Goal: Task Accomplishment & Management: Understand process/instructions

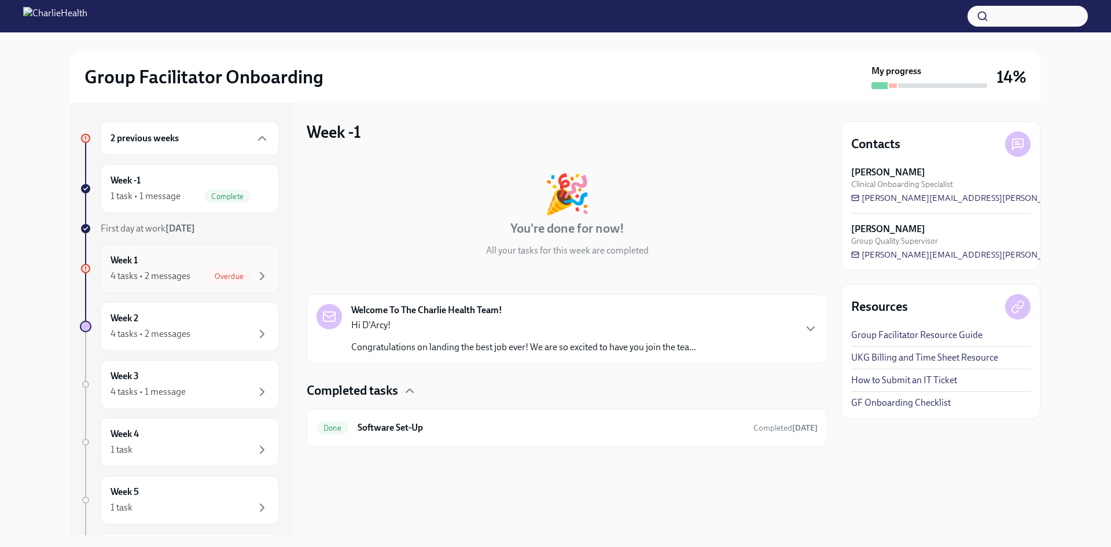
click at [208, 275] on span "Overdue" at bounding box center [229, 276] width 43 height 9
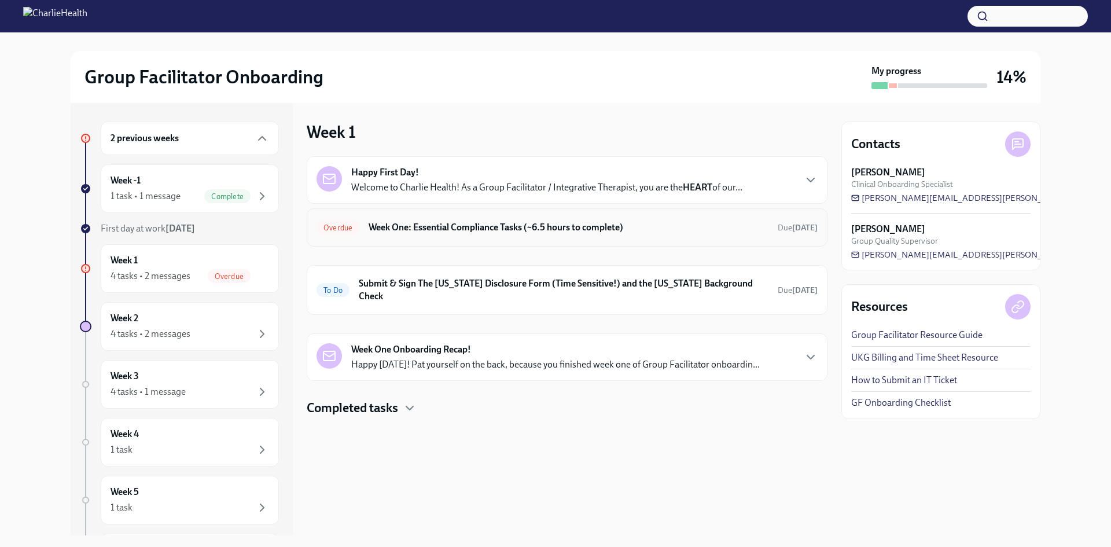
click at [612, 218] on div "Overdue Week One: Essential Compliance Tasks (~6.5 hours to complete) Due [DATE]" at bounding box center [567, 227] width 501 height 19
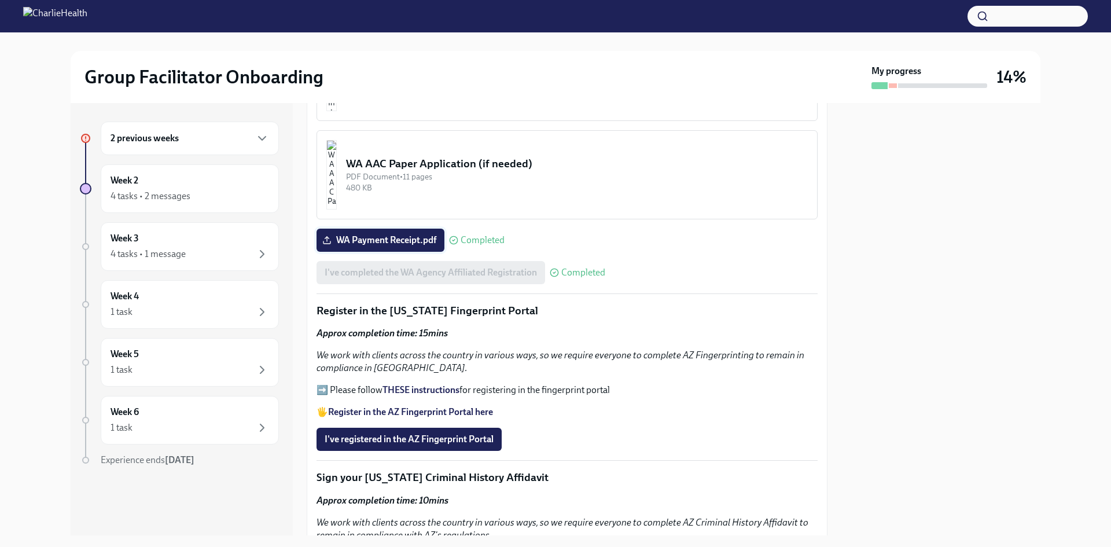
scroll to position [1125, 0]
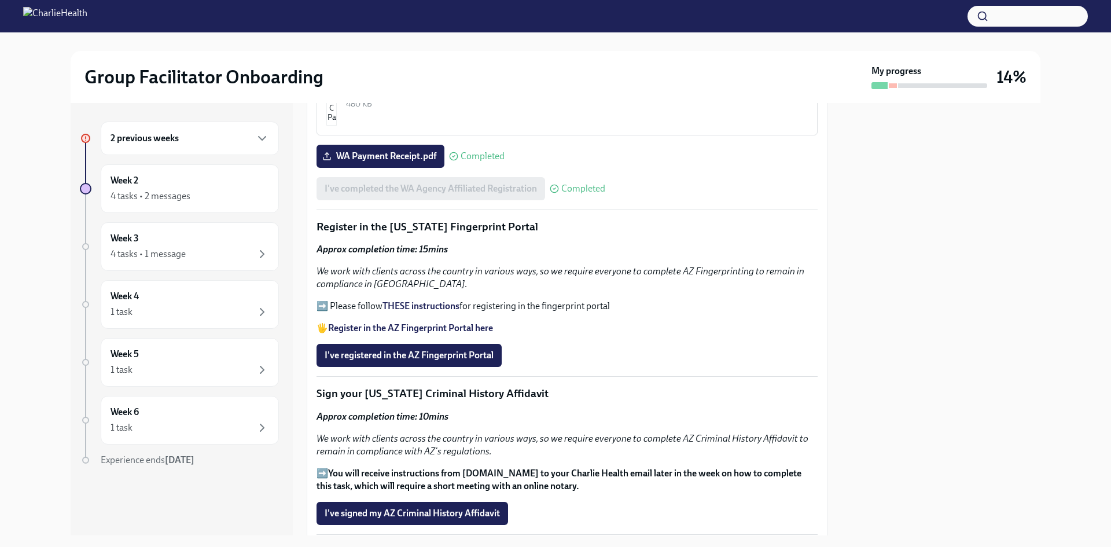
click at [457, 300] on strong "THESE instructions" at bounding box center [420, 305] width 77 height 11
click at [484, 322] on strong "Register in the AZ Fingerprint Portal here" at bounding box center [410, 327] width 165 height 11
click at [420, 300] on strong "THESE instructions" at bounding box center [420, 305] width 77 height 11
click at [440, 323] on strong "Register in the AZ Fingerprint Portal here" at bounding box center [410, 327] width 165 height 11
click at [473, 362] on button "I've registered in the AZ Fingerprint Portal" at bounding box center [409, 355] width 185 height 23
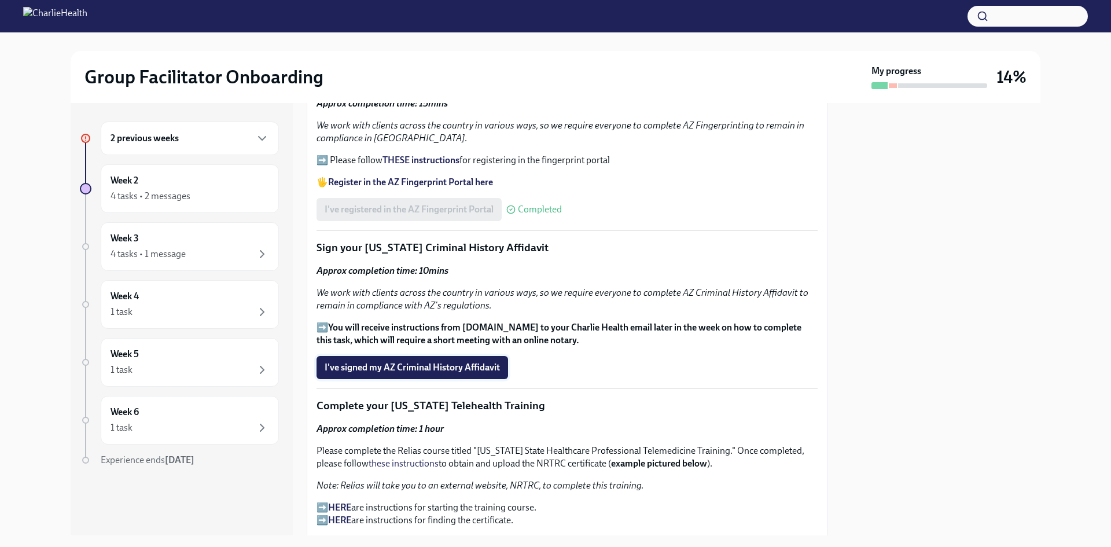
scroll to position [1331, 0]
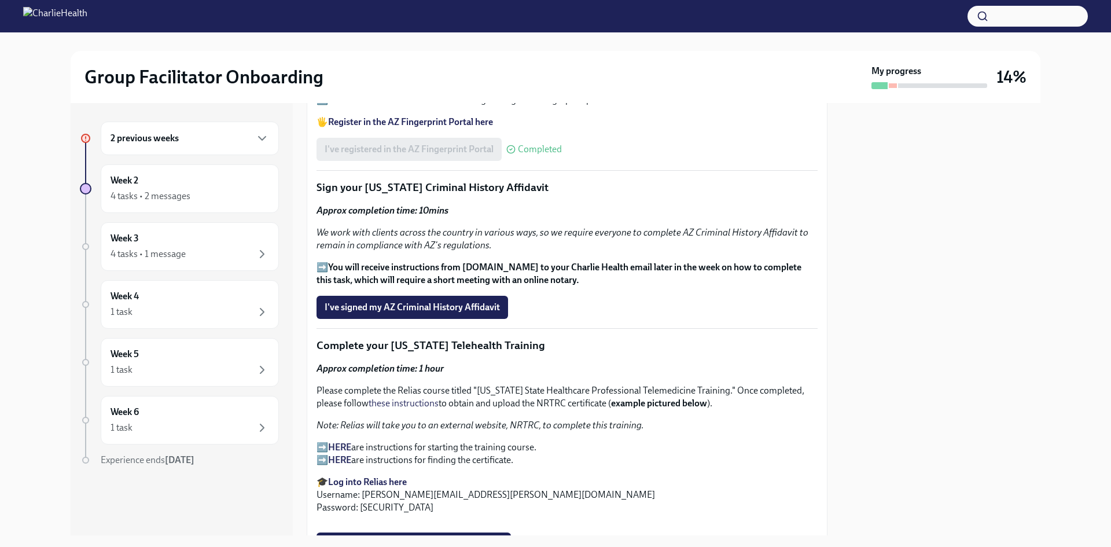
click at [439, 255] on div "Approx completion time: 10mins We work with clients across the country in vario…" at bounding box center [567, 245] width 501 height 82
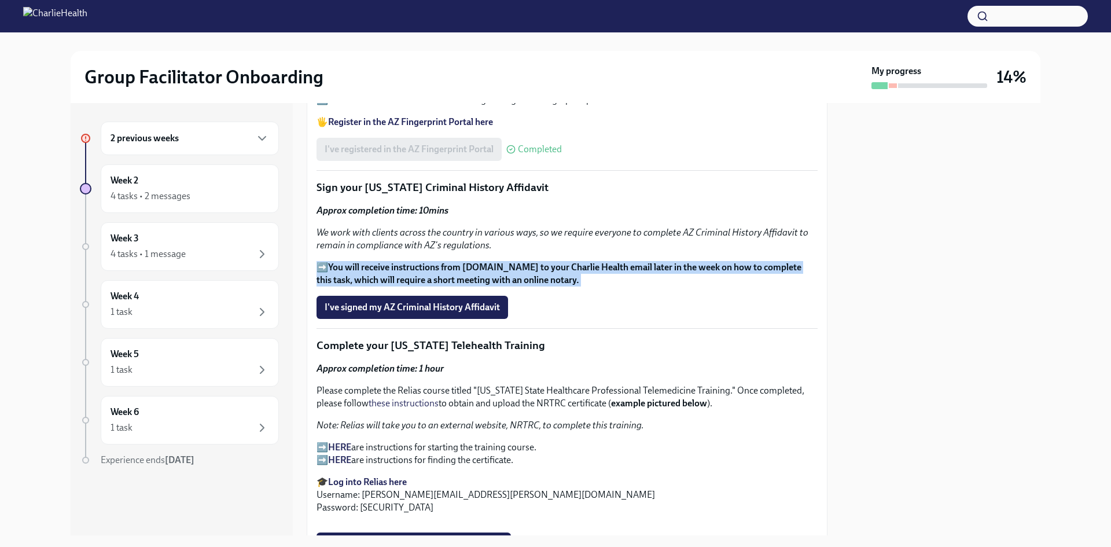
click at [439, 255] on div "Approx completion time: 10mins We work with clients across the country in vario…" at bounding box center [567, 245] width 501 height 82
click at [602, 262] on strong "You will receive instructions from Proof.com to your Charlie Health email later…" at bounding box center [559, 274] width 485 height 24
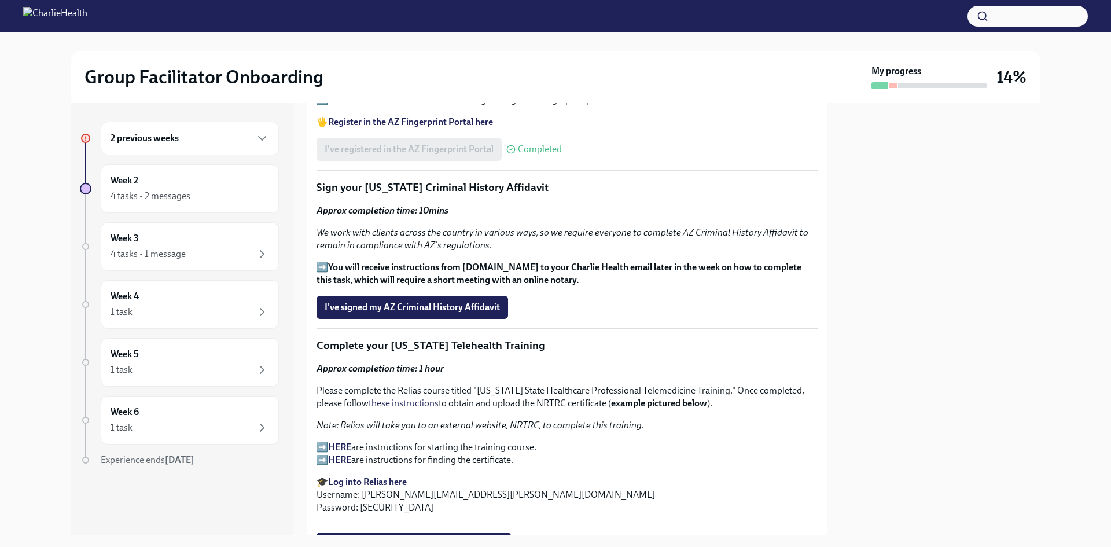
click at [512, 227] on em "We work with clients across the country in various ways, so we require everyone…" at bounding box center [563, 239] width 492 height 24
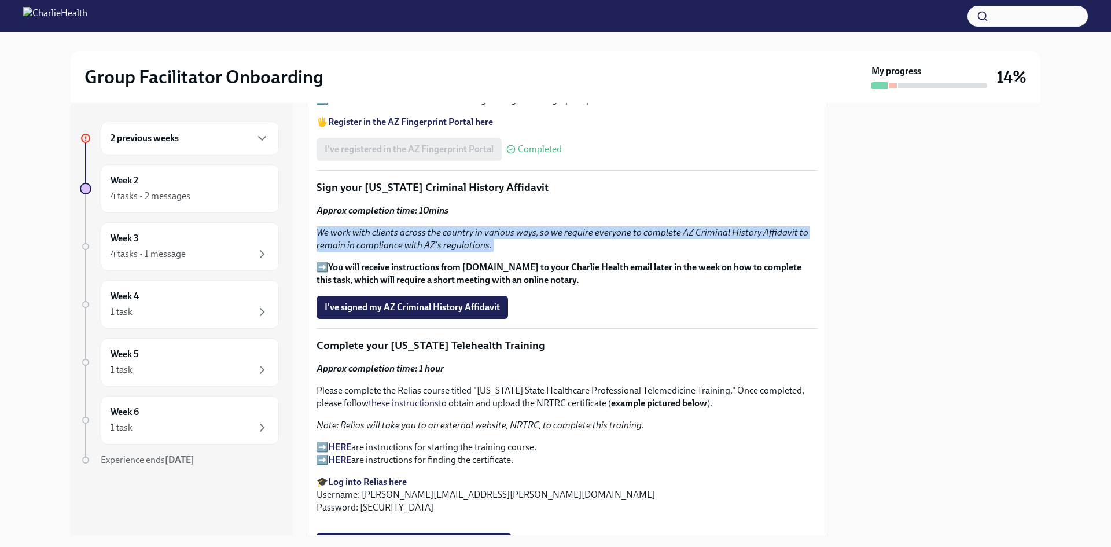
click at [512, 227] on em "We work with clients across the country in various ways, so we require everyone…" at bounding box center [563, 239] width 492 height 24
drag, startPoint x: 512, startPoint y: 227, endPoint x: 516, endPoint y: 240, distance: 13.4
click at [516, 240] on p "We work with clients across the country in various ways, so we require everyone…" at bounding box center [567, 238] width 501 height 25
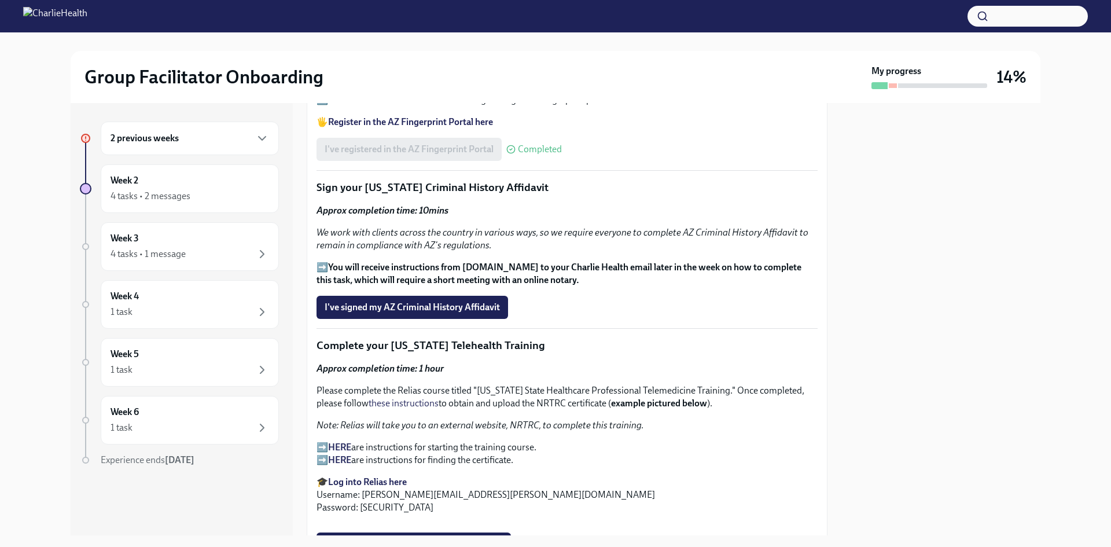
click at [385, 210] on strong "Approx completion time: 10mins" at bounding box center [383, 210] width 132 height 11
click at [477, 244] on em "We work with clients across the country in various ways, so we require everyone…" at bounding box center [563, 239] width 492 height 24
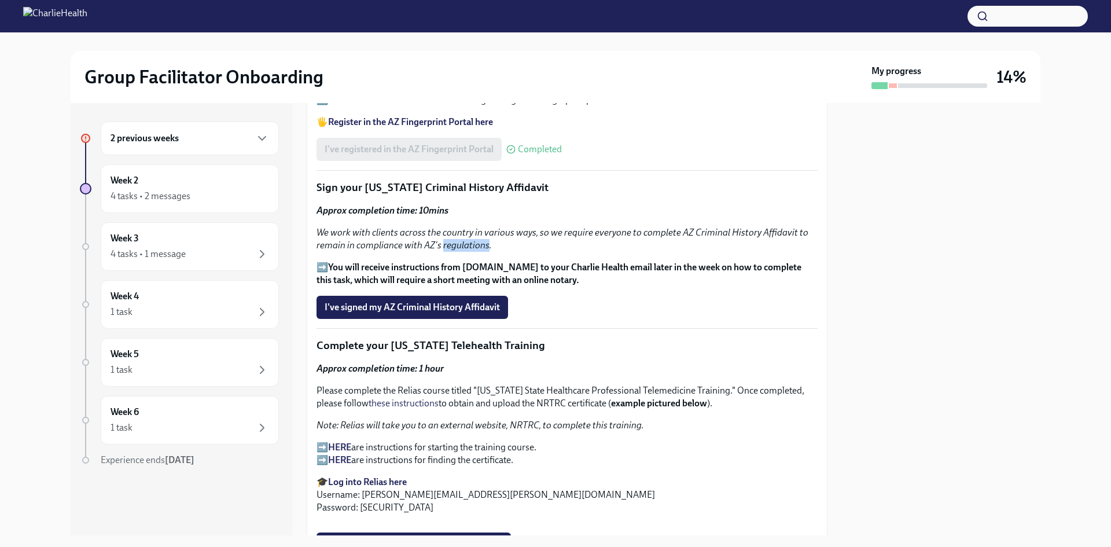
click at [477, 244] on em "We work with clients across the country in various ways, so we require everyone…" at bounding box center [563, 239] width 492 height 24
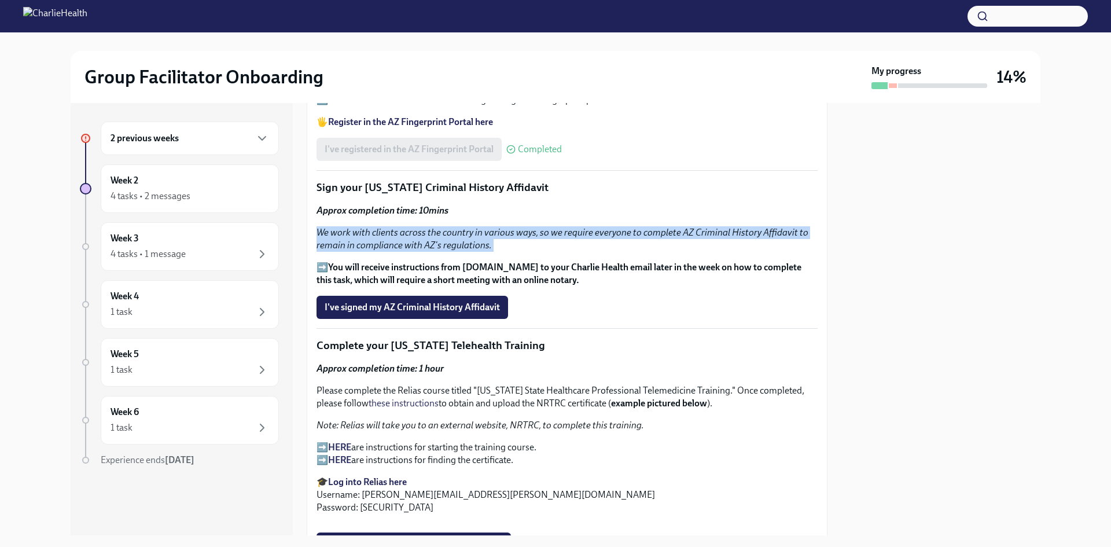
click at [477, 244] on em "We work with clients across the country in various ways, so we require everyone…" at bounding box center [563, 239] width 492 height 24
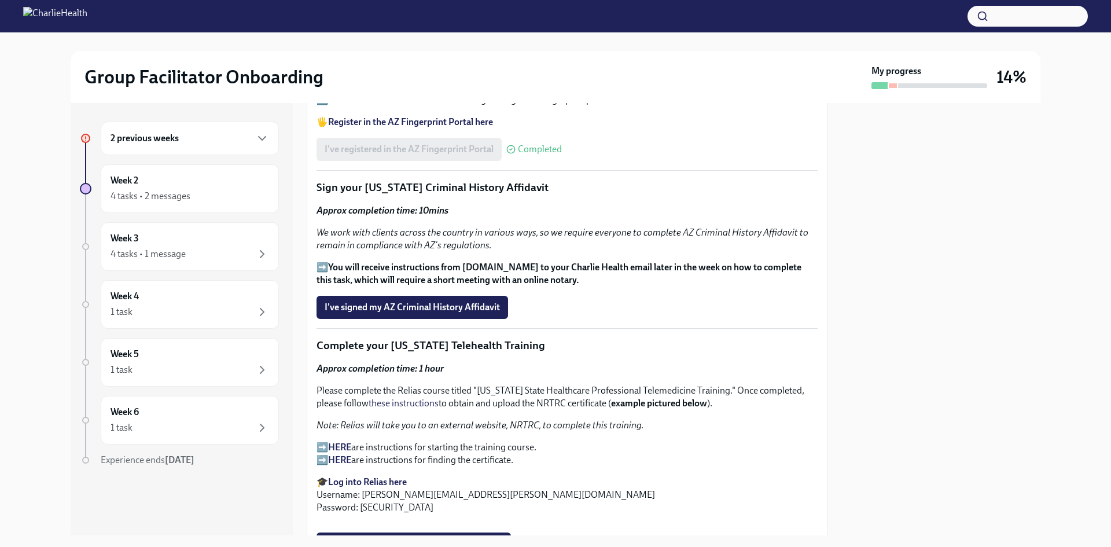
click at [494, 269] on p "➡️ You will receive instructions from Proof.com to your Charlie Health email la…" at bounding box center [567, 273] width 501 height 25
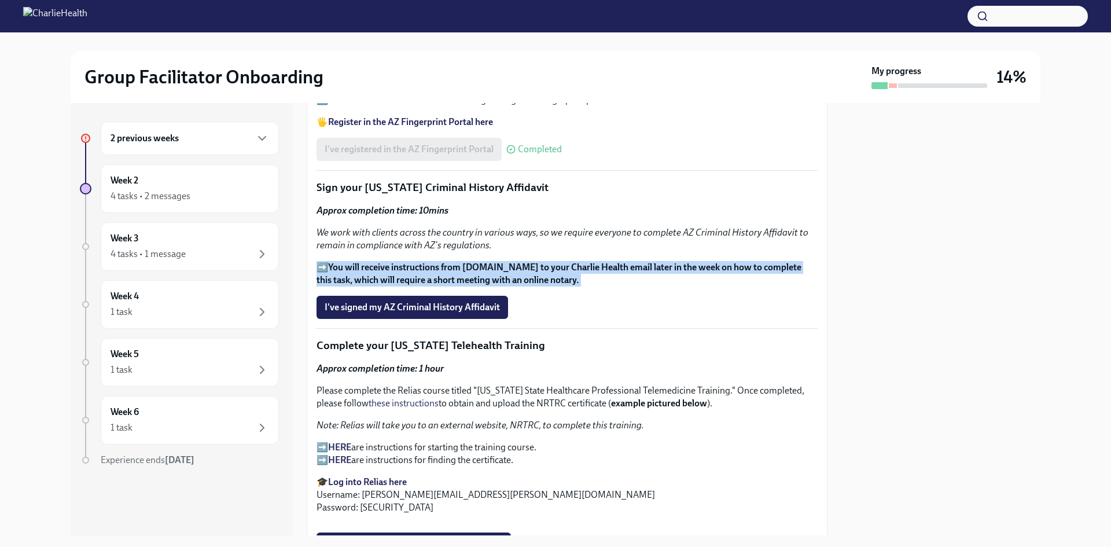
click at [494, 269] on p "➡️ You will receive instructions from Proof.com to your Charlie Health email la…" at bounding box center [567, 273] width 501 height 25
click at [493, 267] on strong "You will receive instructions from Proof.com to your Charlie Health email later…" at bounding box center [559, 274] width 485 height 24
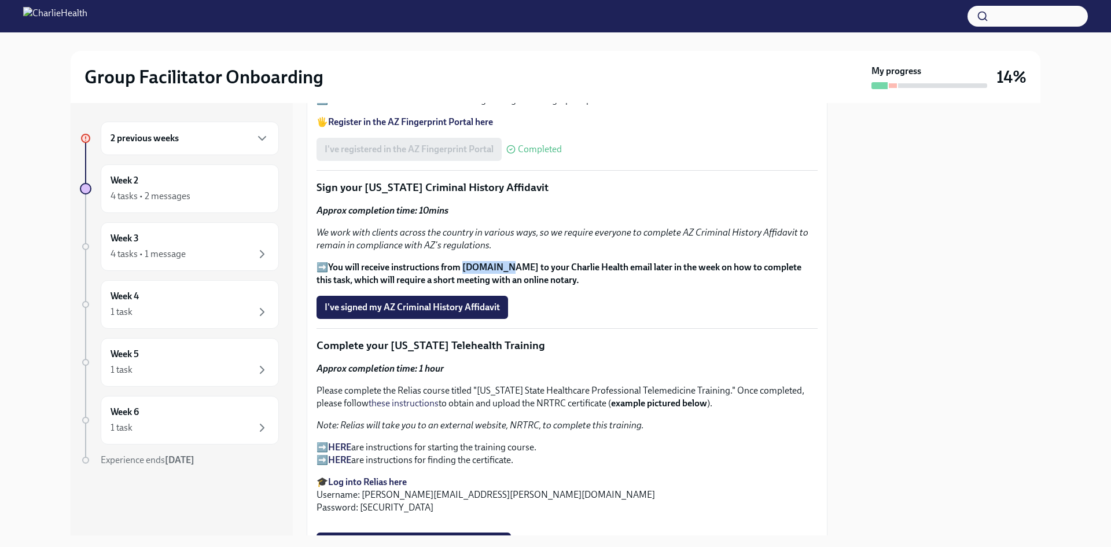
drag, startPoint x: 468, startPoint y: 263, endPoint x: 509, endPoint y: 267, distance: 41.2
click at [509, 267] on strong "You will receive instructions from Proof.com to your Charlie Health email later…" at bounding box center [559, 274] width 485 height 24
copy strong "Proof.com"
click at [878, 244] on div at bounding box center [940, 319] width 199 height 432
drag, startPoint x: 365, startPoint y: 187, endPoint x: 480, endPoint y: 188, distance: 115.2
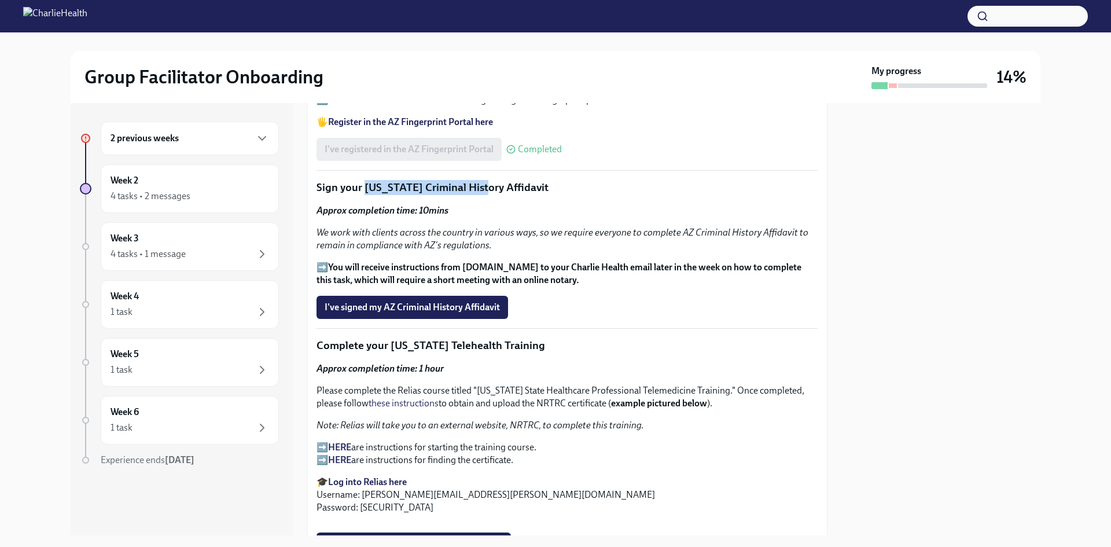
click at [480, 188] on p "Sign your Arizona Criminal History Affidavit" at bounding box center [567, 187] width 501 height 15
copy p "Arizona Criminal History"
click at [1009, 246] on div at bounding box center [940, 319] width 199 height 432
click at [344, 441] on strong "HERE" at bounding box center [339, 446] width 23 height 11
click at [346, 454] on strong "HERE" at bounding box center [339, 459] width 23 height 11
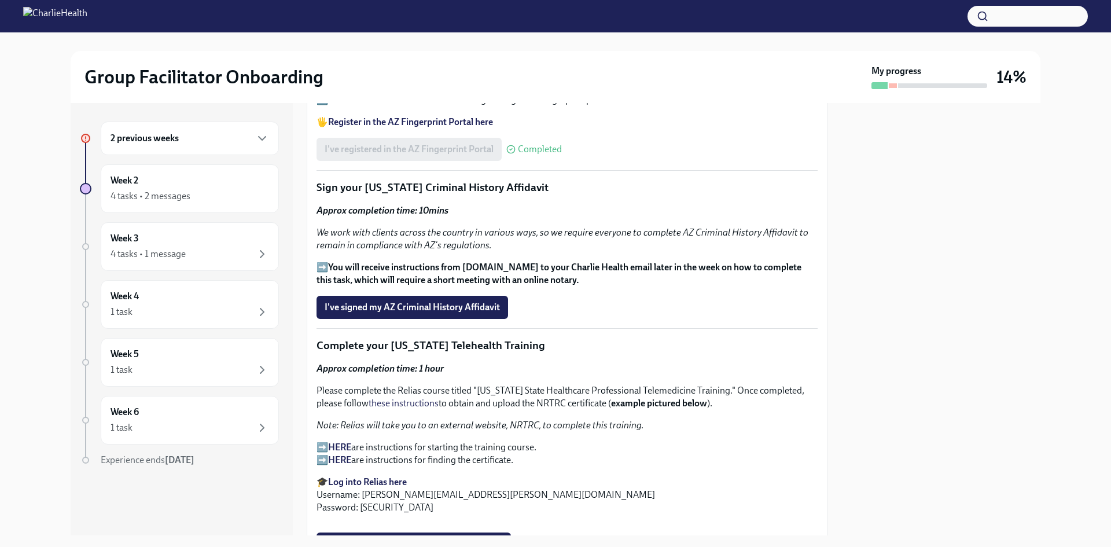
click at [406, 476] on strong "Log into Relias here" at bounding box center [367, 481] width 79 height 11
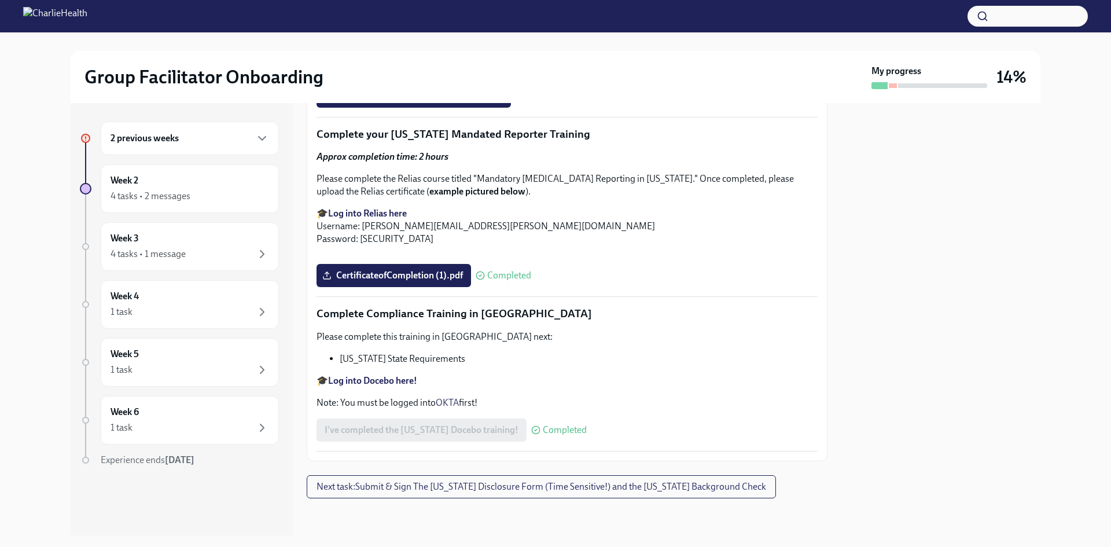
scroll to position [2517, 0]
drag, startPoint x: 447, startPoint y: 277, endPoint x: 535, endPoint y: 287, distance: 88.6
click at [535, 287] on div "CertificateofCompletion (1).pdf Completed" at bounding box center [567, 275] width 501 height 23
click at [989, 339] on div at bounding box center [940, 319] width 199 height 432
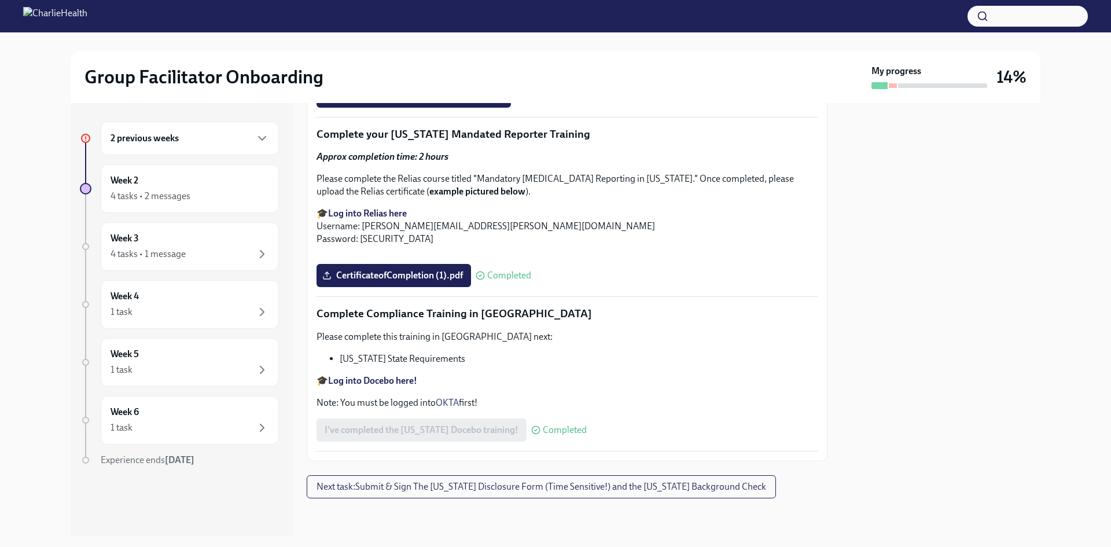
scroll to position [1823, 0]
click at [495, 108] on label "Upload Washington Telehealth Certificate" at bounding box center [414, 95] width 194 height 23
click at [0, 0] on input "Upload Washington Telehealth Certificate" at bounding box center [0, 0] width 0 height 0
click at [581, 483] on span "Next task : Submit & Sign The Utah Disclosure Form (Time Sensitive!) and the Lo…" at bounding box center [542, 487] width 450 height 12
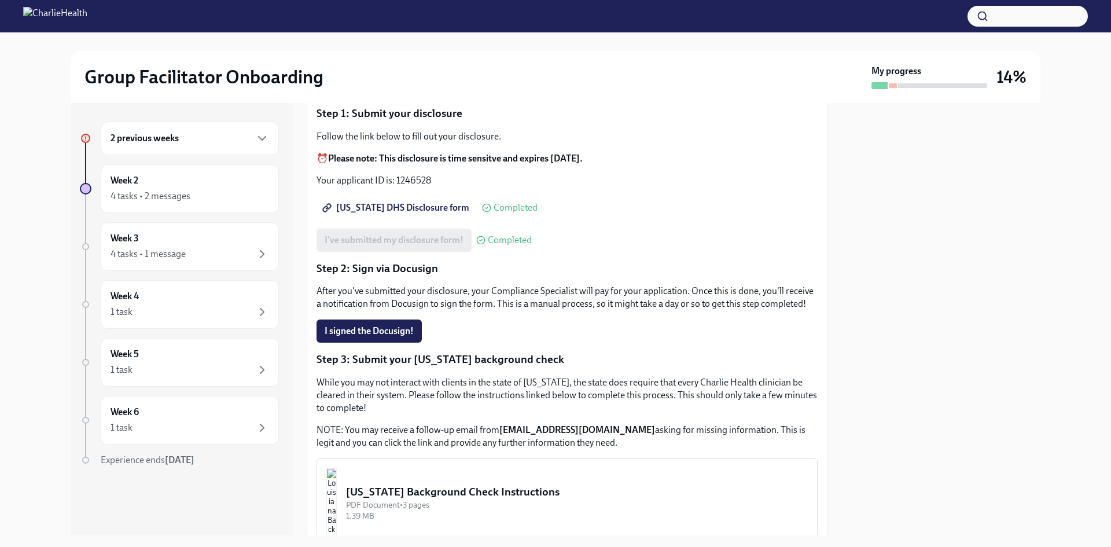
scroll to position [116, 0]
click at [680, 309] on p "After you've submitted your disclosure, your Compliance Specialist will pay for…" at bounding box center [567, 296] width 501 height 25
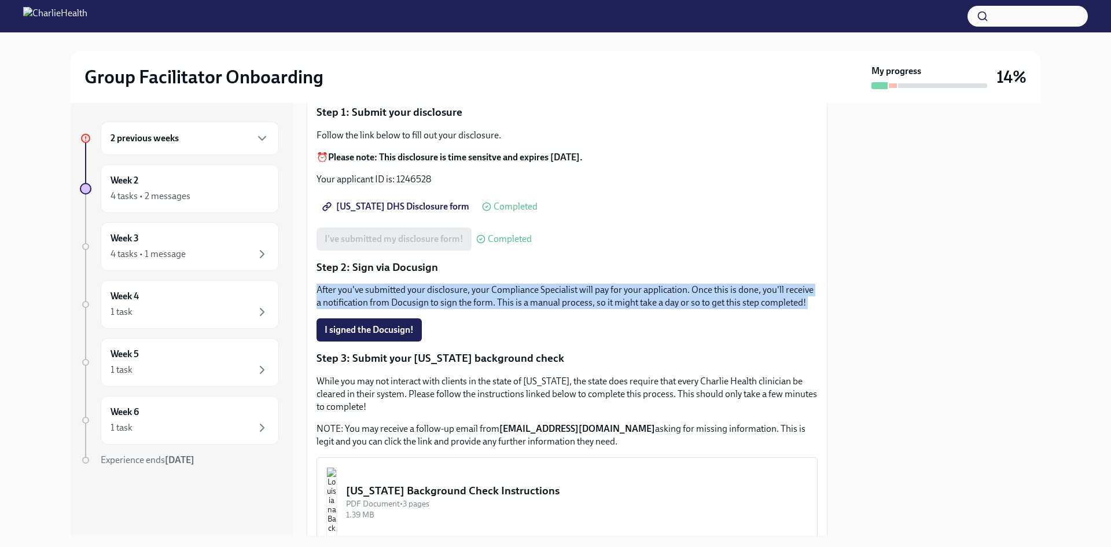
click at [680, 309] on p "After you've submitted your disclosure, your Compliance Specialist will pay for…" at bounding box center [567, 296] width 501 height 25
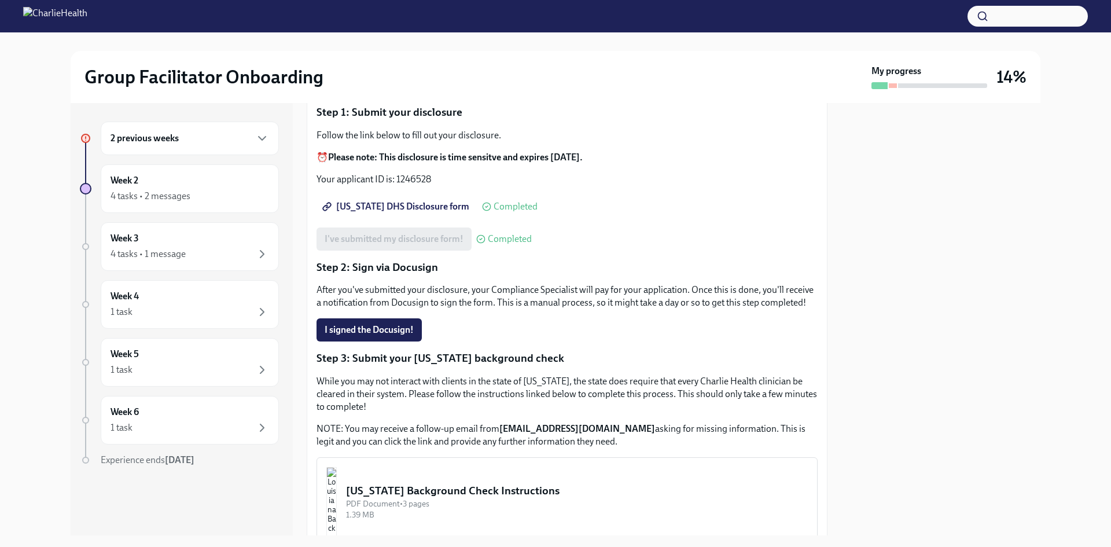
click at [350, 204] on span "Utah DHS Disclosure form" at bounding box center [397, 207] width 145 height 12
drag, startPoint x: 419, startPoint y: 180, endPoint x: 396, endPoint y: 180, distance: 22.6
click at [396, 180] on p "Your applicant ID is: 1246528" at bounding box center [567, 179] width 501 height 13
click at [409, 238] on div "I've submitted my disclosure form! Completed" at bounding box center [424, 238] width 215 height 23
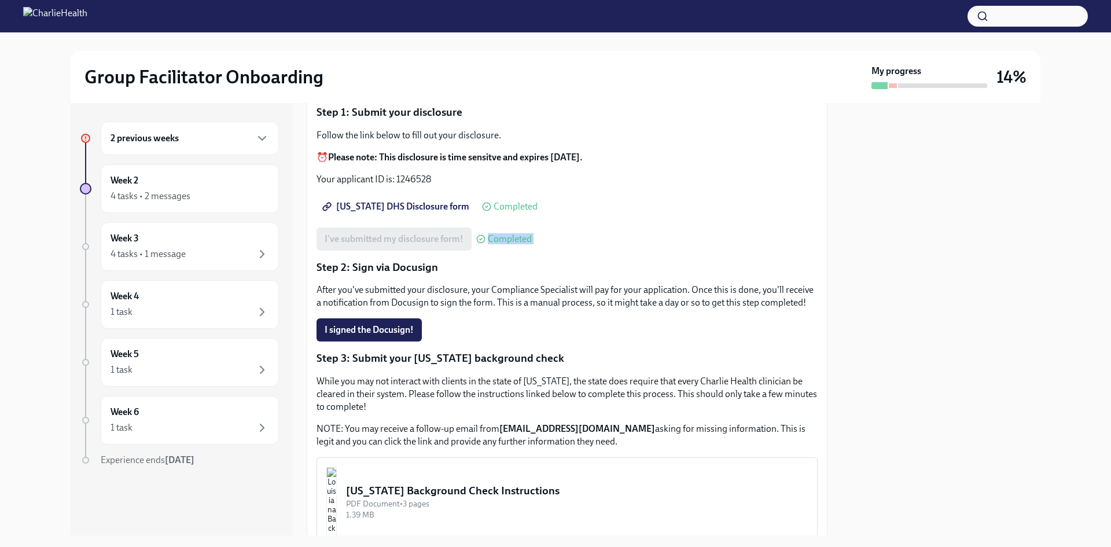
click at [409, 238] on div "I've submitted my disclosure form! Completed" at bounding box center [424, 238] width 215 height 23
click at [633, 247] on div "I've submitted my disclosure form! Completed" at bounding box center [567, 238] width 501 height 23
click at [391, 181] on p "Your applicant ID is: 1246528" at bounding box center [567, 179] width 501 height 13
click at [630, 287] on p "After you've submitted your disclosure, your Compliance Specialist will pay for…" at bounding box center [567, 296] width 501 height 25
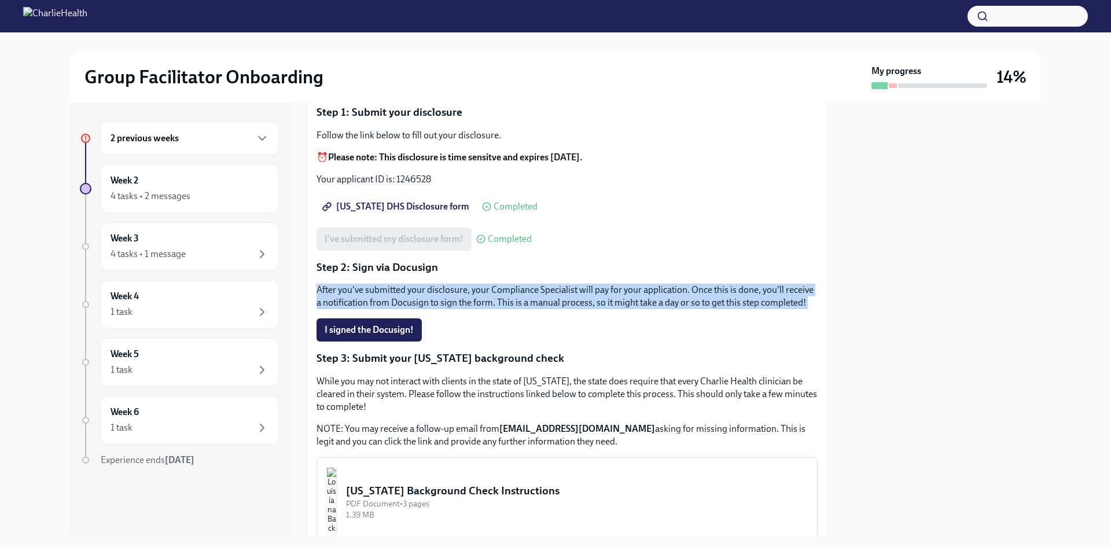
click at [630, 287] on p "After you've submitted your disclosure, your Compliance Specialist will pay for…" at bounding box center [567, 296] width 501 height 25
click at [502, 341] on div "I signed the Docusign!" at bounding box center [567, 329] width 501 height 23
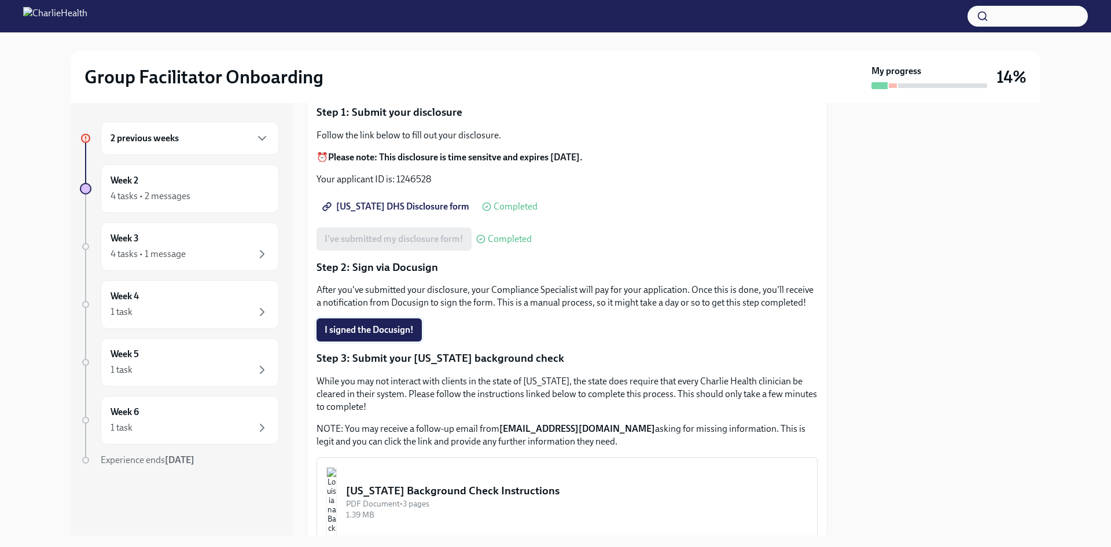
click at [411, 335] on button "I signed the Docusign!" at bounding box center [369, 329] width 105 height 23
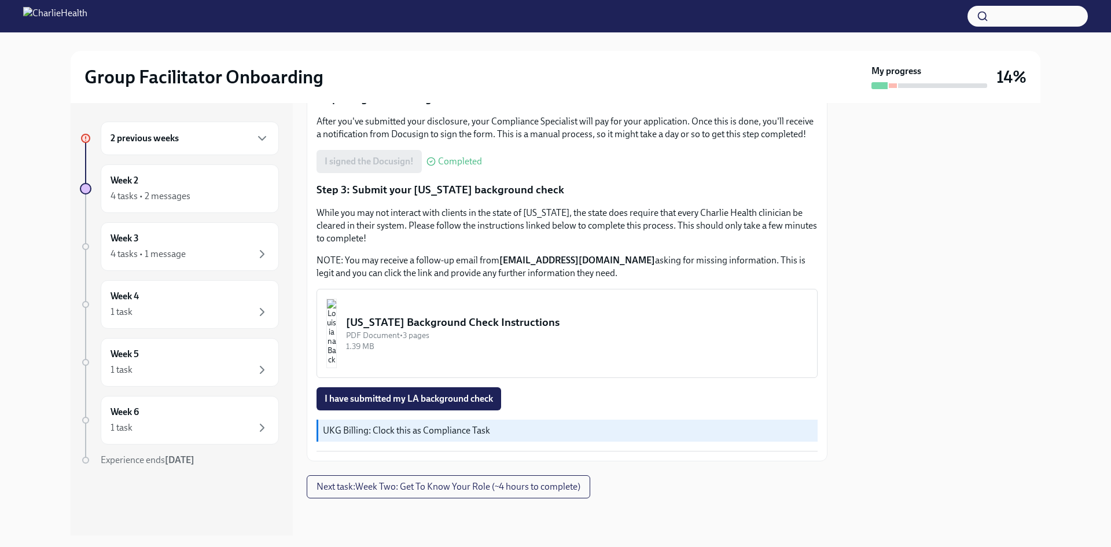
scroll to position [297, 0]
click at [398, 436] on p "UKG Billing: Clock this as Compliance Task" at bounding box center [568, 430] width 490 height 13
click at [400, 437] on div "UKG Billing: Clock this as Compliance Task" at bounding box center [567, 431] width 501 height 22
click at [498, 320] on div "Louisiana Background Check Instructions" at bounding box center [577, 322] width 462 height 15
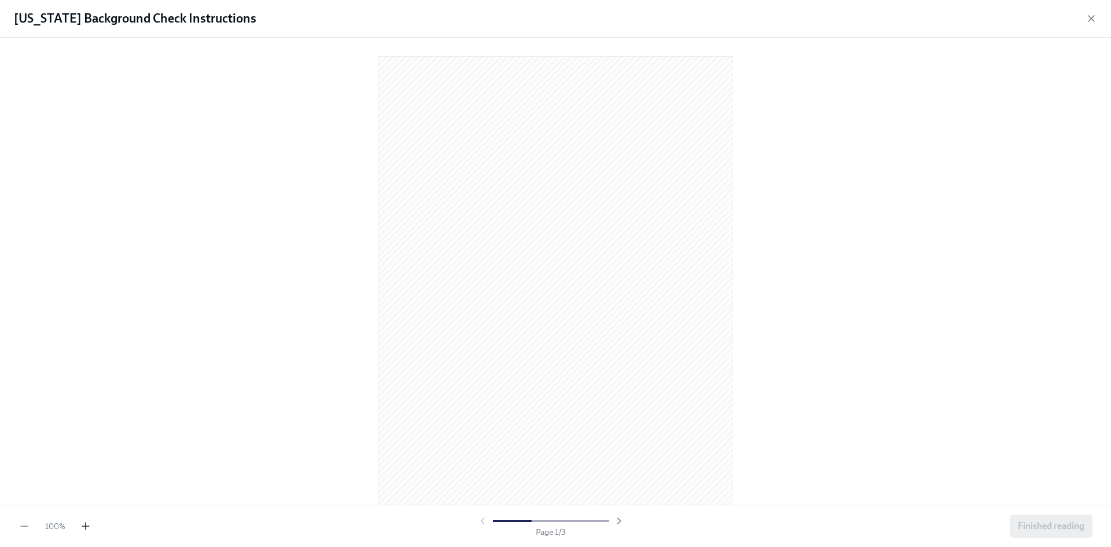
click at [89, 521] on icon "button" at bounding box center [86, 526] width 12 height 12
click at [84, 524] on icon "button" at bounding box center [86, 526] width 12 height 12
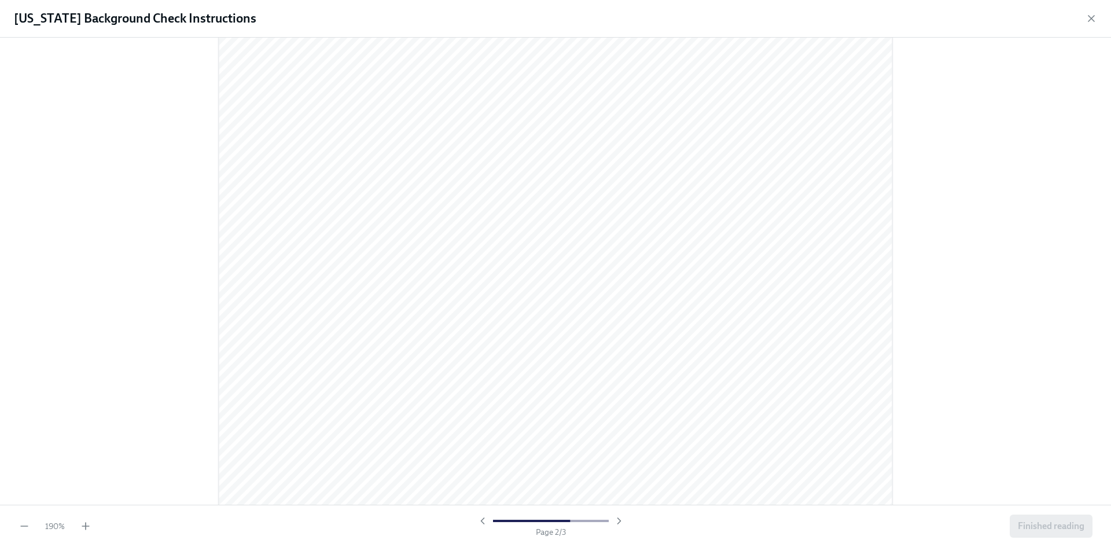
scroll to position [2189, 0]
click at [1059, 533] on button "Finished reading" at bounding box center [1051, 525] width 83 height 23
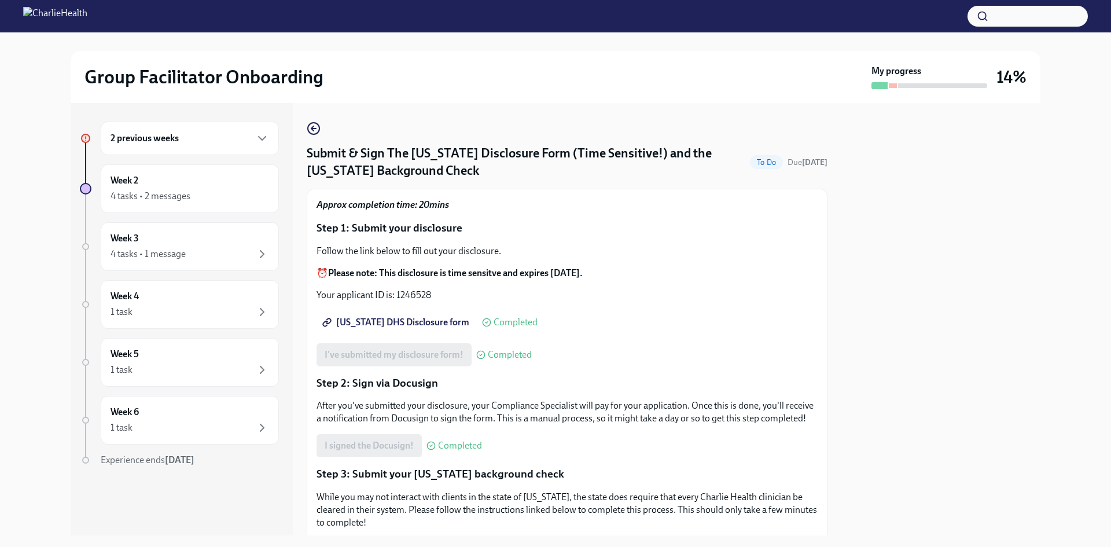
scroll to position [297, 0]
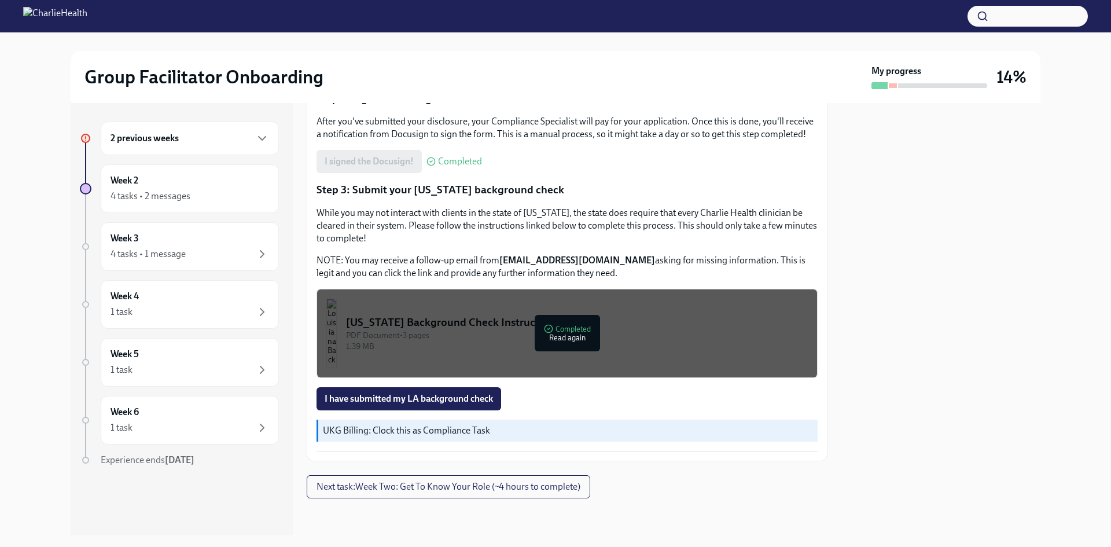
click at [558, 335] on div "PDF Document • 3 pages" at bounding box center [577, 335] width 462 height 11
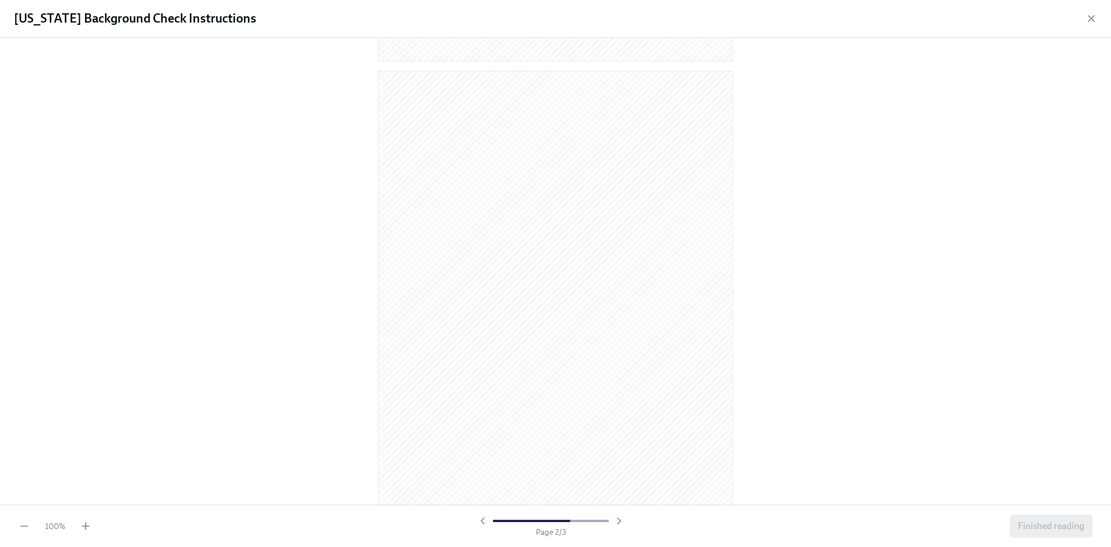
scroll to position [948, 0]
click at [307, 399] on div at bounding box center [555, 271] width 1111 height 467
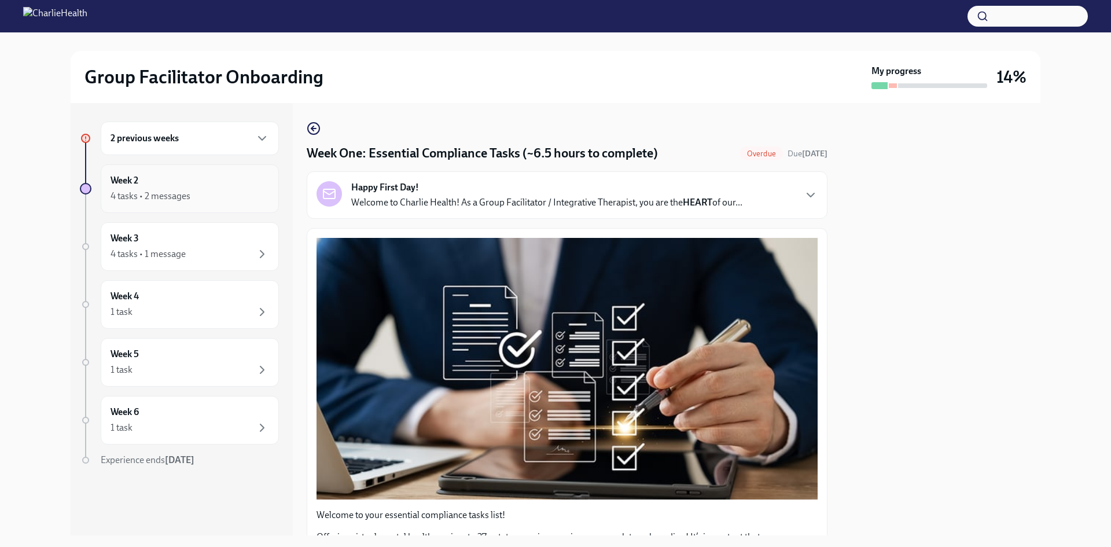
click at [185, 178] on div "Week 2 4 tasks • 2 messages" at bounding box center [190, 188] width 159 height 29
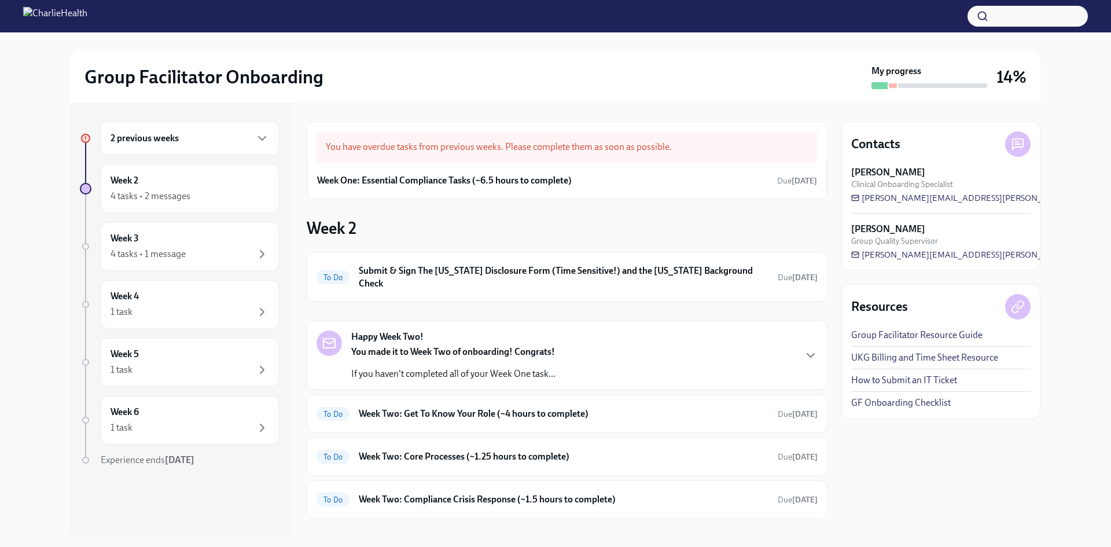
click at [225, 127] on div "2 previous weeks" at bounding box center [190, 139] width 178 height 34
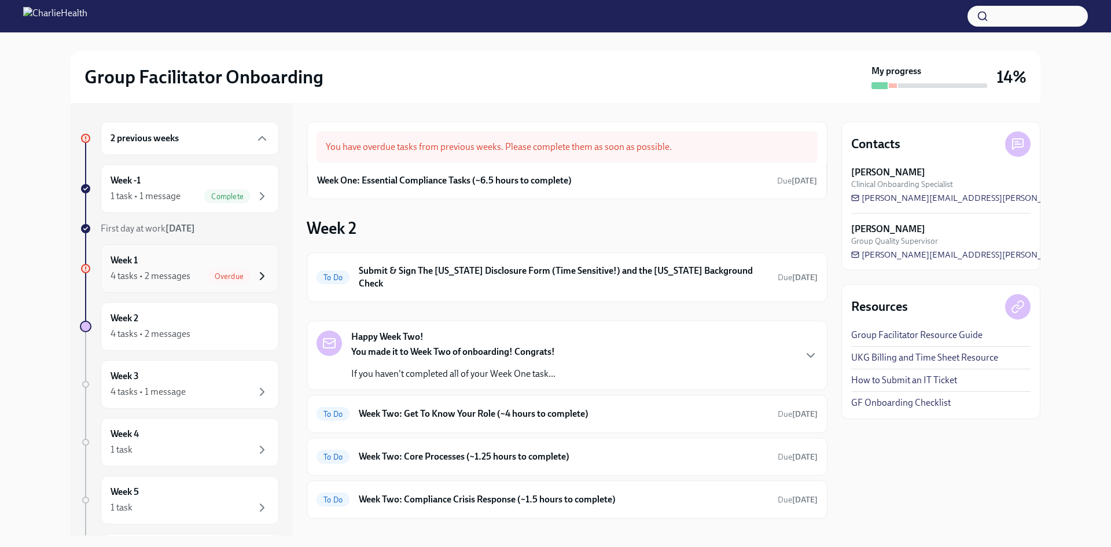
click at [255, 273] on icon "button" at bounding box center [262, 276] width 14 height 14
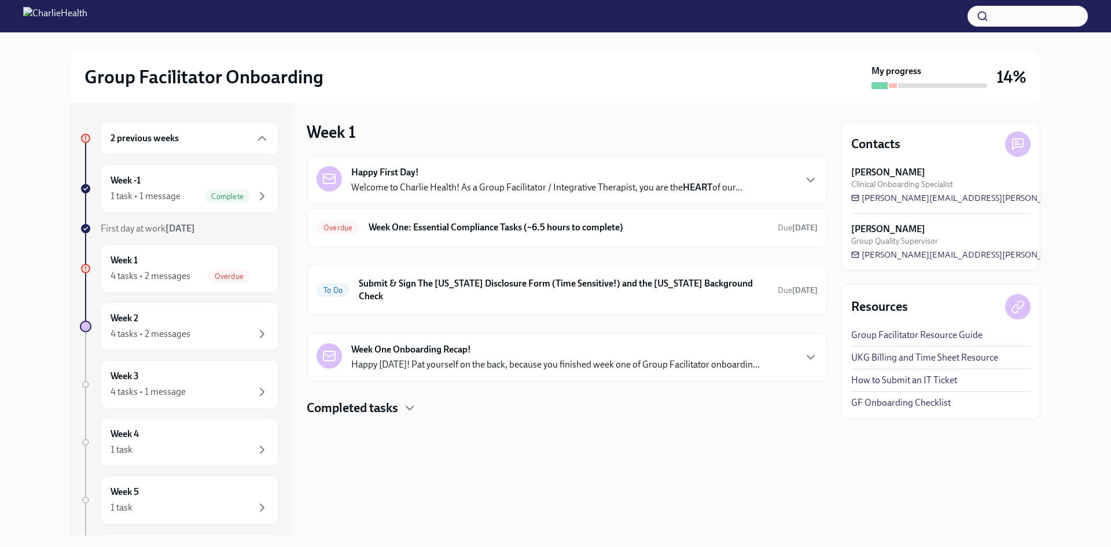
click at [570, 188] on p "Welcome to Charlie Health! As a Group Facilitator / Integrative Therapist, you …" at bounding box center [546, 187] width 391 height 13
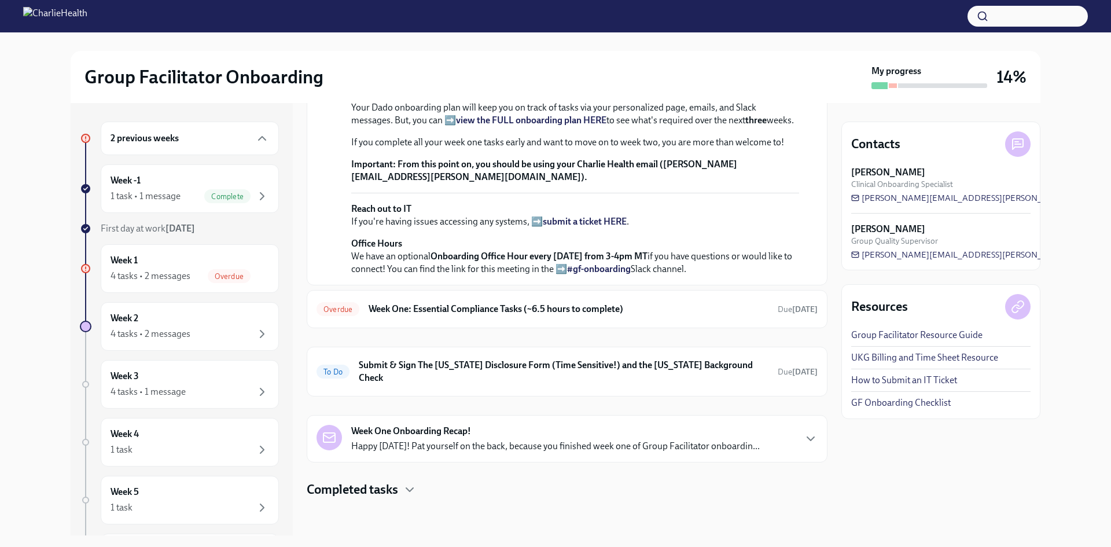
scroll to position [418, 0]
click at [649, 314] on h6 "Week One: Essential Compliance Tasks (~6.5 hours to complete)" at bounding box center [569, 309] width 400 height 13
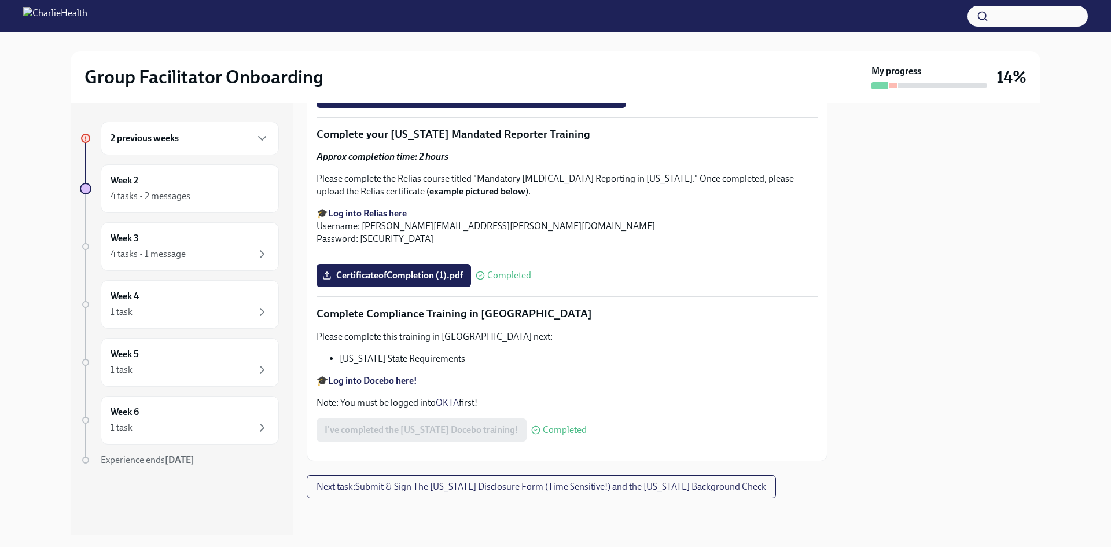
scroll to position [2517, 0]
click at [620, 488] on span "Next task : Submit & Sign The Utah Disclosure Form (Time Sensitive!) and the Lo…" at bounding box center [542, 487] width 450 height 12
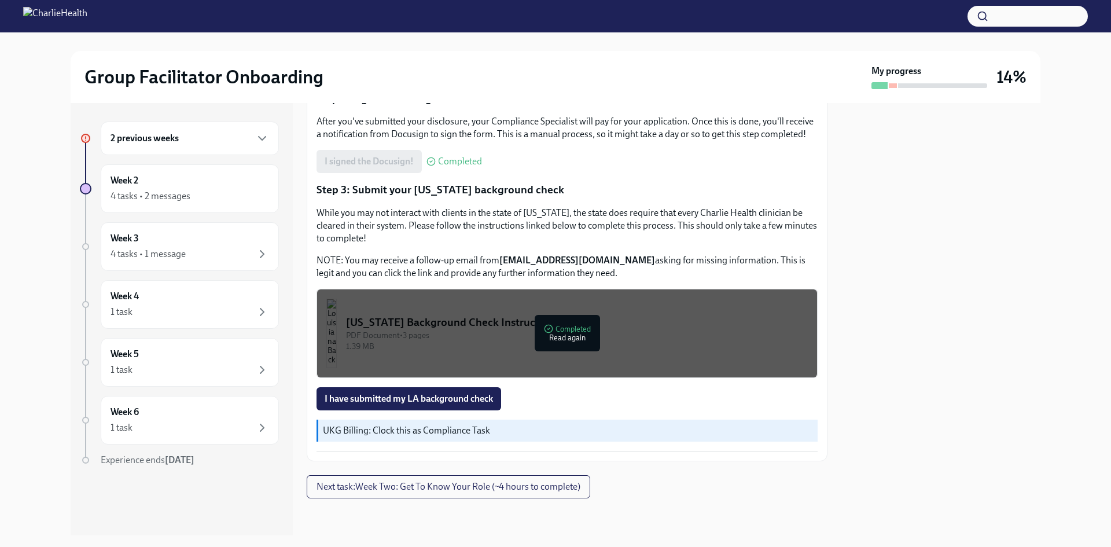
scroll to position [297, 0]
click at [591, 275] on p "NOTE: You may receive a follow-up email from background@southernresearchinc.com…" at bounding box center [567, 266] width 501 height 25
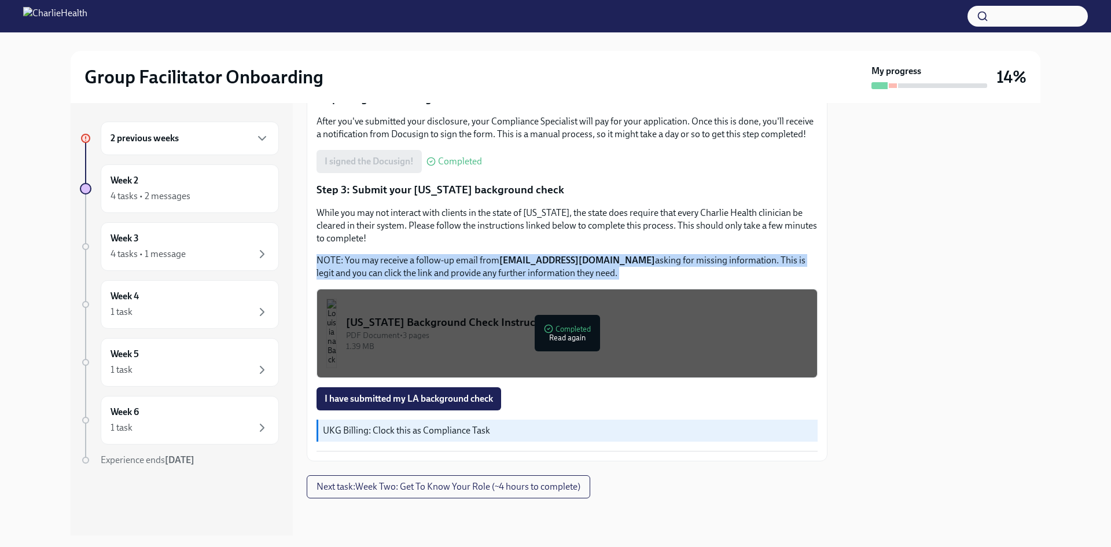
click at [591, 275] on p "NOTE: You may receive a follow-up email from background@southernresearchinc.com…" at bounding box center [567, 266] width 501 height 25
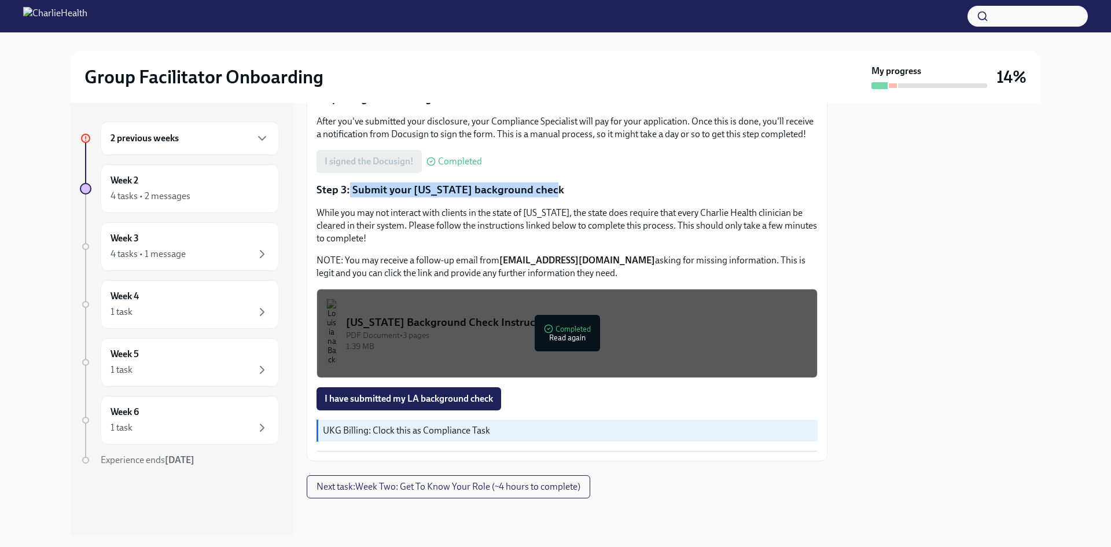
drag, startPoint x: 350, startPoint y: 192, endPoint x: 566, endPoint y: 196, distance: 215.9
click at [566, 196] on p "Step 3: Submit your Louisiana background check" at bounding box center [567, 189] width 501 height 15
click at [741, 273] on p "NOTE: You may receive a follow-up email from background@southernresearchinc.com…" at bounding box center [567, 266] width 501 height 25
drag, startPoint x: 661, startPoint y: 263, endPoint x: 781, endPoint y: 257, distance: 119.9
click at [781, 257] on p "NOTE: You may receive a follow-up email from background@southernresearchinc.com…" at bounding box center [567, 266] width 501 height 25
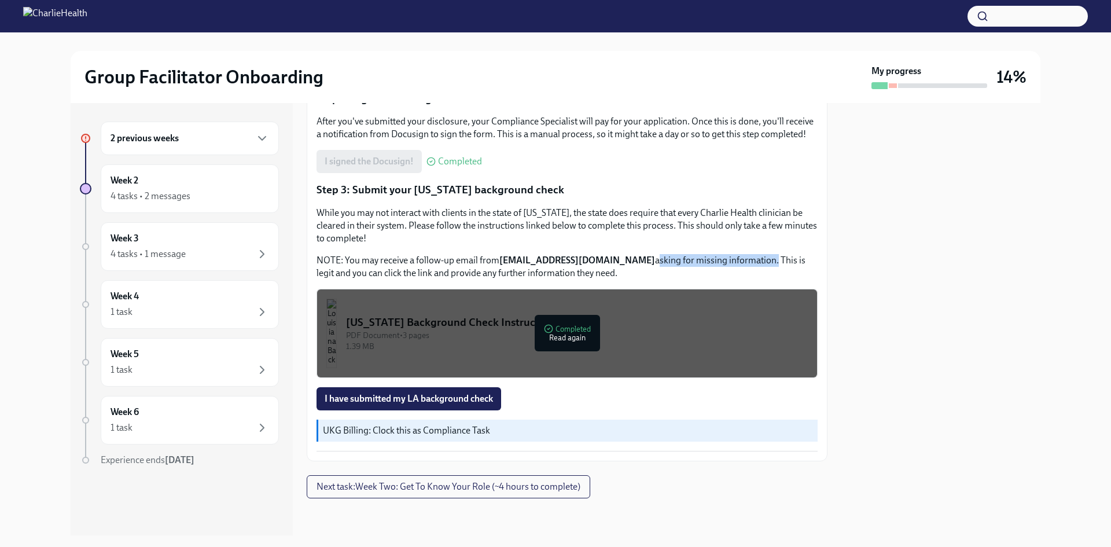
copy p "asking for missing information"
click at [541, 175] on div "Approx completion time: 20mins Step 1: Submit your disclosure Follow the link b…" at bounding box center [567, 182] width 501 height 537
click at [200, 190] on div "4 tasks • 2 messages" at bounding box center [190, 196] width 159 height 14
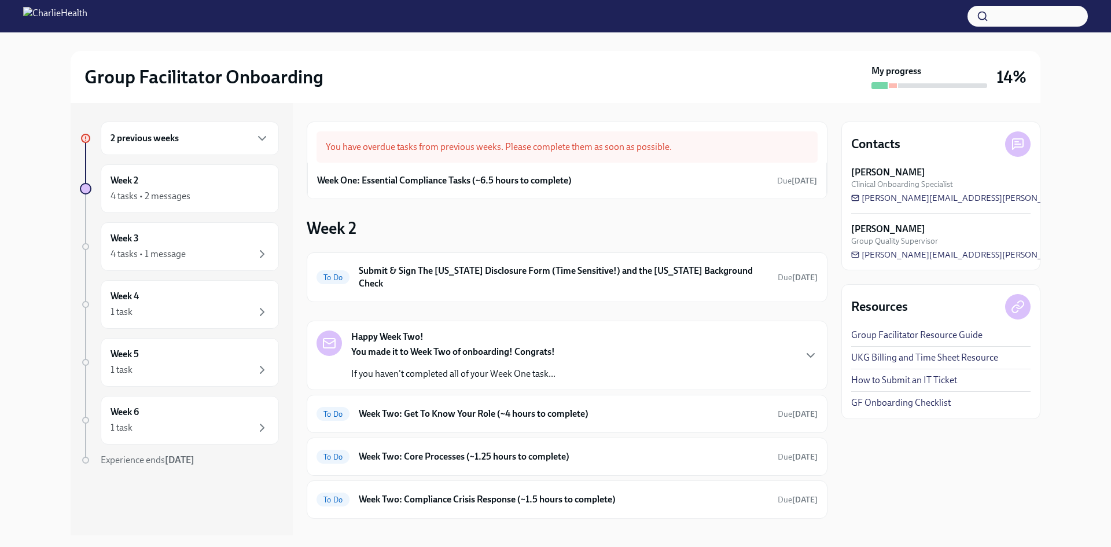
click at [190, 138] on div "2 previous weeks" at bounding box center [190, 138] width 159 height 14
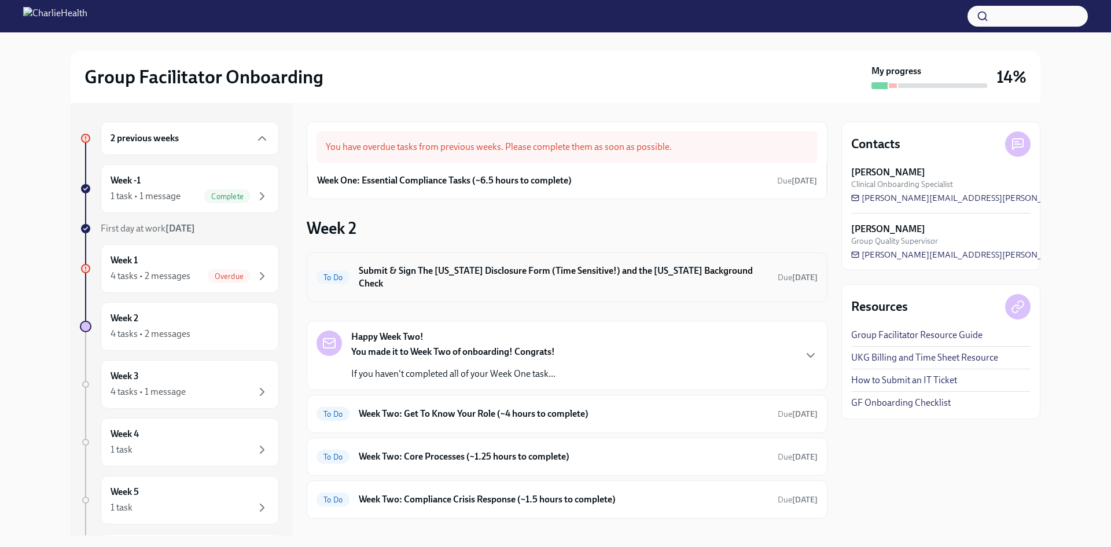
click at [547, 256] on div "To Do Submit & Sign The Utah Disclosure Form (Time Sensitive!) and the Louisian…" at bounding box center [567, 277] width 521 height 50
click at [558, 269] on h6 "Submit & Sign The [US_STATE] Disclosure Form (Time Sensitive!) and the [US_STAT…" at bounding box center [564, 276] width 410 height 25
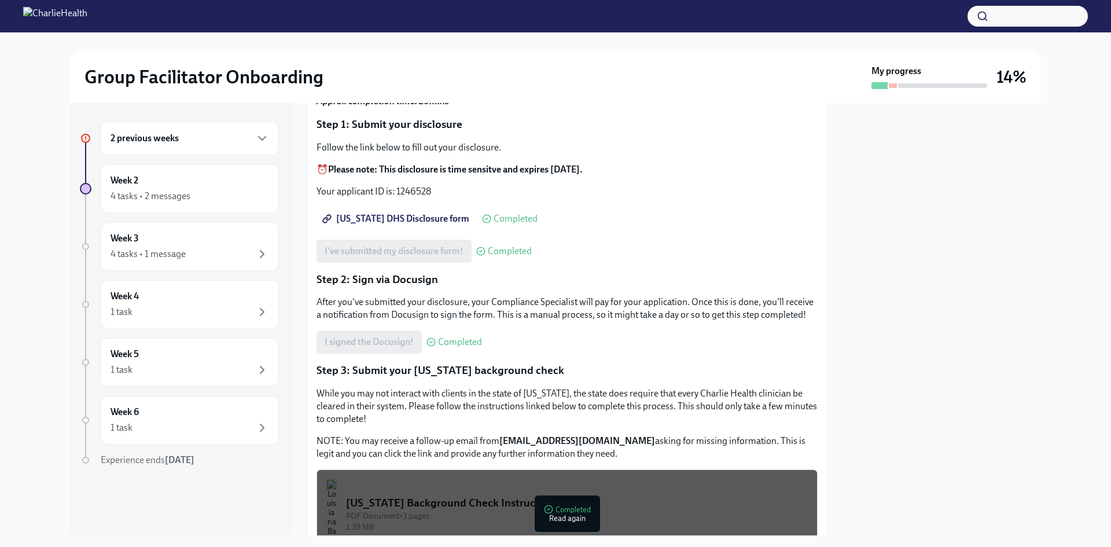
scroll to position [174, 0]
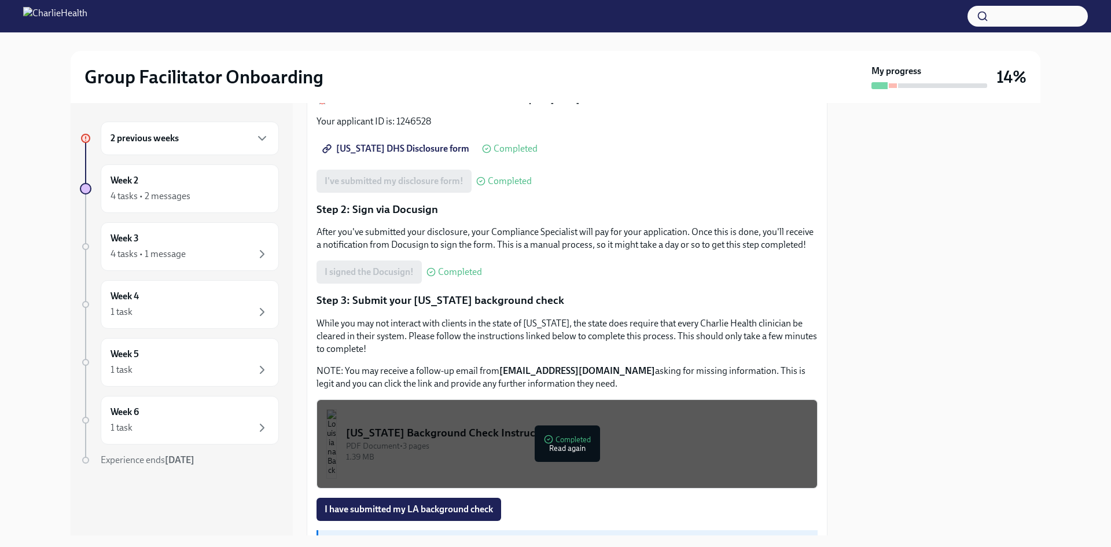
click at [572, 345] on p "While you may not interact with clients in the state of Louisiana, the state do…" at bounding box center [567, 336] width 501 height 38
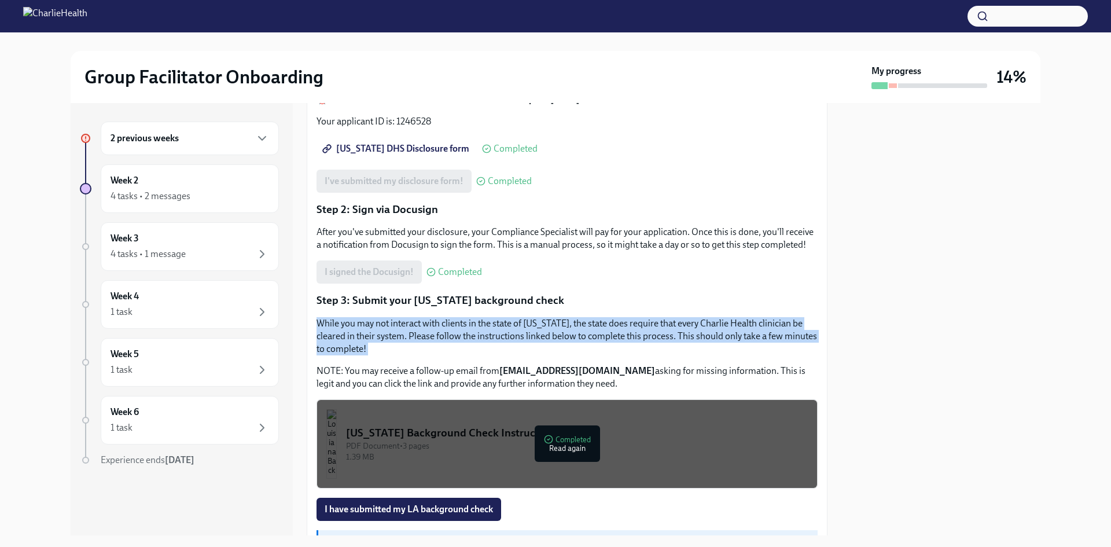
click at [572, 345] on p "While you may not interact with clients in the state of Louisiana, the state do…" at bounding box center [567, 336] width 501 height 38
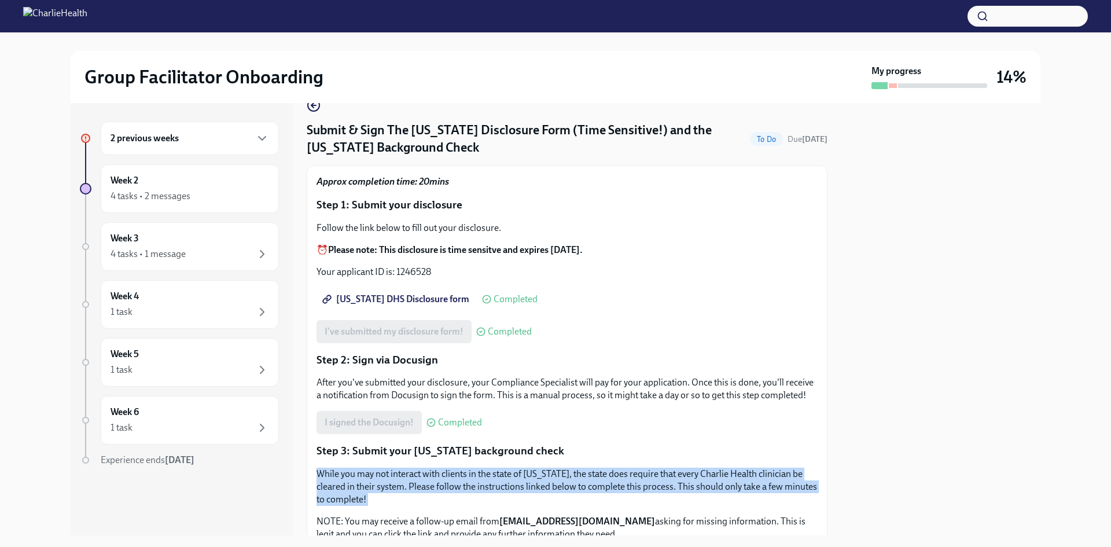
scroll to position [8, 0]
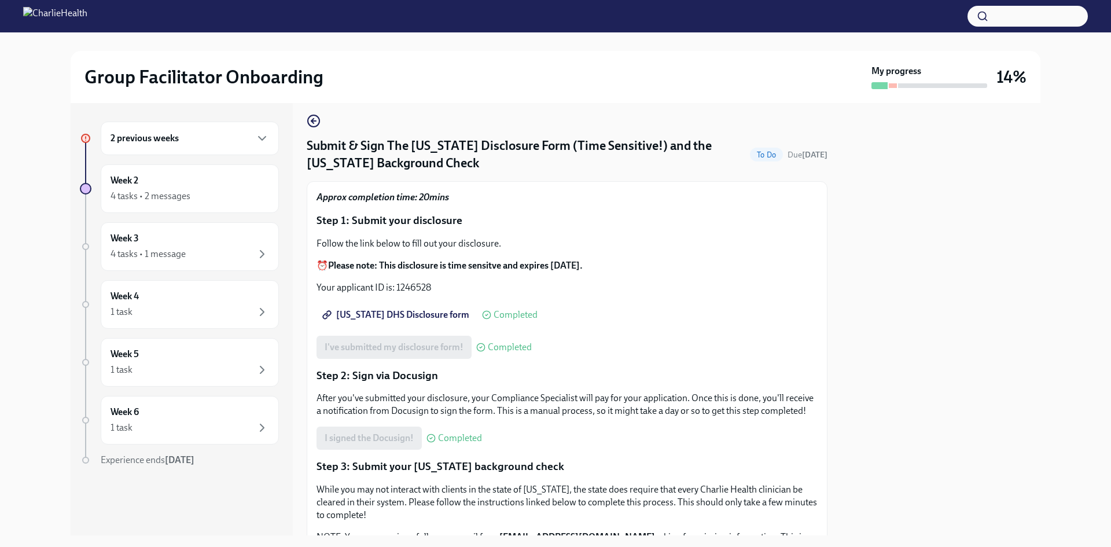
click at [552, 235] on div "Approx completion time: 20mins Step 1: Submit your disclosure Follow the link b…" at bounding box center [567, 459] width 501 height 537
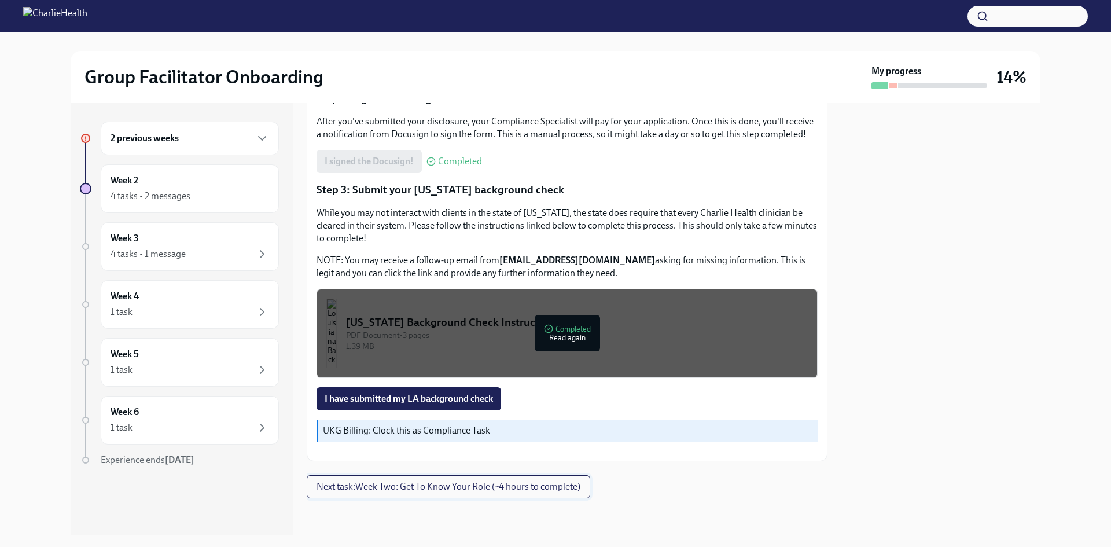
click at [529, 491] on span "Next task : Week Two: Get To Know Your Role (~4 hours to complete)" at bounding box center [449, 487] width 264 height 12
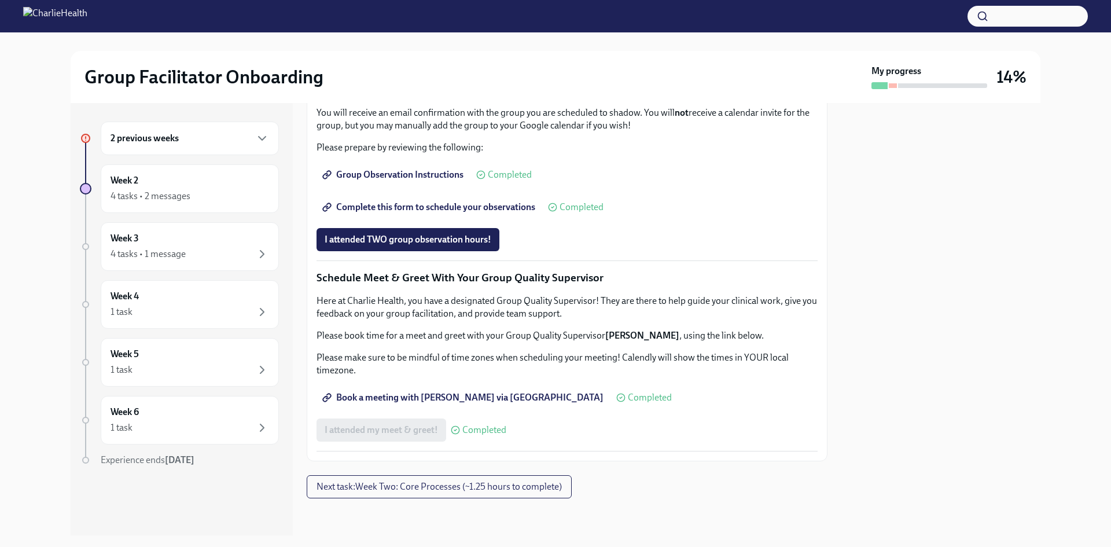
scroll to position [1006, 0]
click at [419, 186] on link "Group Observation Instructions" at bounding box center [394, 174] width 155 height 23
click at [510, 219] on link "Complete this form to schedule your observations" at bounding box center [430, 207] width 227 height 23
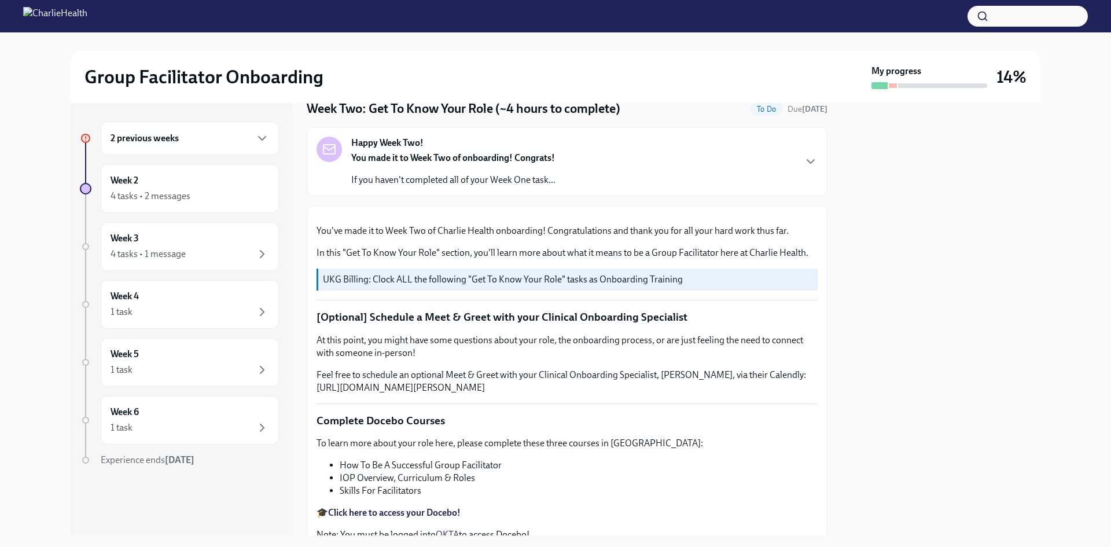
scroll to position [0, 0]
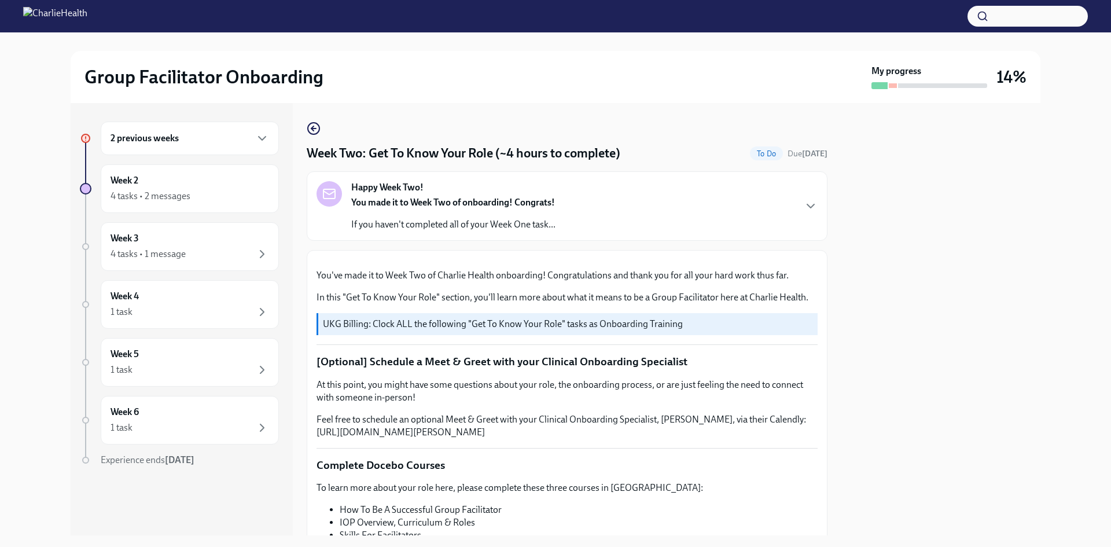
click at [442, 187] on div "Happy Week Two! You made it to Week Two of onboarding! Congrats! If you haven't…" at bounding box center [453, 206] width 204 height 50
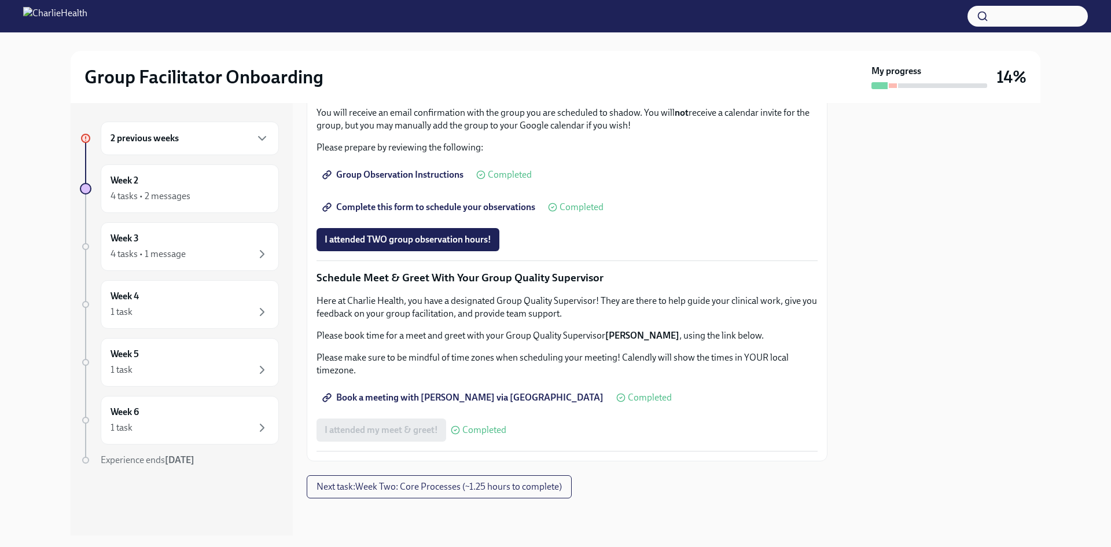
scroll to position [1124, 0]
click at [159, 134] on h6 "2 previous weeks" at bounding box center [145, 138] width 68 height 13
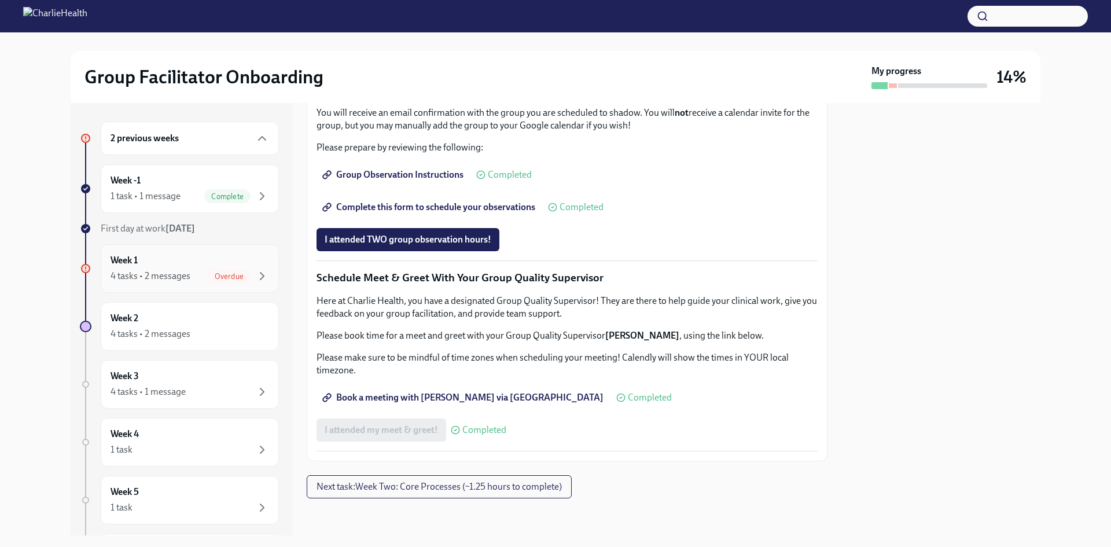
click at [213, 273] on span "Overdue" at bounding box center [229, 276] width 43 height 9
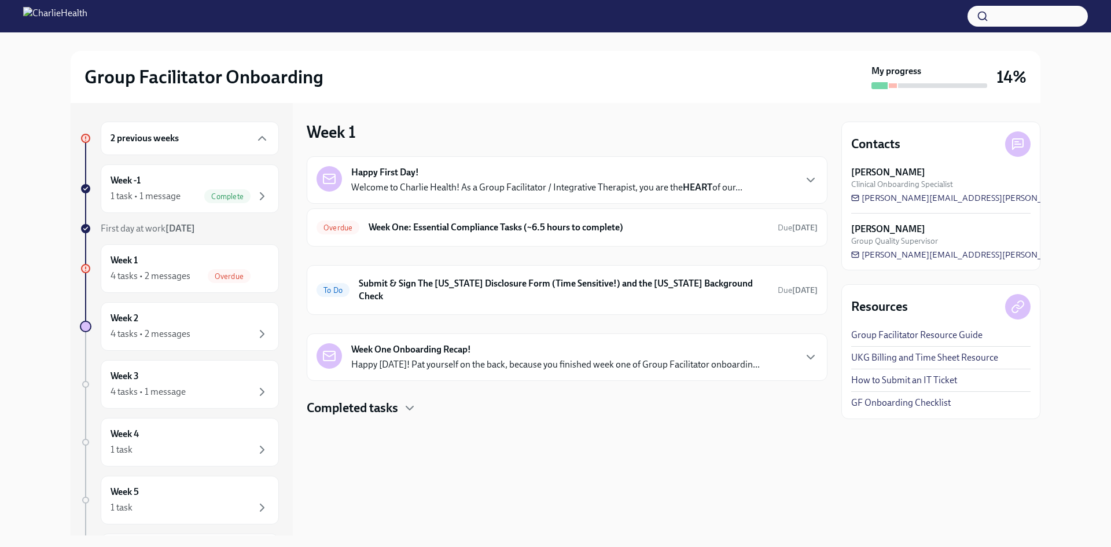
click at [481, 164] on div "Happy First Day! Welcome to Charlie Health! As a Group Facilitator / Integrativ…" at bounding box center [567, 179] width 521 height 47
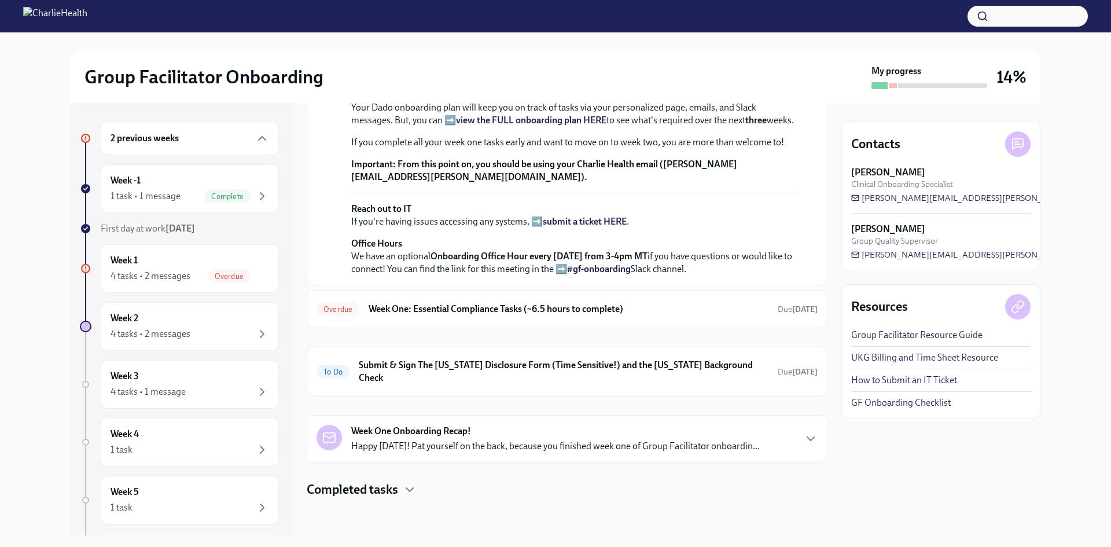
scroll to position [418, 0]
click at [502, 315] on h6 "Week One: Essential Compliance Tasks (~6.5 hours to complete)" at bounding box center [569, 309] width 400 height 13
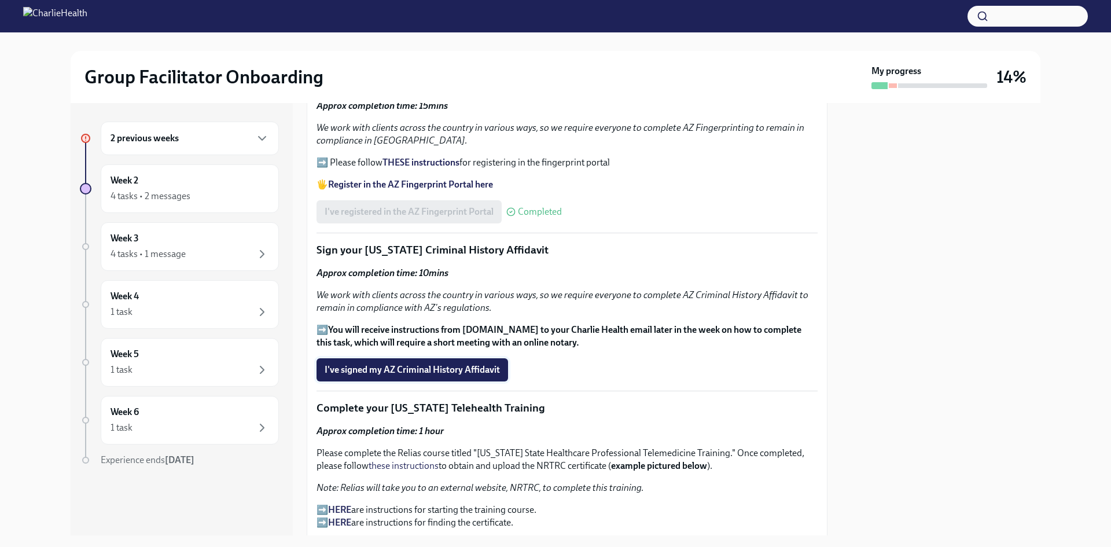
scroll to position [1273, 0]
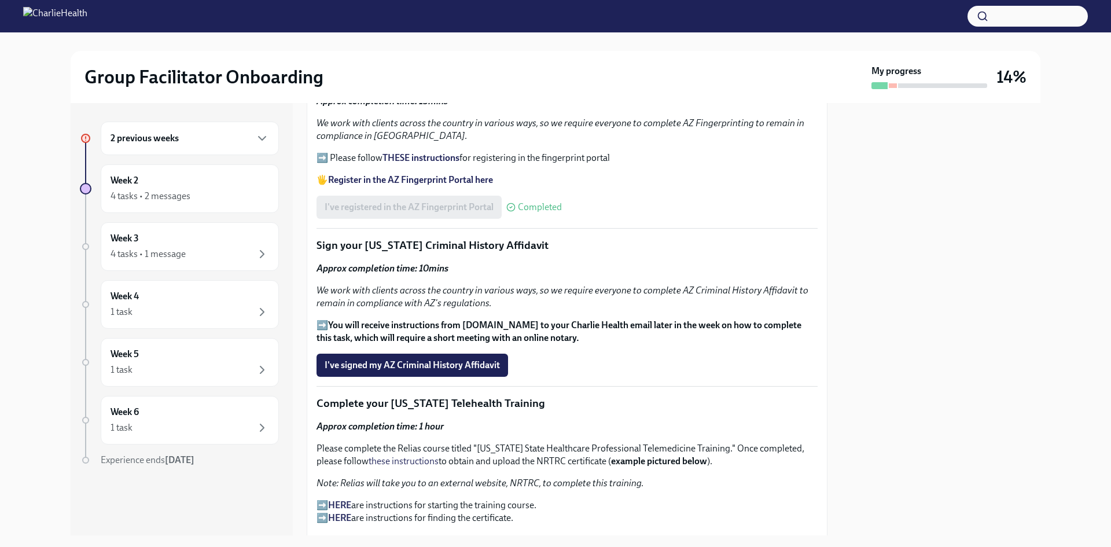
click at [661, 338] on p "➡️ You will receive instructions from Proof.com to your Charlie Health email la…" at bounding box center [567, 331] width 501 height 25
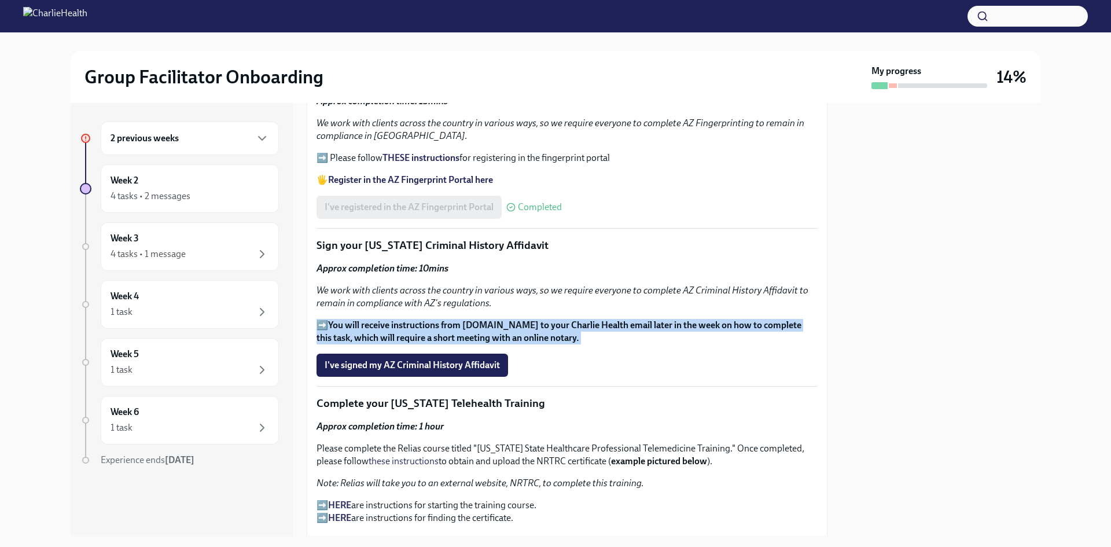
click at [661, 338] on p "➡️ You will receive instructions from Proof.com to your Charlie Health email la…" at bounding box center [567, 331] width 501 height 25
click at [663, 334] on p "➡️ You will receive instructions from Proof.com to your Charlie Health email la…" at bounding box center [567, 331] width 501 height 25
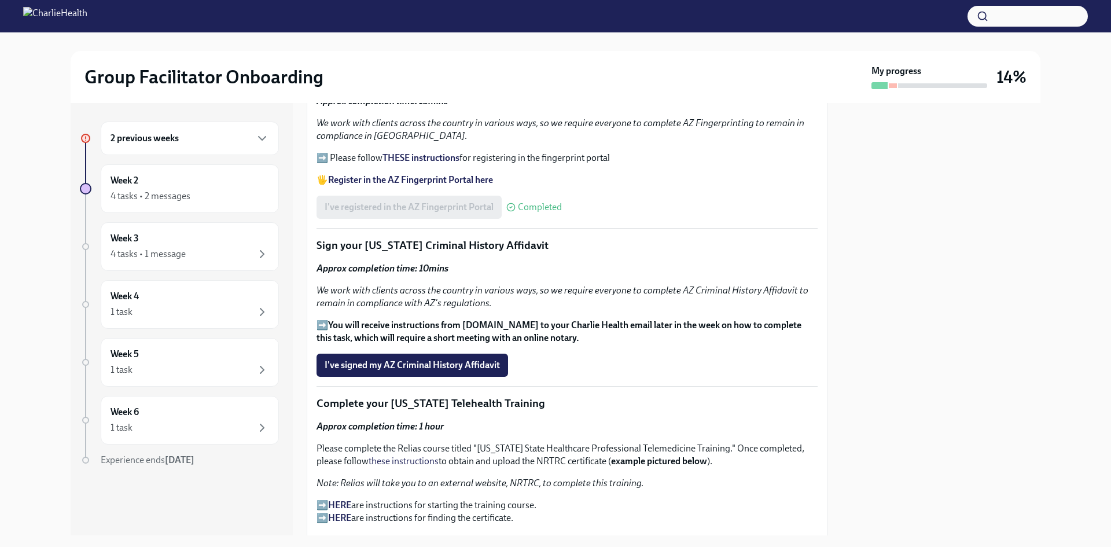
click at [594, 311] on div "Approx completion time: 10mins We work with clients across the country in vario…" at bounding box center [567, 303] width 501 height 82
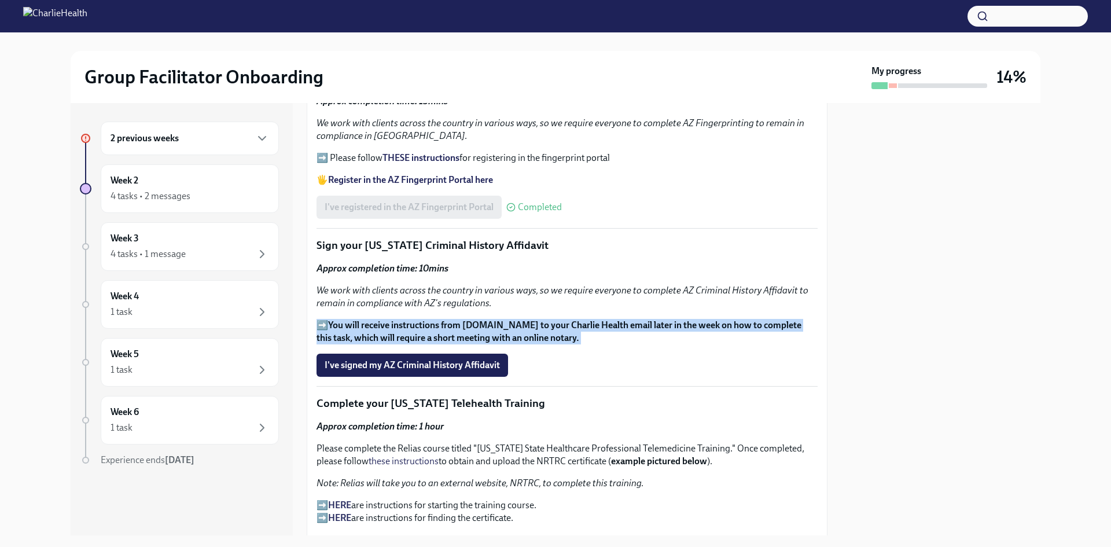
click at [594, 311] on div "Approx completion time: 10mins We work with clients across the country in vario…" at bounding box center [567, 303] width 501 height 82
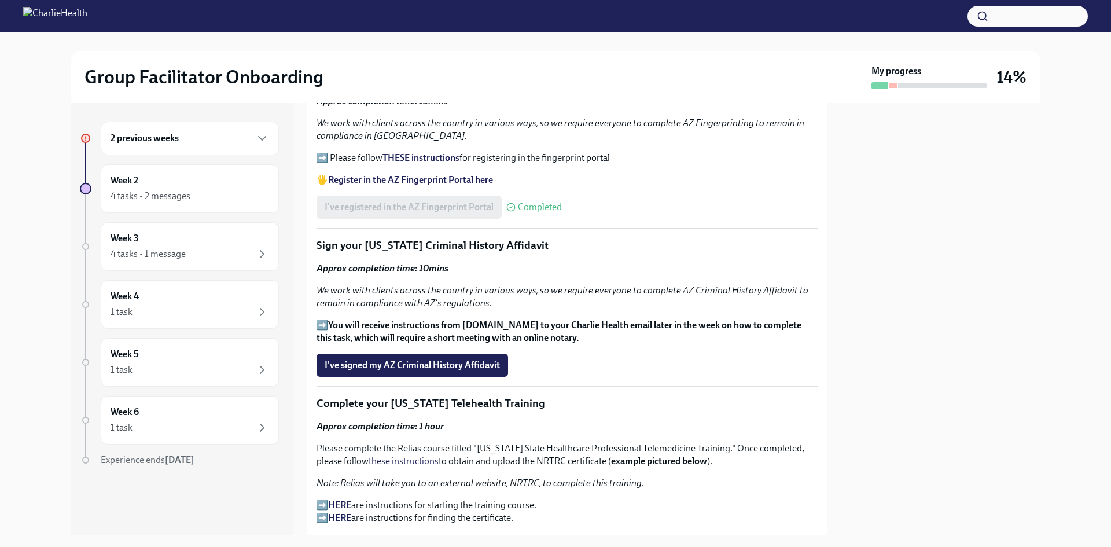
click at [569, 289] on em "We work with clients across the country in various ways, so we require everyone…" at bounding box center [563, 297] width 492 height 24
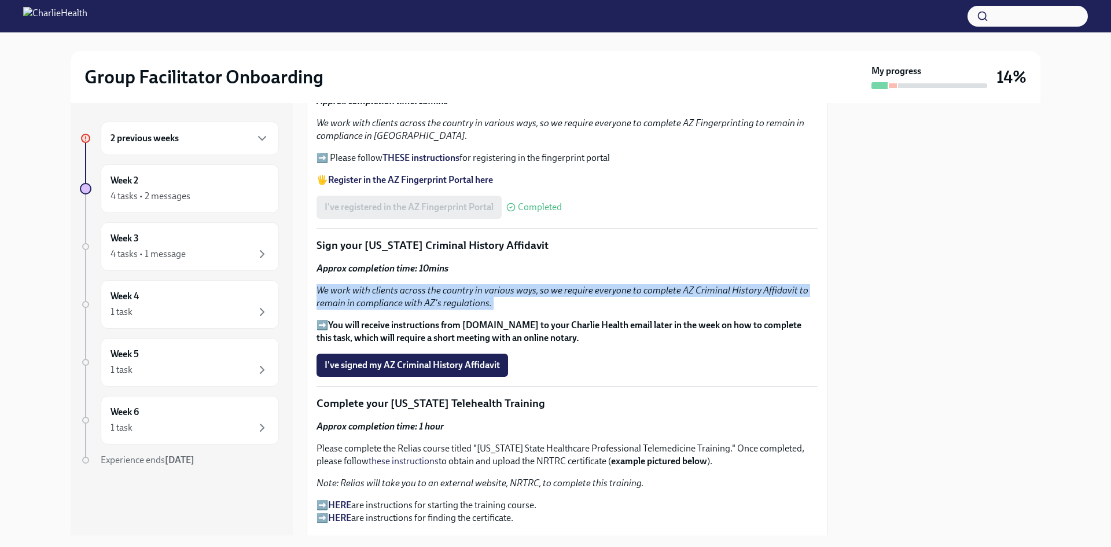
click at [569, 289] on em "We work with clients across the country in various ways, so we require everyone…" at bounding box center [563, 297] width 492 height 24
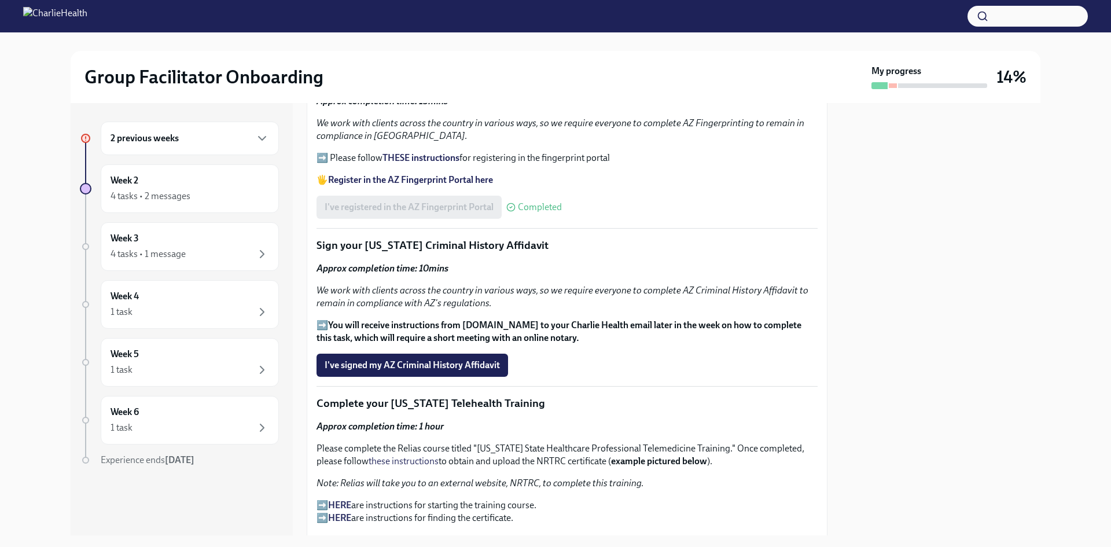
click at [569, 289] on em "We work with clients across the country in various ways, so we require everyone…" at bounding box center [563, 297] width 492 height 24
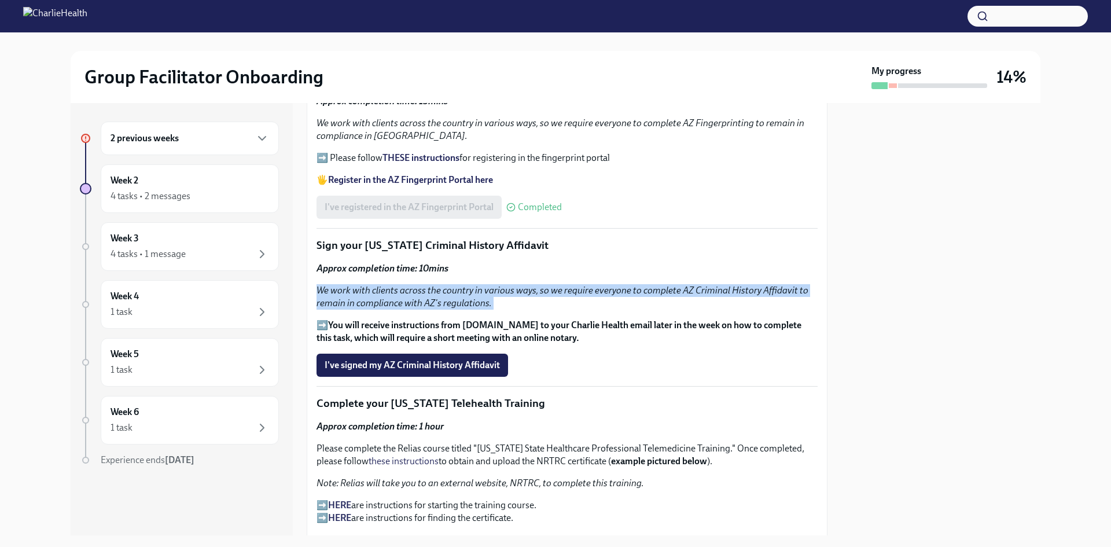
click at [569, 289] on em "We work with clients across the country in various ways, so we require everyone…" at bounding box center [563, 297] width 492 height 24
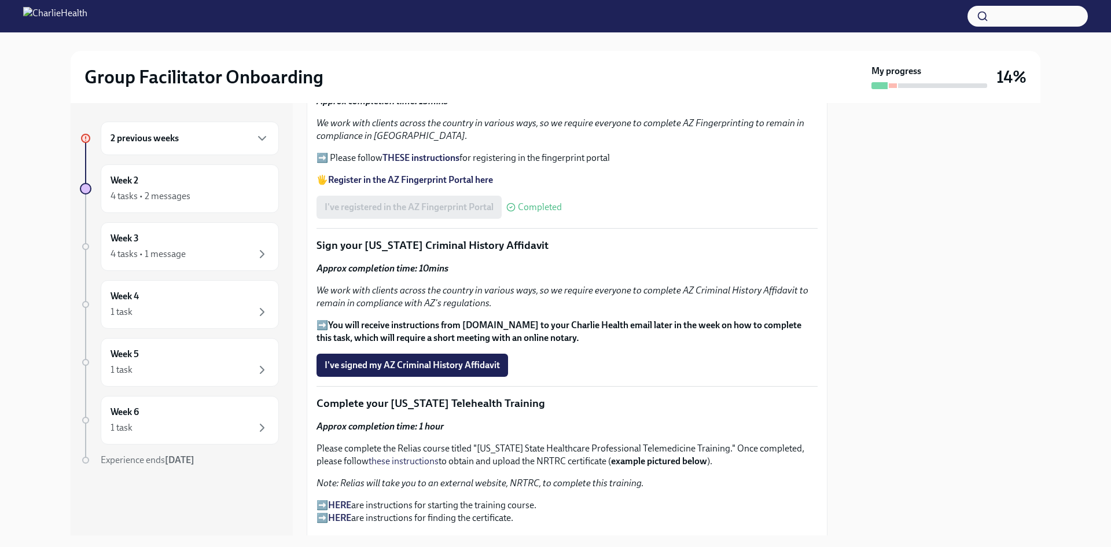
click at [580, 322] on strong "You will receive instructions from Proof.com to your Charlie Health email later…" at bounding box center [559, 331] width 485 height 24
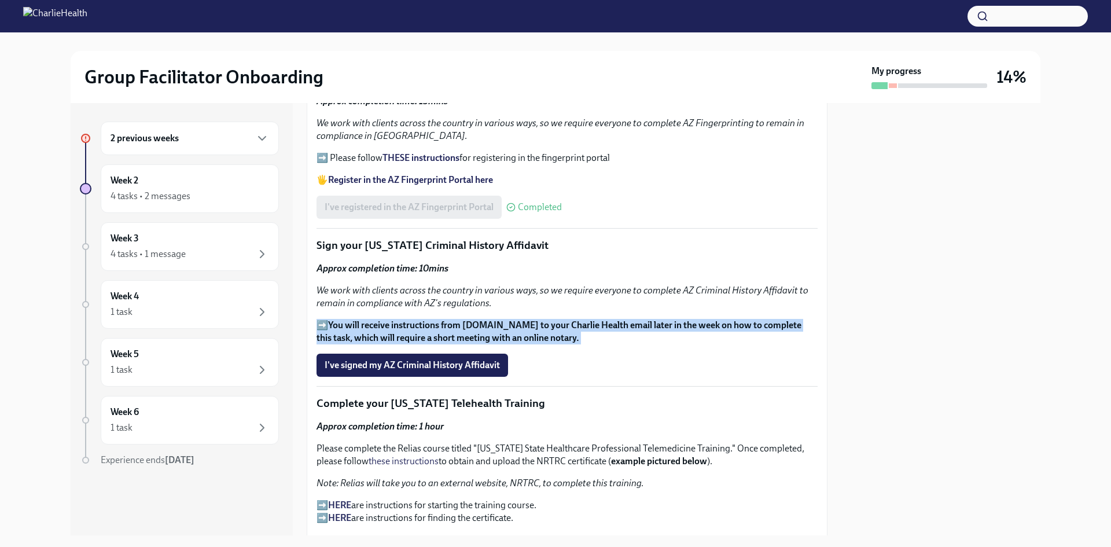
click at [580, 323] on strong "You will receive instructions from Proof.com to your Charlie Health email later…" at bounding box center [559, 331] width 485 height 24
click at [581, 323] on strong "You will receive instructions from Proof.com to your Charlie Health email later…" at bounding box center [559, 331] width 485 height 24
click at [567, 336] on p "➡️ You will receive instructions from Proof.com to your Charlie Health email la…" at bounding box center [567, 331] width 501 height 25
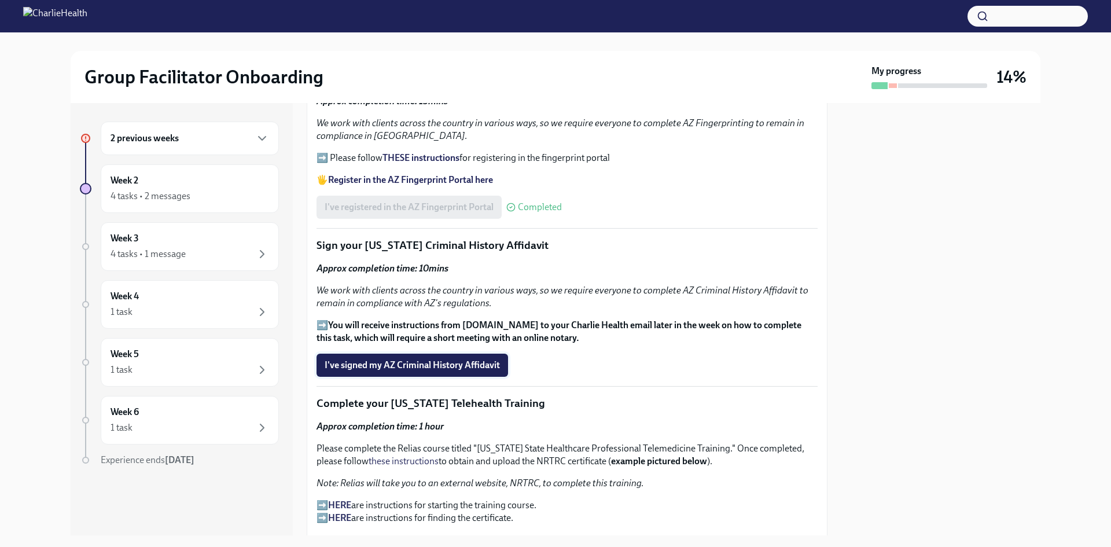
click at [443, 359] on span "I've signed my AZ Criminal History Affidavit" at bounding box center [412, 365] width 175 height 12
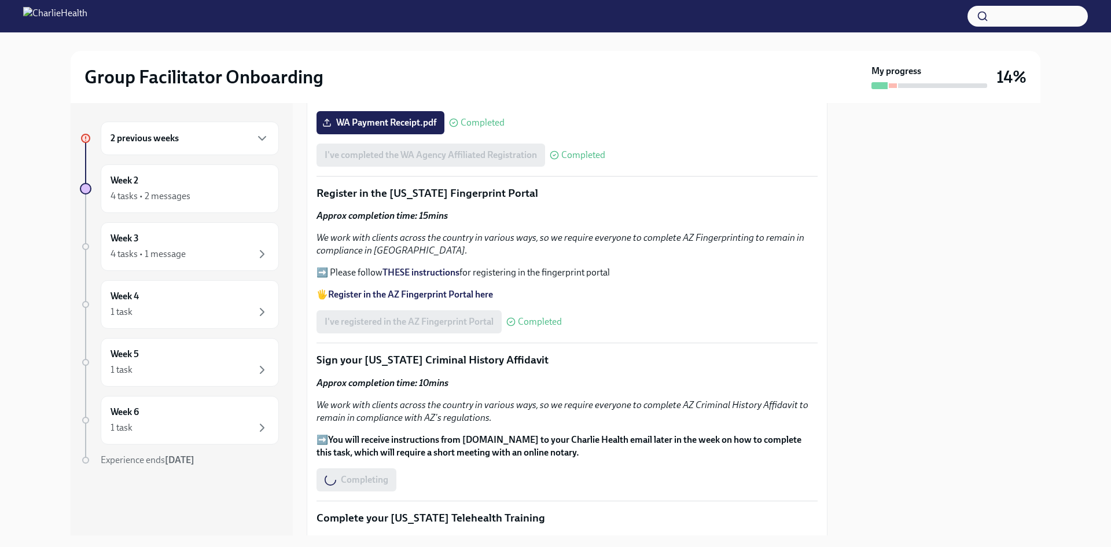
scroll to position [1157, 0]
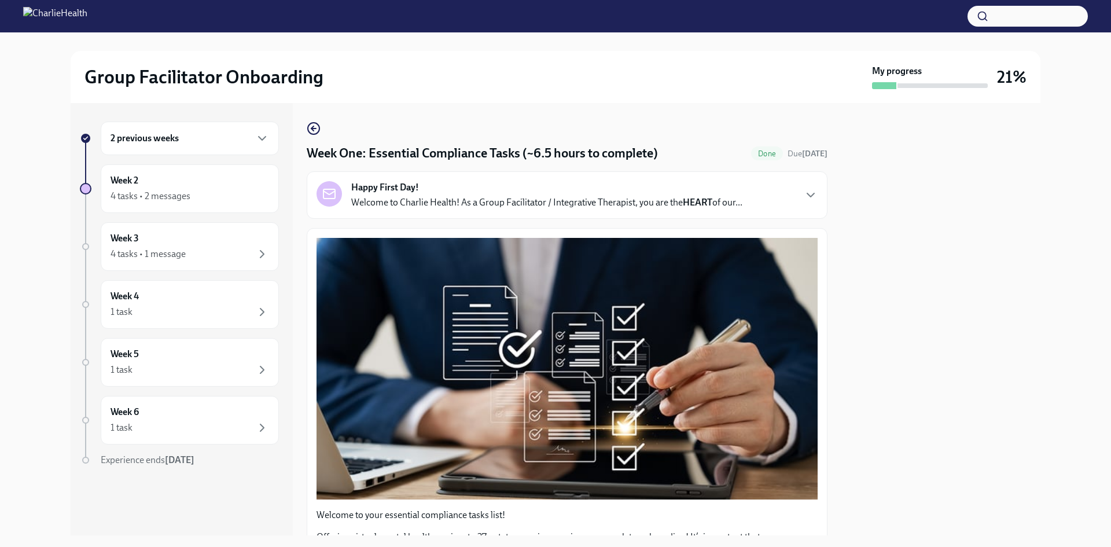
click at [176, 139] on h6 "2 previous weeks" at bounding box center [145, 138] width 68 height 13
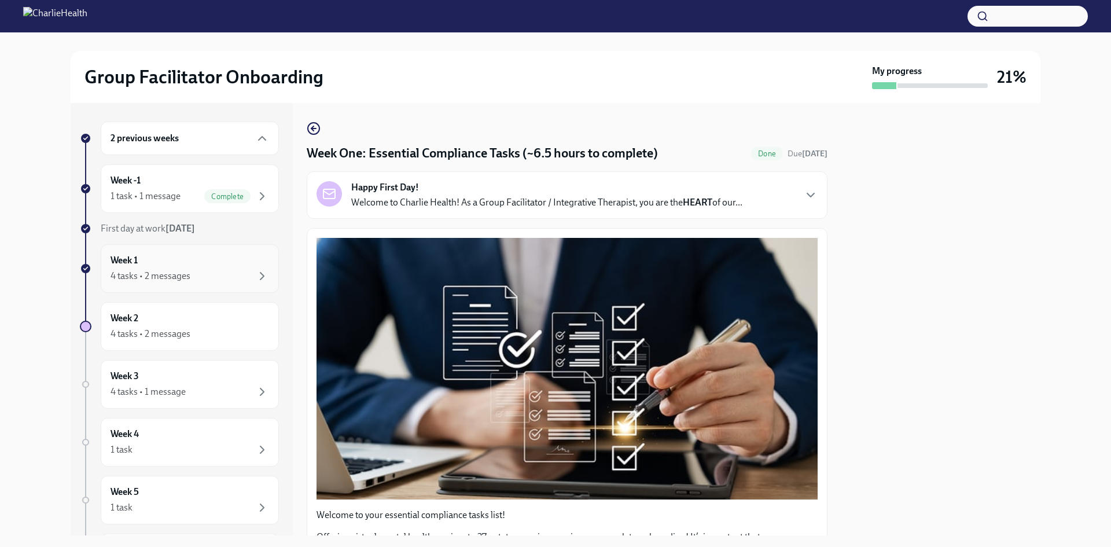
click at [243, 270] on div "4 tasks • 2 messages" at bounding box center [190, 276] width 159 height 14
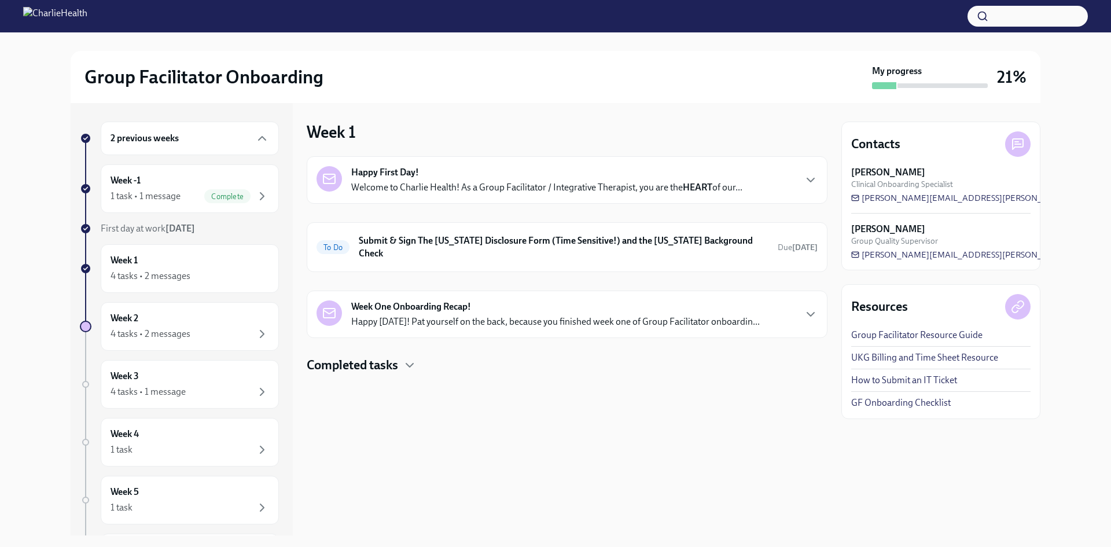
click at [482, 166] on div "Happy First Day! Welcome to Charlie Health! As a Group Facilitator / Integrativ…" at bounding box center [546, 180] width 391 height 28
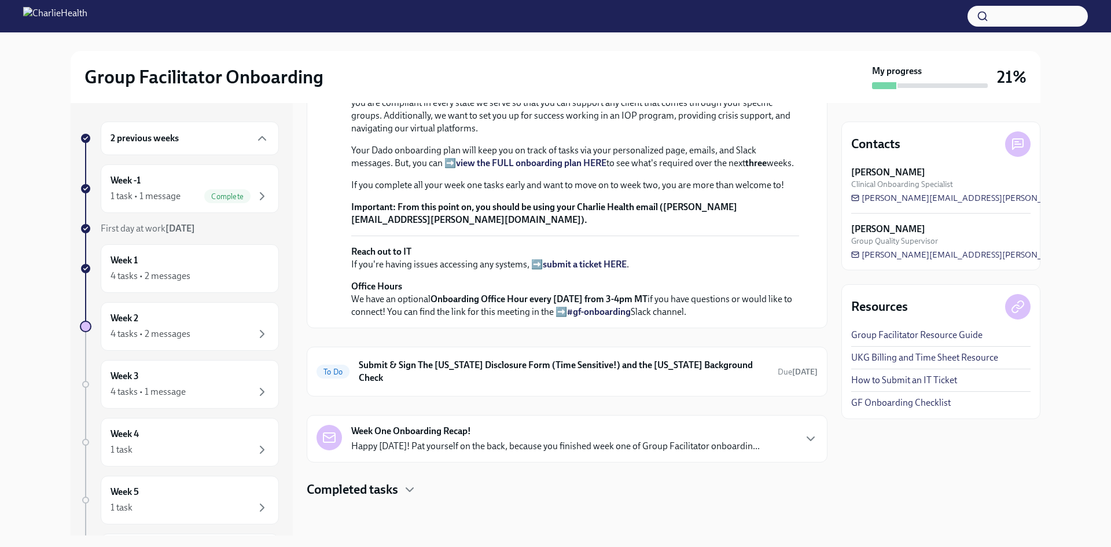
scroll to position [376, 0]
click at [370, 374] on h6 "Submit & Sign The [US_STATE] Disclosure Form (Time Sensitive!) and the [US_STAT…" at bounding box center [564, 371] width 410 height 25
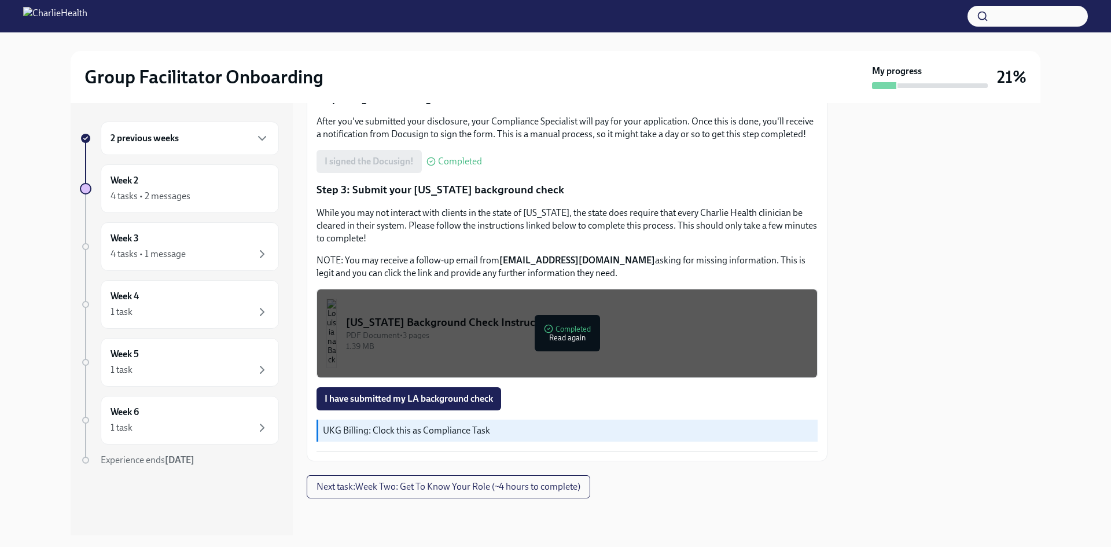
scroll to position [297, 0]
click at [565, 487] on span "Next task : Week Two: Get To Know Your Role (~4 hours to complete)" at bounding box center [449, 487] width 264 height 12
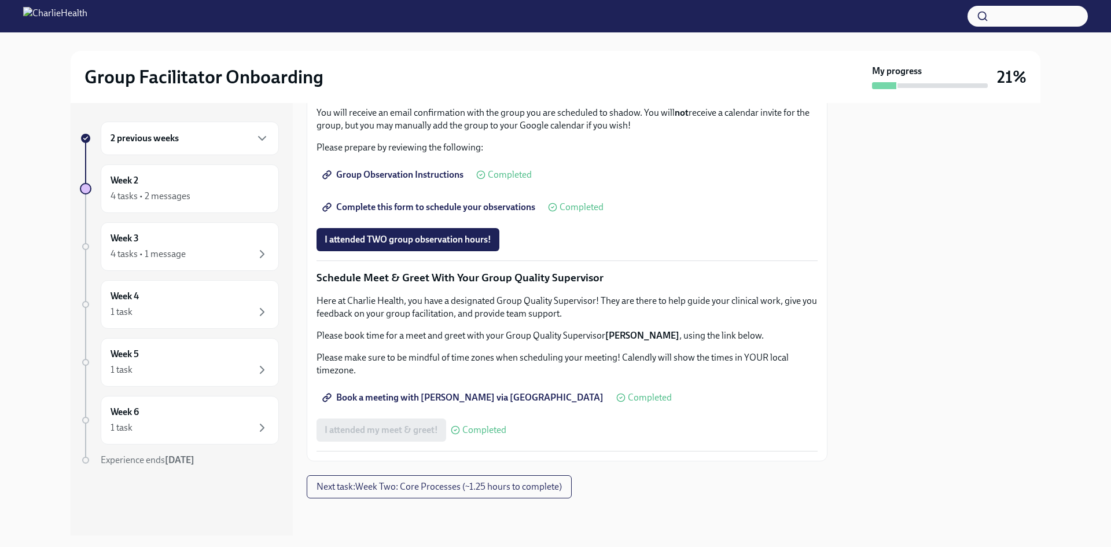
scroll to position [1028, 0]
click at [549, 482] on span "Next task : Week Two: Core Processes (~1.25 hours to complete)" at bounding box center [439, 487] width 245 height 12
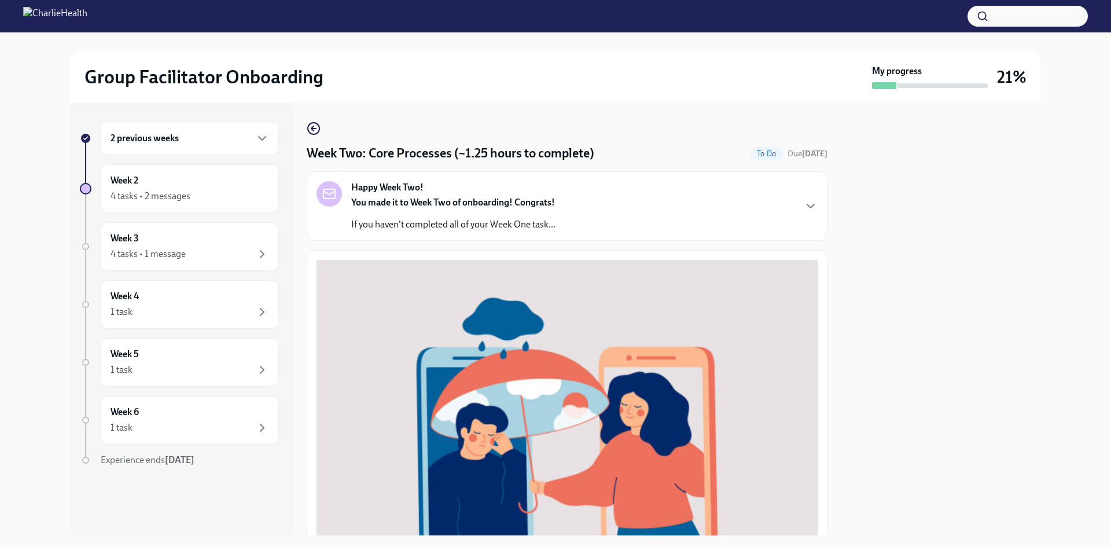
click at [406, 201] on strong "You made it to Week Two of onboarding! Congrats!" at bounding box center [453, 202] width 204 height 11
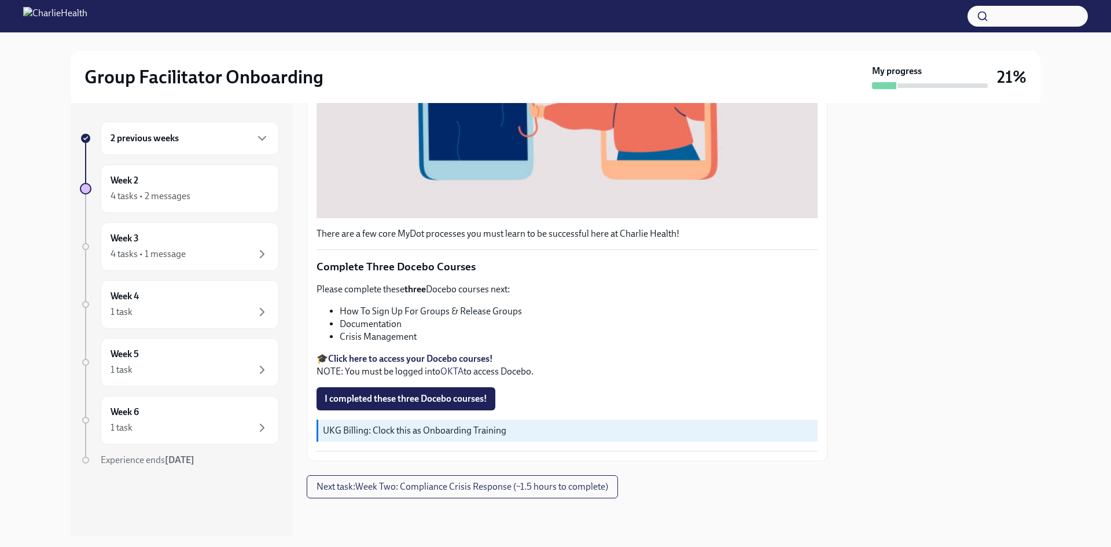
scroll to position [694, 0]
click at [404, 318] on li "How To Sign Up For Groups & Release Groups" at bounding box center [579, 311] width 478 height 13
click at [404, 330] on li "Documentation" at bounding box center [579, 324] width 478 height 13
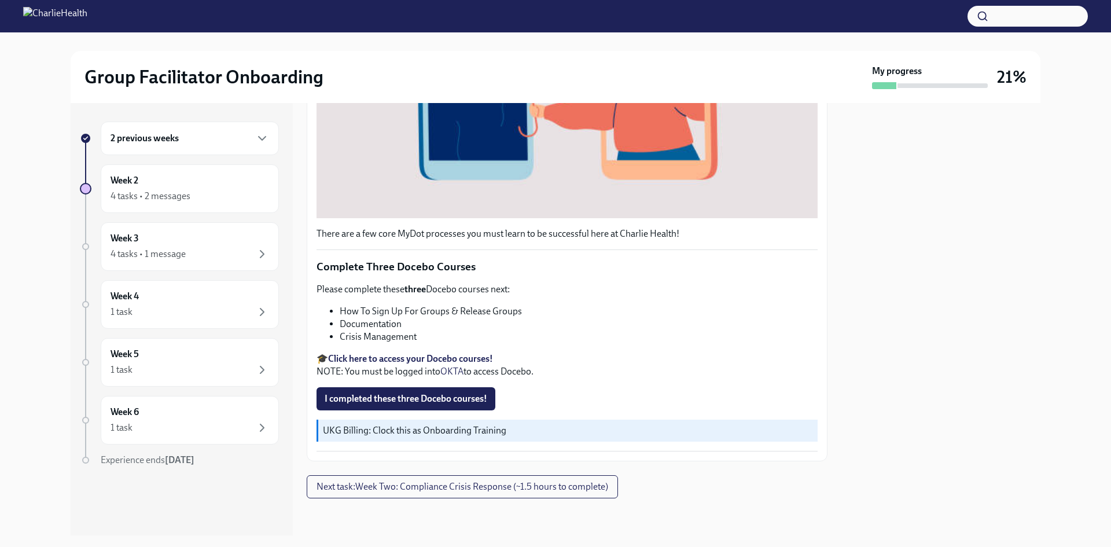
click at [404, 330] on li "Documentation" at bounding box center [579, 324] width 478 height 13
click at [399, 330] on li "Documentation" at bounding box center [579, 324] width 478 height 13
drag, startPoint x: 399, startPoint y: 391, endPoint x: 400, endPoint y: 409, distance: 18.6
click at [400, 343] on ul "How To Sign Up For Groups & Release Groups Documentation Crisis Management" at bounding box center [567, 324] width 501 height 38
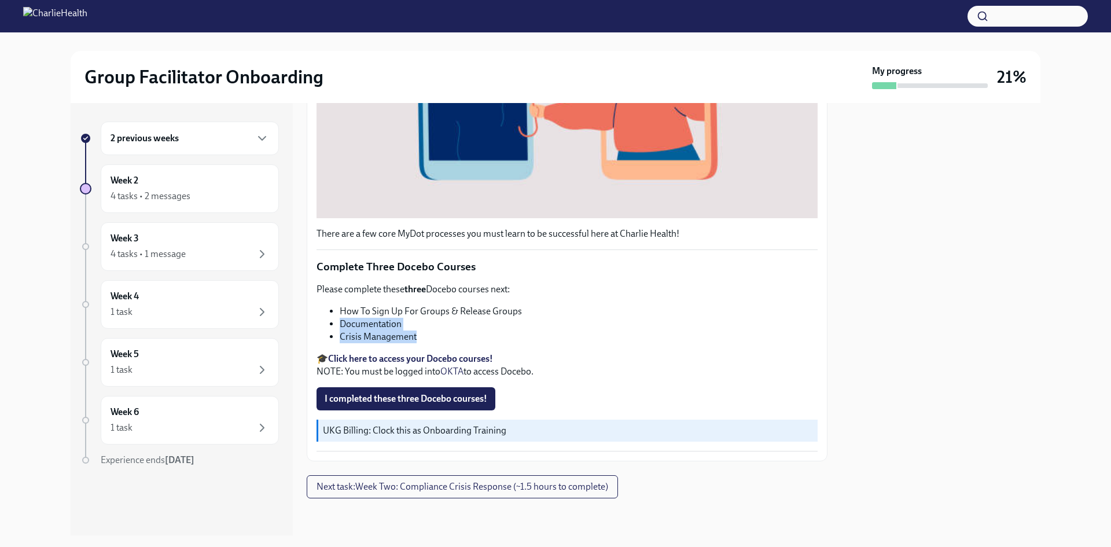
click at [400, 343] on li "Crisis Management" at bounding box center [579, 336] width 478 height 13
click at [432, 404] on span "I completed these three Docebo courses!" at bounding box center [406, 399] width 163 height 12
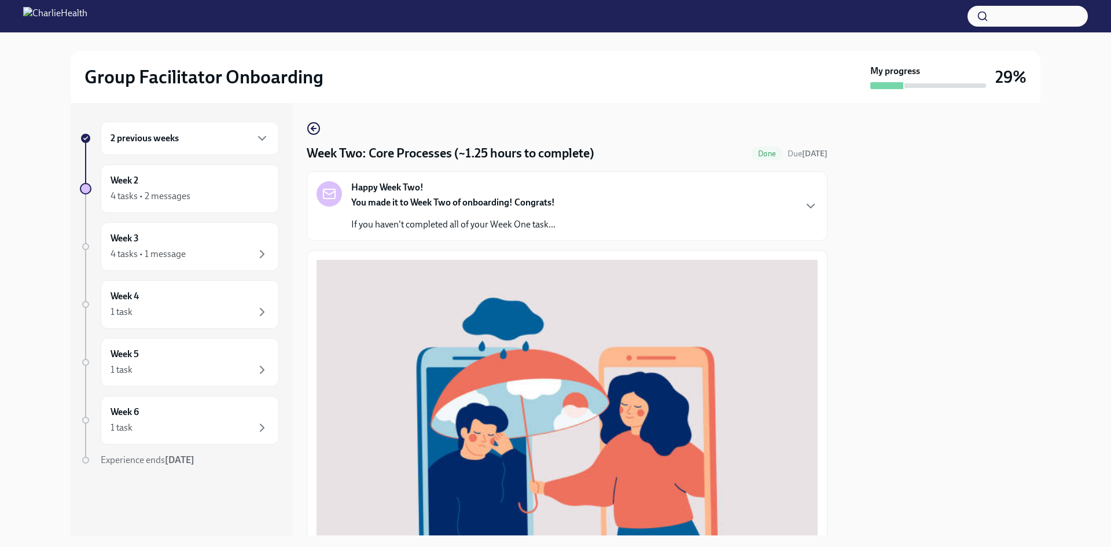
click at [253, 138] on div "2 previous weeks" at bounding box center [190, 138] width 159 height 14
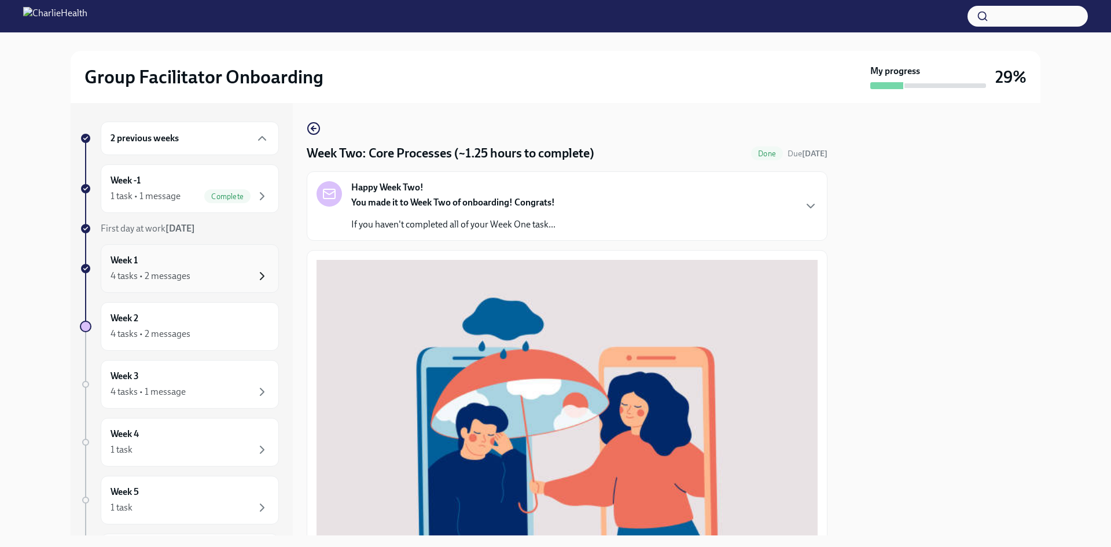
click at [257, 281] on icon "button" at bounding box center [262, 276] width 14 height 14
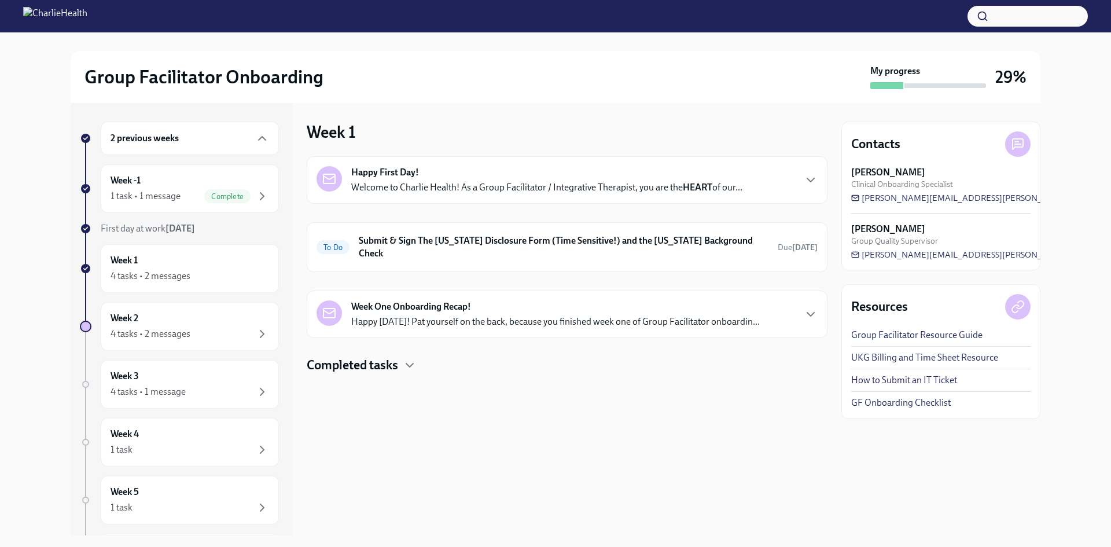
click at [374, 360] on h4 "Completed tasks" at bounding box center [352, 364] width 91 height 17
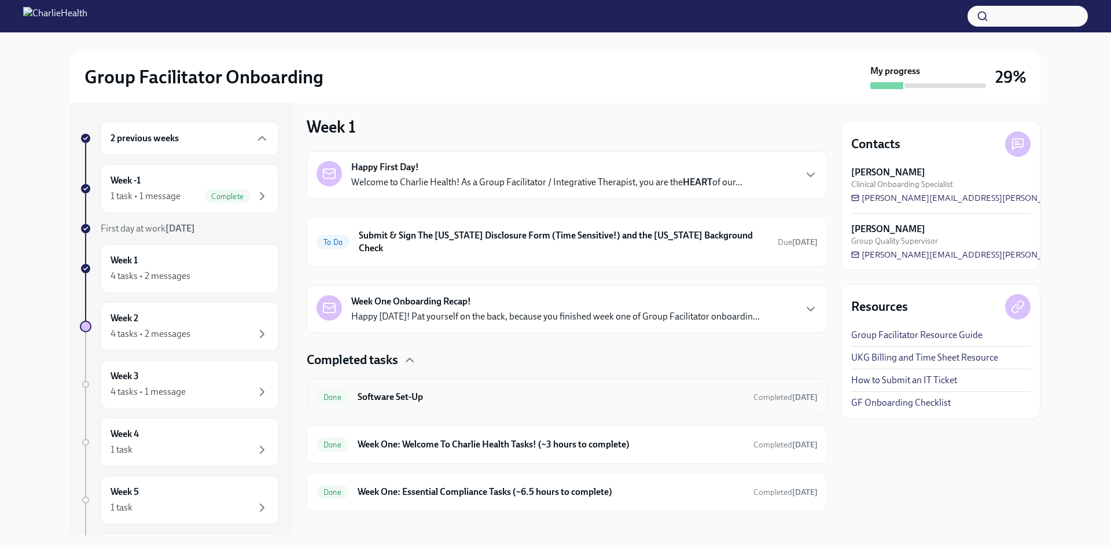
scroll to position [6, 0]
click at [201, 328] on div "4 tasks • 2 messages" at bounding box center [190, 334] width 159 height 14
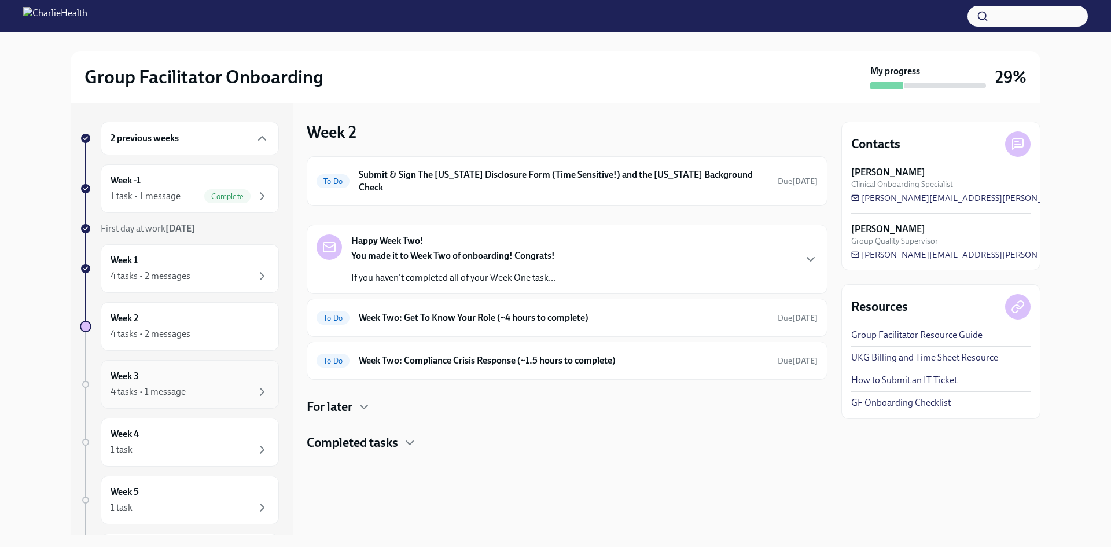
click at [158, 382] on div "Week 3 4 tasks • 1 message" at bounding box center [190, 384] width 159 height 29
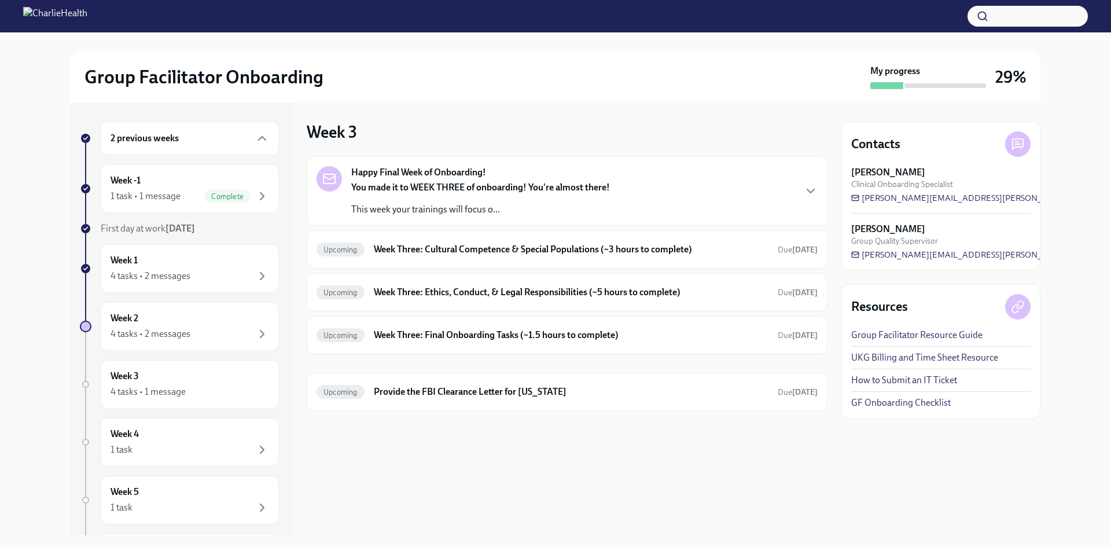
click at [714, 189] on div "Happy Final Week of Onboarding! You made it to WEEK THREE of onboarding! You're…" at bounding box center [567, 191] width 501 height 50
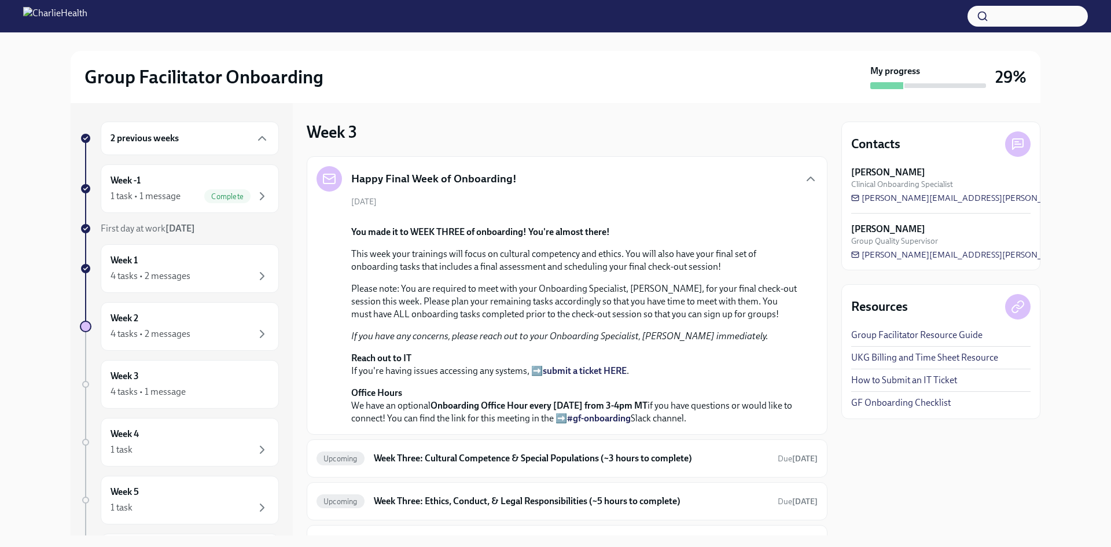
click at [714, 189] on div "Happy Final Week of Onboarding!" at bounding box center [567, 178] width 501 height 25
click at [178, 451] on div "1 task" at bounding box center [190, 450] width 159 height 14
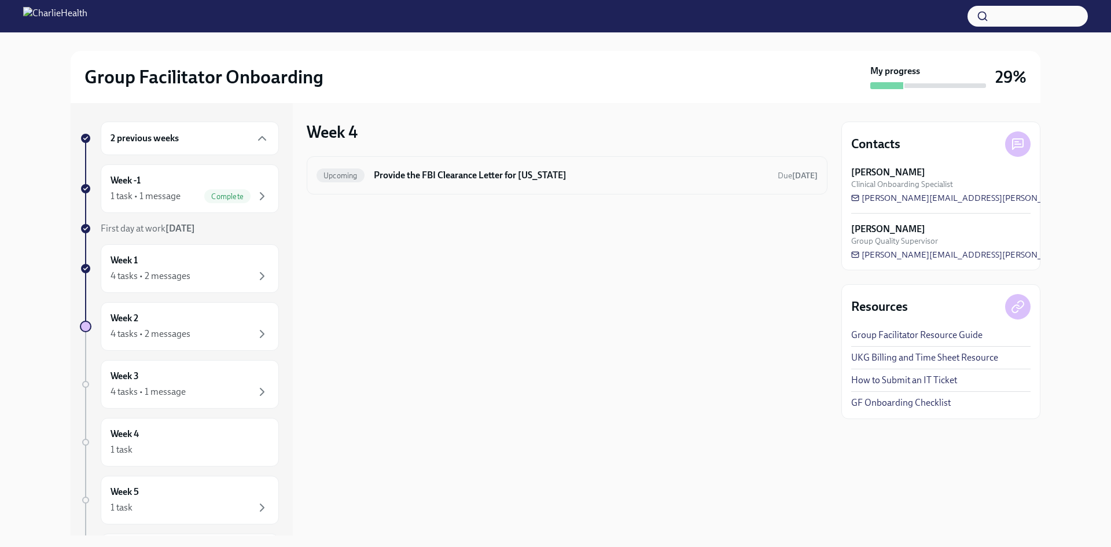
click at [554, 175] on h6 "Provide the FBI Clearance Letter for Pennsylvania" at bounding box center [571, 175] width 395 height 13
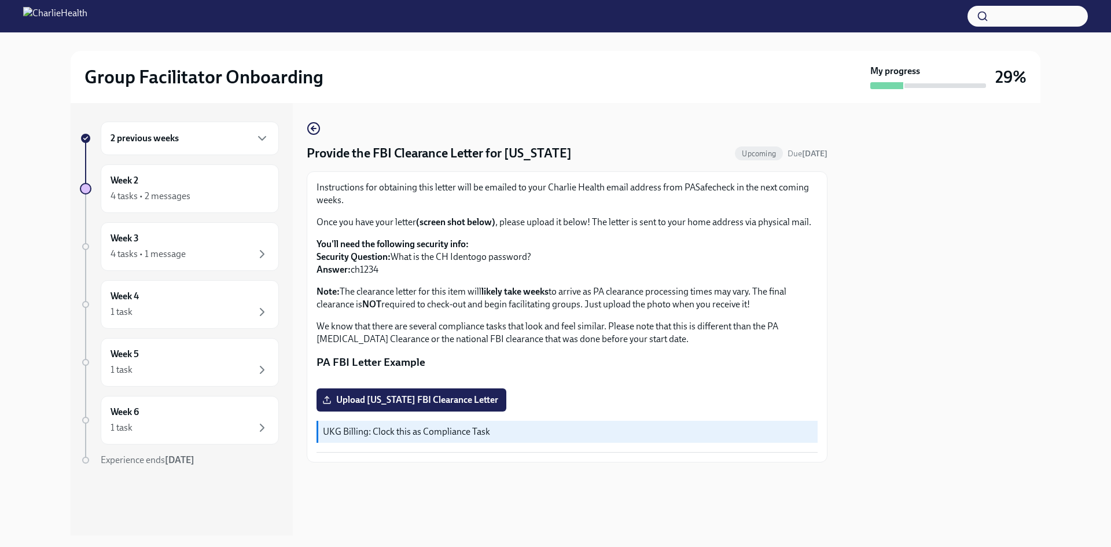
scroll to position [58, 0]
click at [211, 371] on div "1 task" at bounding box center [190, 370] width 159 height 14
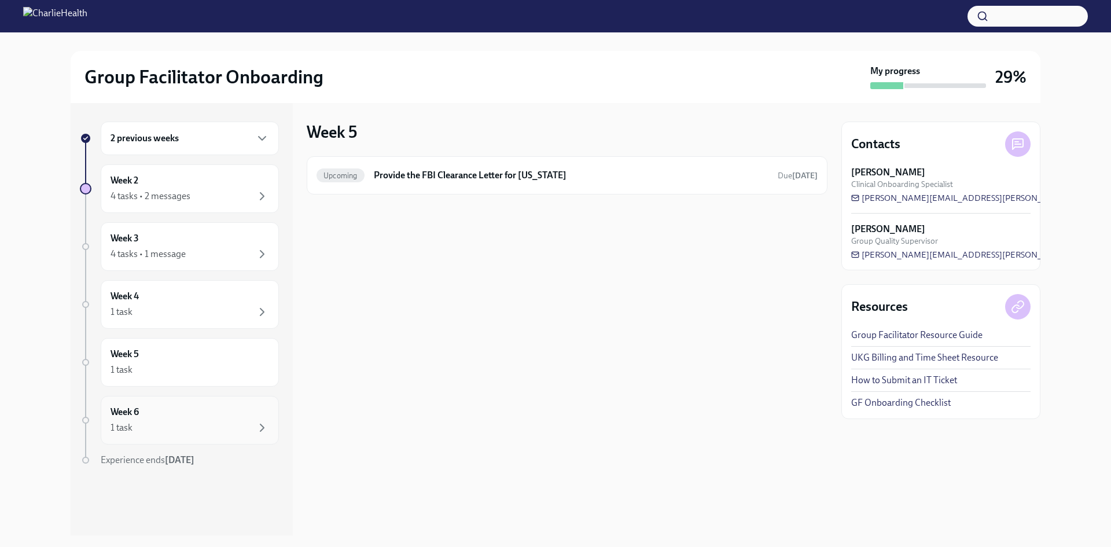
click at [185, 409] on div "Week 6 1 task" at bounding box center [190, 420] width 159 height 29
click at [220, 297] on div "Week 4 1 task" at bounding box center [190, 304] width 159 height 29
click at [204, 232] on div "Week 3 4 tasks • 1 message" at bounding box center [190, 246] width 159 height 29
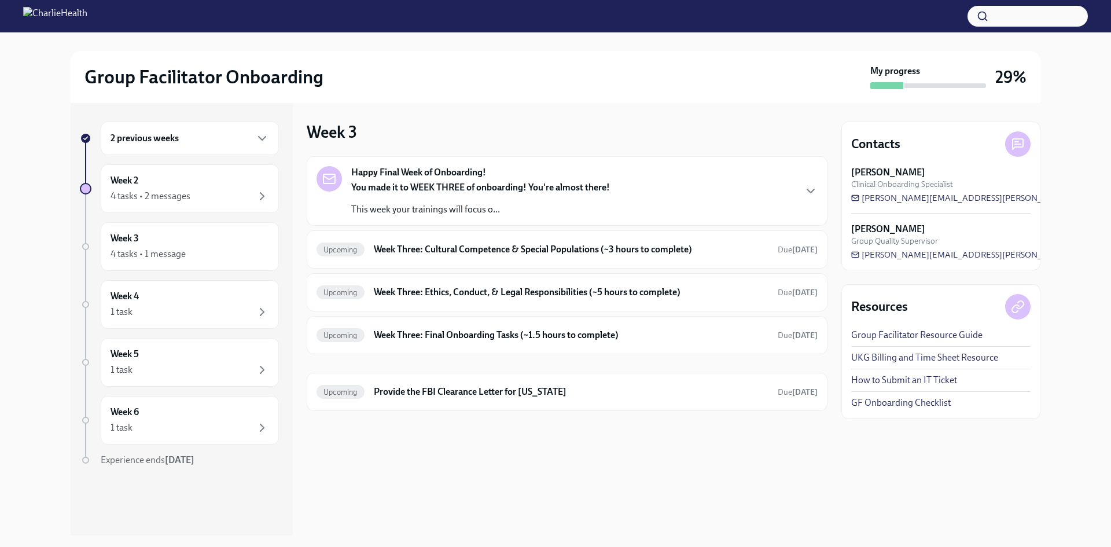
click at [190, 141] on div "2 previous weeks" at bounding box center [190, 138] width 159 height 14
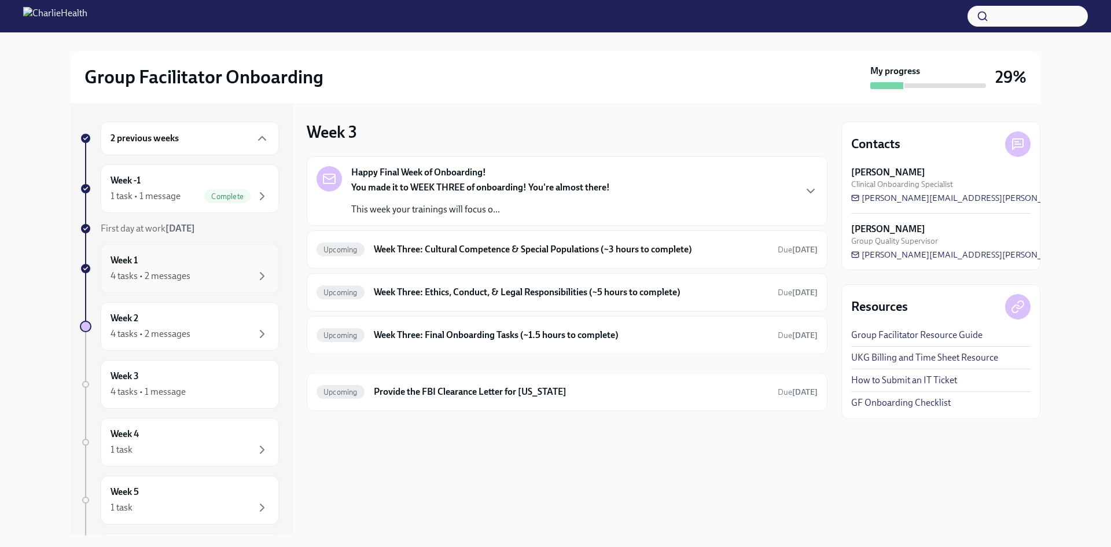
click at [216, 279] on div "4 tasks • 2 messages" at bounding box center [190, 276] width 159 height 14
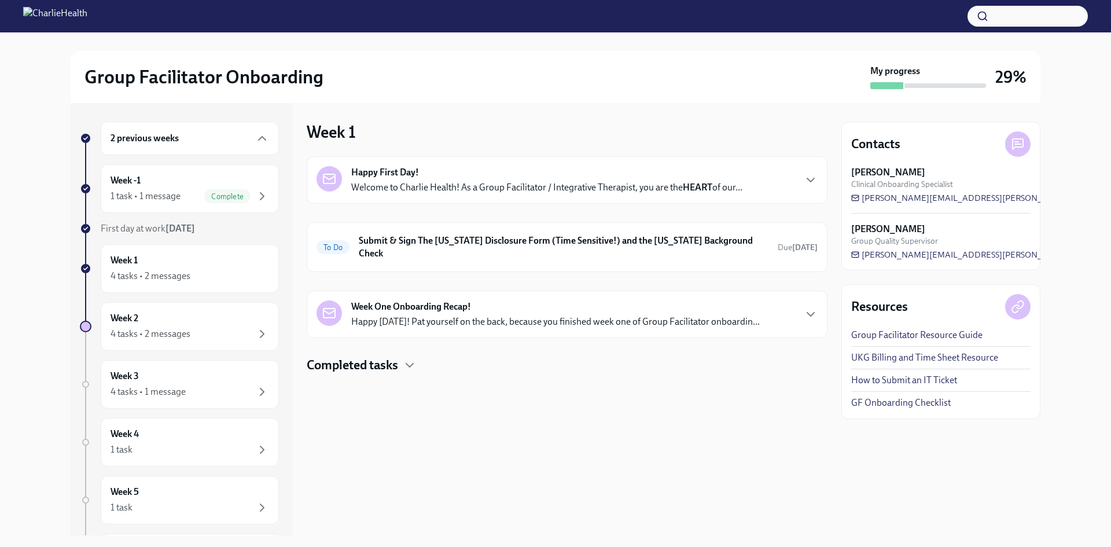
click at [364, 356] on h4 "Completed tasks" at bounding box center [352, 364] width 91 height 17
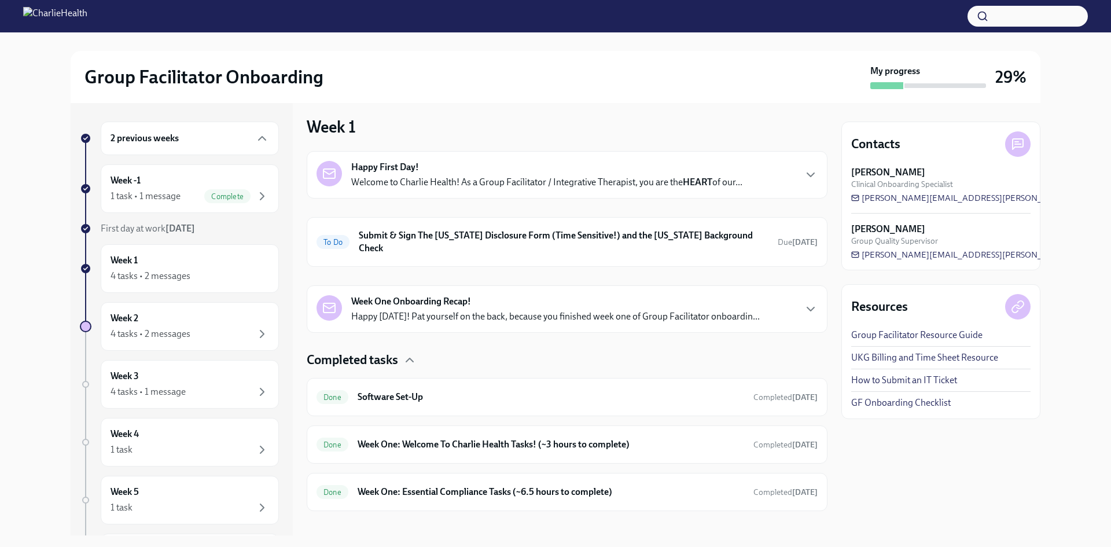
scroll to position [6, 0]
click at [757, 233] on h6 "Submit & Sign The [US_STATE] Disclosure Form (Time Sensitive!) and the [US_STAT…" at bounding box center [564, 240] width 410 height 25
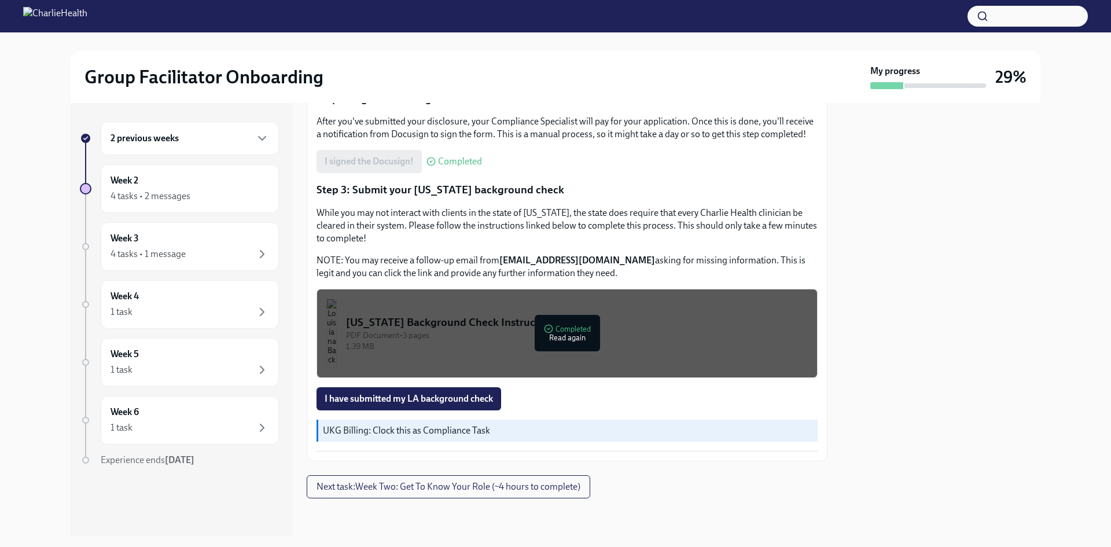
scroll to position [297, 0]
click at [227, 263] on div "Week 3 4 tasks • 1 message" at bounding box center [190, 246] width 178 height 49
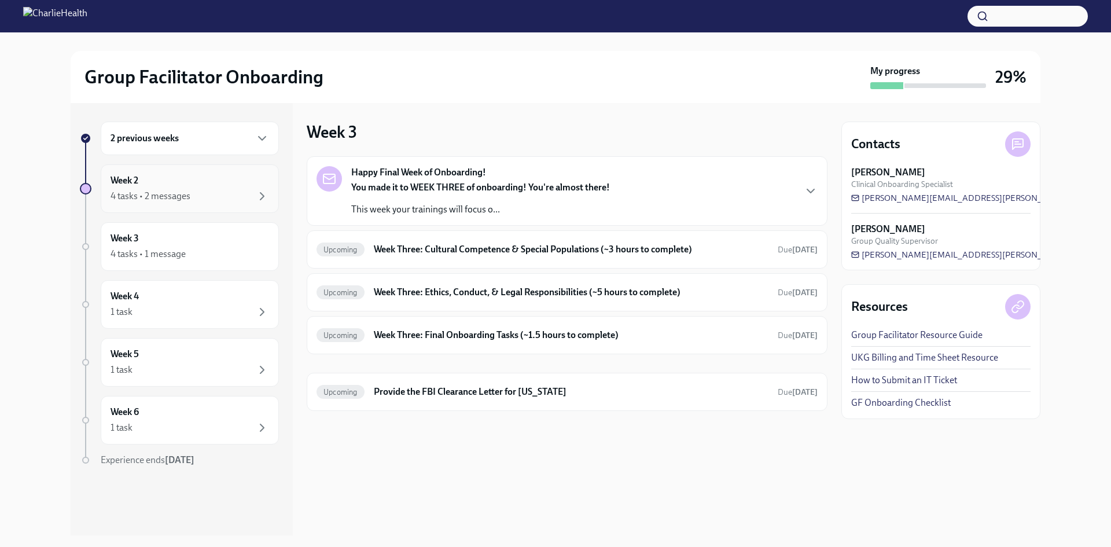
click at [216, 167] on div "Week 2 4 tasks • 2 messages" at bounding box center [190, 188] width 178 height 49
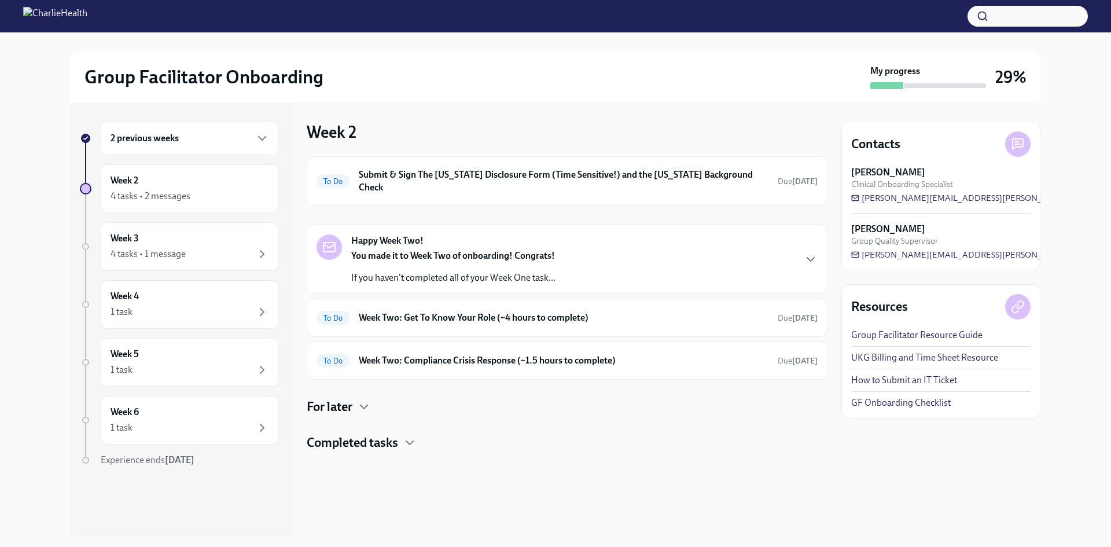
click at [606, 238] on div "Happy Week Two! You made it to Week Two of onboarding! Congrats! If you haven't…" at bounding box center [567, 259] width 501 height 50
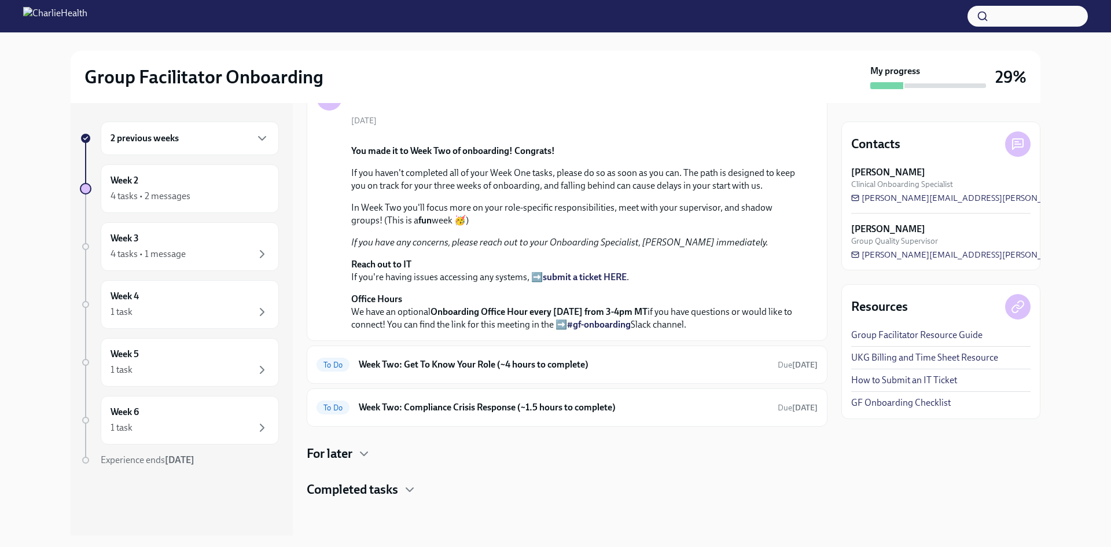
scroll to position [336, 0]
click at [494, 342] on div "Happy Week Two! September 9th You made it to Week Two of onboarding! Congrats! …" at bounding box center [567, 250] width 521 height 351
click at [506, 367] on h6 "Week Two: Get To Know Your Role (~4 hours to complete)" at bounding box center [564, 364] width 410 height 13
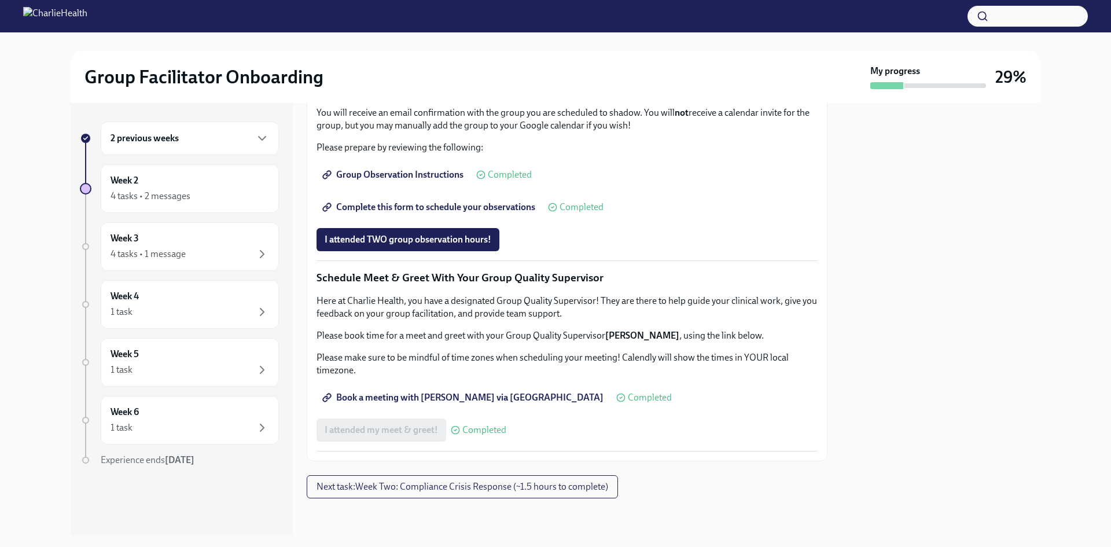
scroll to position [810, 0]
click at [439, 154] on div "Our HIPAA training is required to observe groups - if you have not completed th…" at bounding box center [567, 78] width 501 height 152
drag, startPoint x: 439, startPoint y: 288, endPoint x: 452, endPoint y: 300, distance: 18.4
click at [452, 154] on div "Our HIPAA training is required to observe groups - if you have not completed th…" at bounding box center [567, 78] width 501 height 152
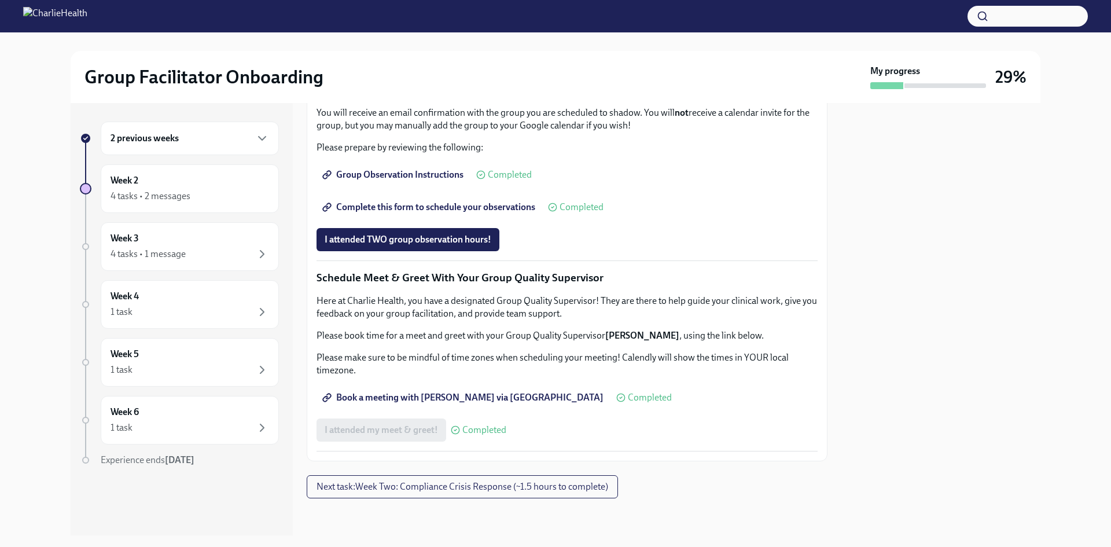
click at [452, 96] on strong "Please submit the form 2 times to sign up for 2 seperate groups. You will shado…" at bounding box center [562, 84] width 491 height 24
click at [641, 154] on div "Our HIPAA training is required to observe groups - if you have not completed th…" at bounding box center [567, 78] width 501 height 152
click at [946, 373] on div at bounding box center [940, 319] width 199 height 432
click at [181, 256] on div "4 tasks • 1 message" at bounding box center [148, 254] width 75 height 13
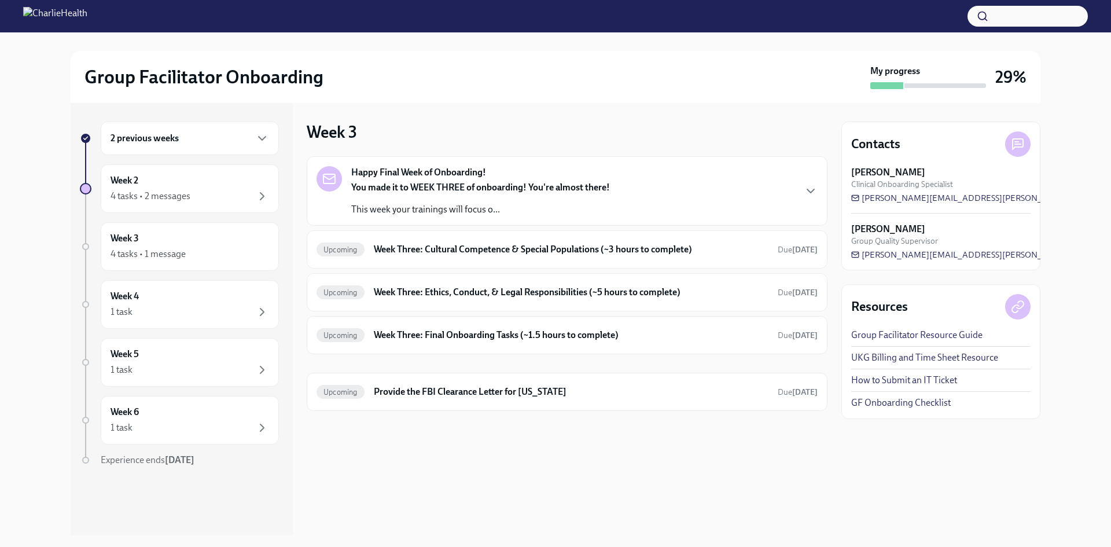
click at [661, 178] on div "Happy Final Week of Onboarding! You made it to WEEK THREE of onboarding! You're…" at bounding box center [567, 191] width 501 height 50
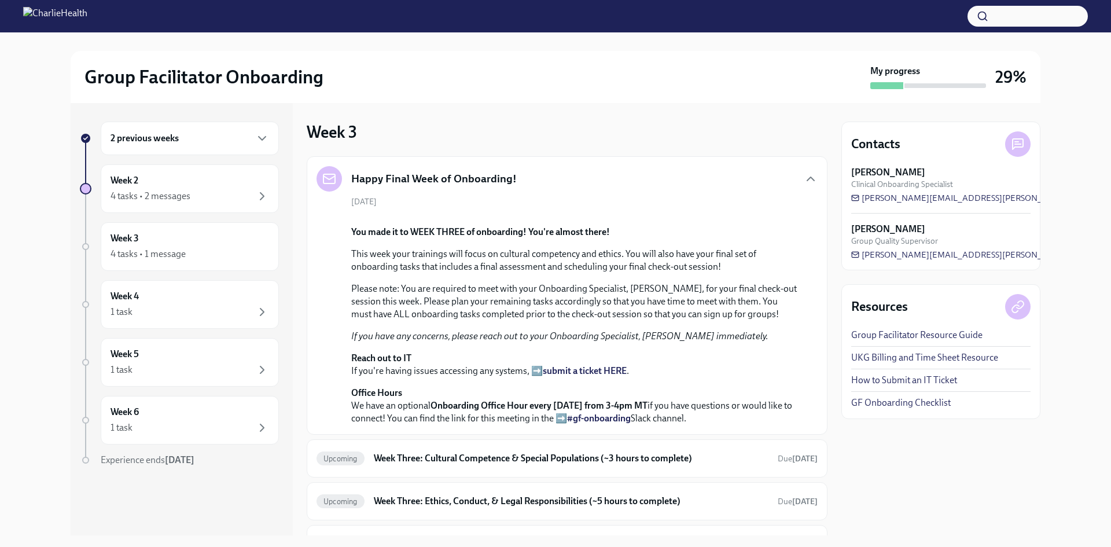
click at [661, 178] on div "Happy Final Week of Onboarding!" at bounding box center [567, 178] width 501 height 25
click at [804, 177] on icon "button" at bounding box center [811, 179] width 14 height 14
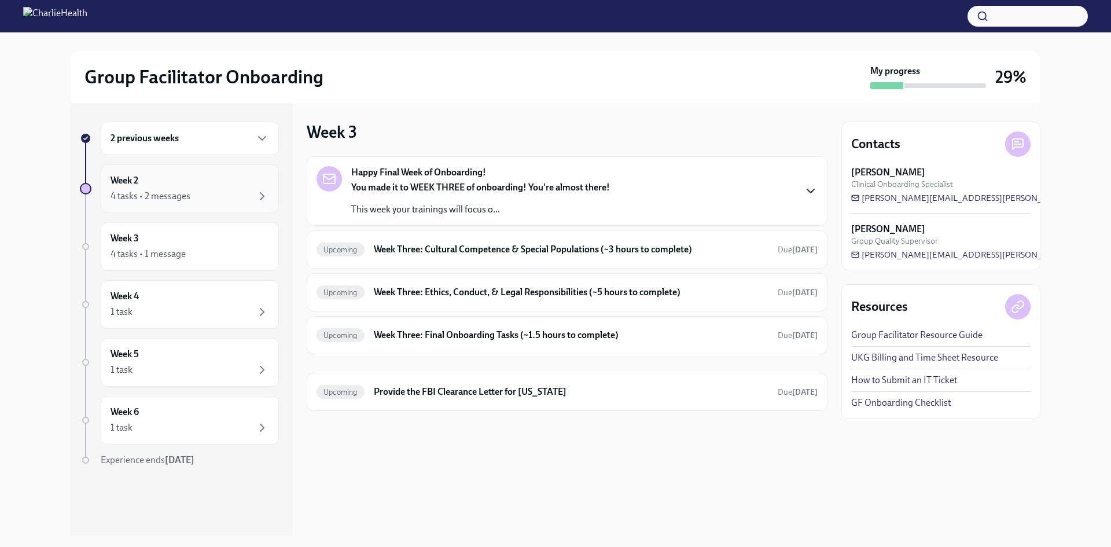
click at [207, 192] on div "4 tasks • 2 messages" at bounding box center [190, 196] width 159 height 14
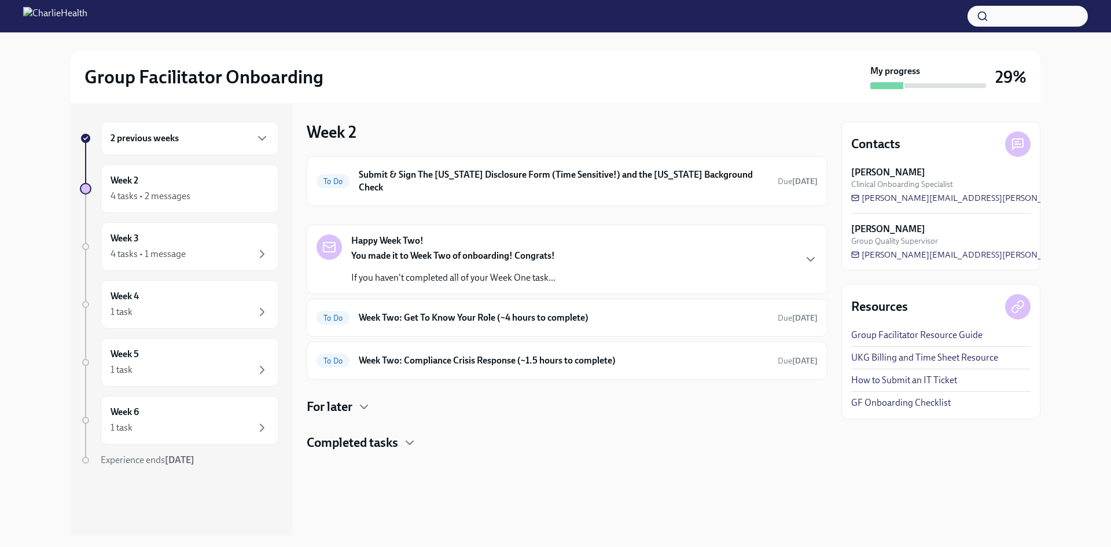
click at [348, 398] on h4 "For later" at bounding box center [330, 406] width 46 height 17
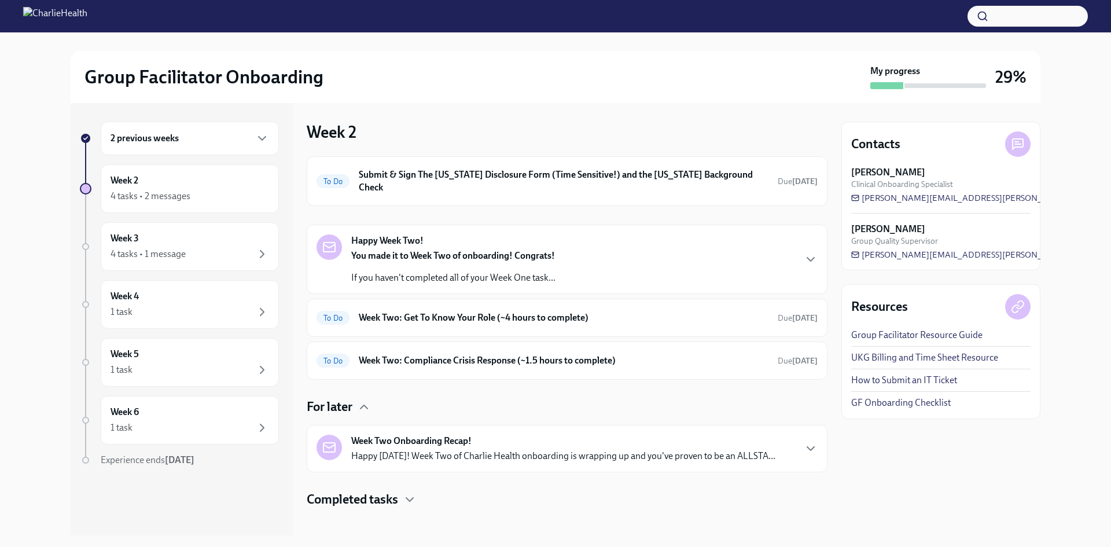
click at [352, 409] on div "For later Week Two Onboarding Recap! Happy Friday! Week Two of Charlie Health o…" at bounding box center [567, 435] width 521 height 74
click at [362, 491] on h4 "Completed tasks" at bounding box center [352, 499] width 91 height 17
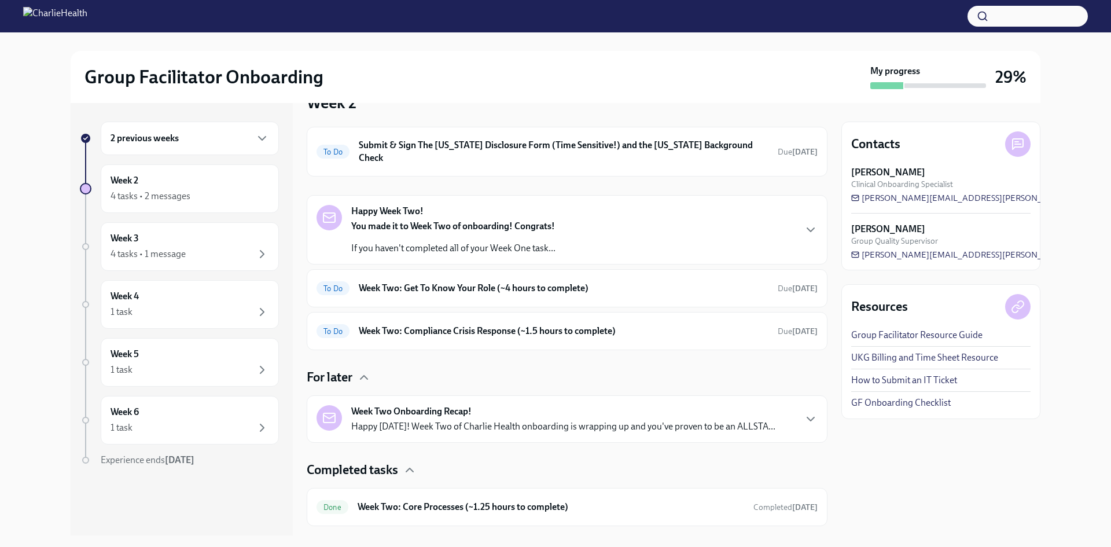
scroll to position [46, 0]
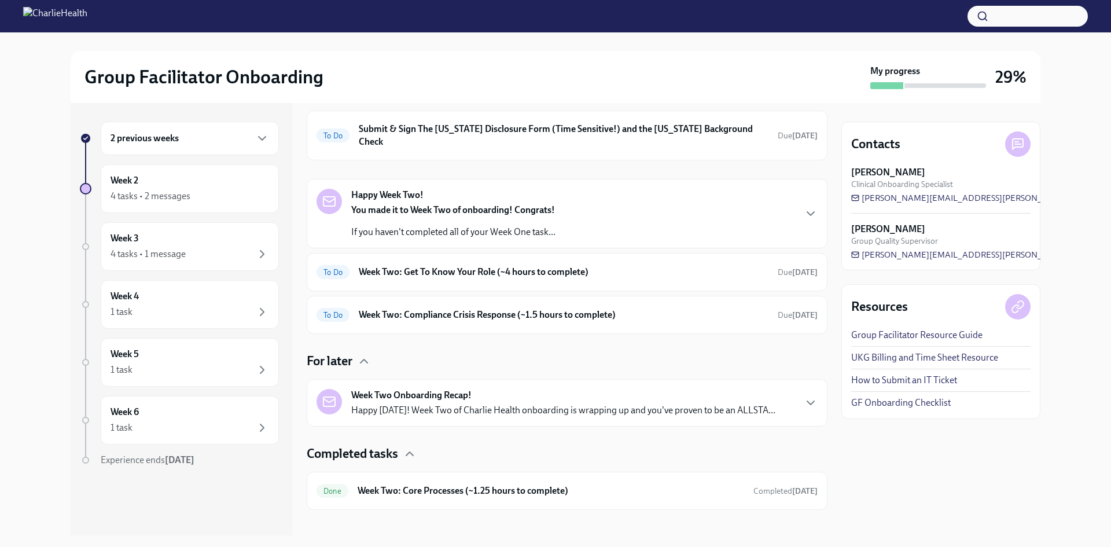
click at [187, 135] on div "2 previous weeks" at bounding box center [190, 138] width 159 height 14
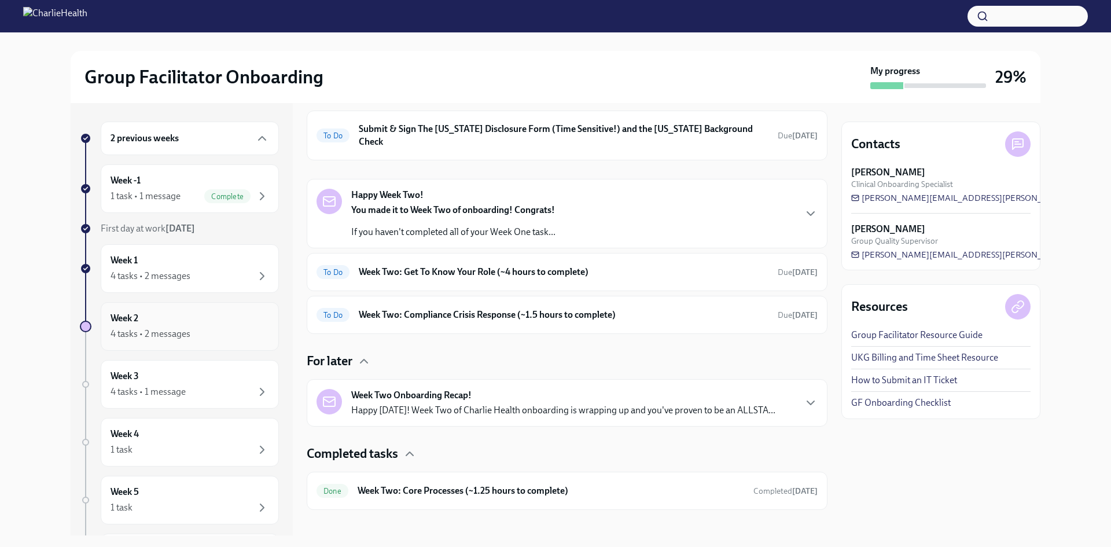
click at [230, 319] on div "Week 2 4 tasks • 2 messages" at bounding box center [190, 326] width 159 height 29
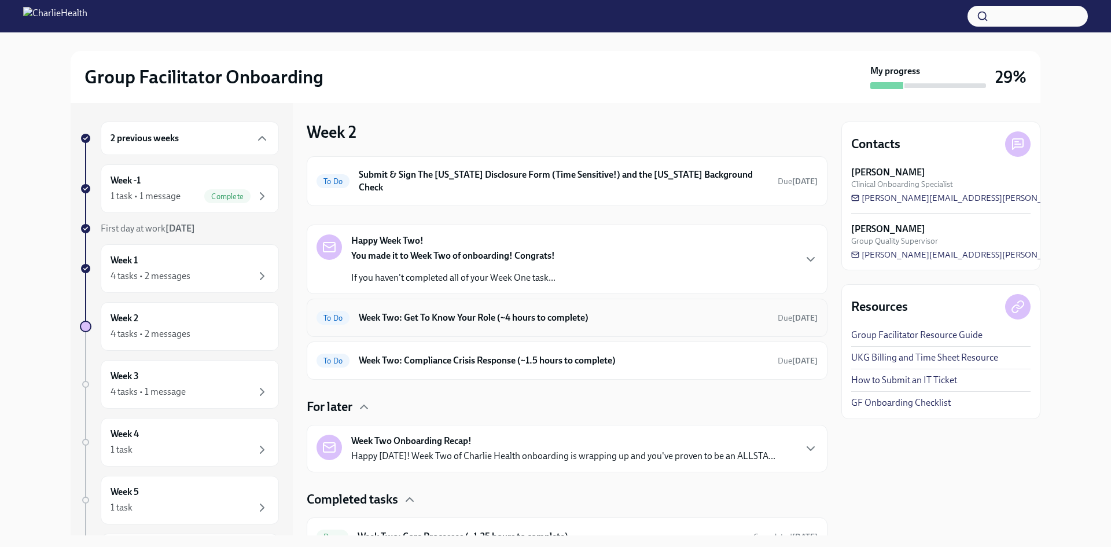
click at [572, 311] on h6 "Week Two: Get To Know Your Role (~4 hours to complete)" at bounding box center [564, 317] width 410 height 13
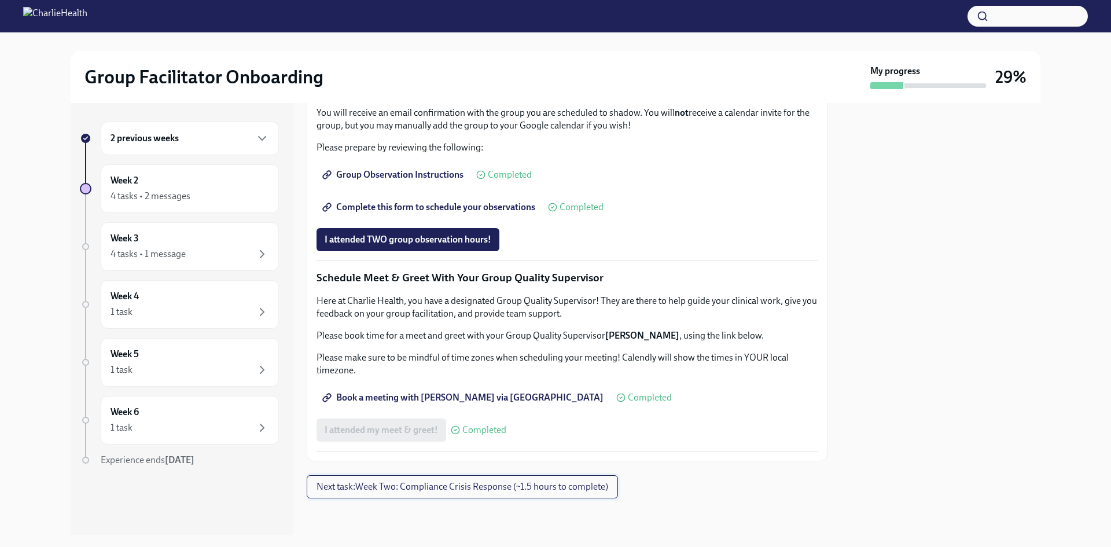
scroll to position [1028, 0]
click at [256, 174] on div "Week 2 4 tasks • 2 messages" at bounding box center [190, 188] width 159 height 29
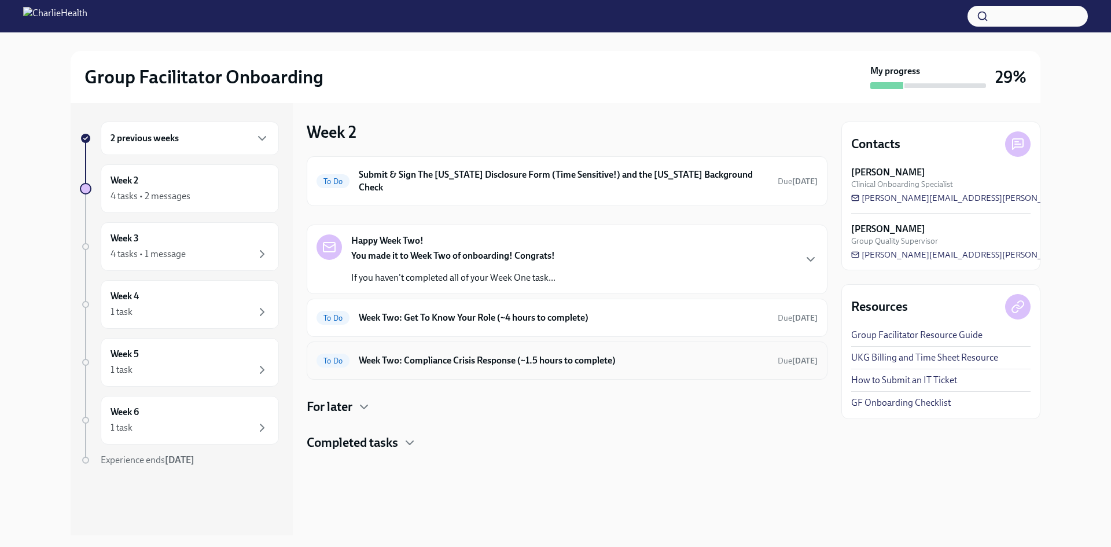
click at [676, 358] on div "To Do Week Two: Compliance Crisis Response (~1.5 hours to complete) Due in 4 da…" at bounding box center [567, 360] width 501 height 19
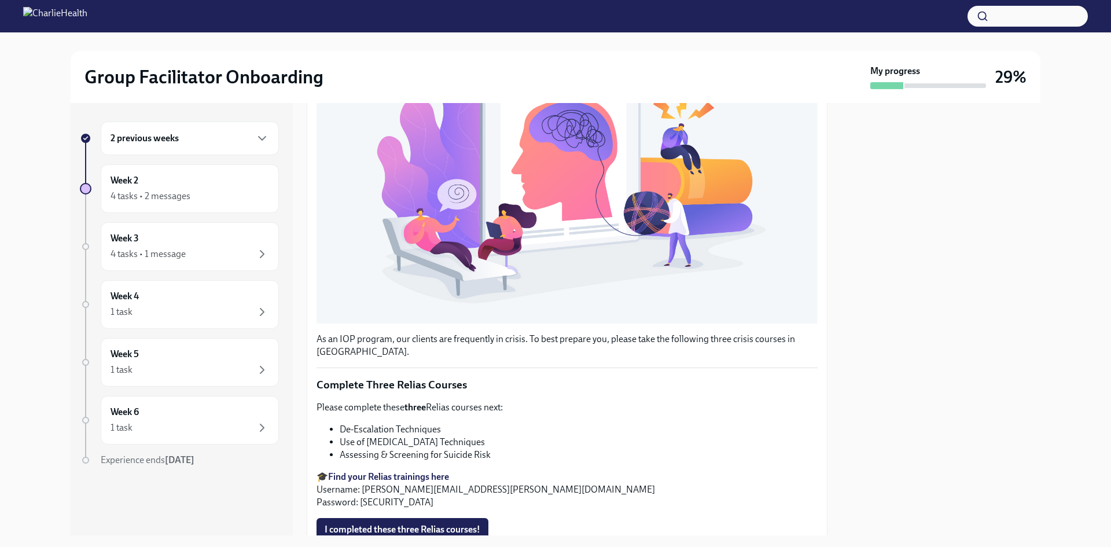
scroll to position [326, 0]
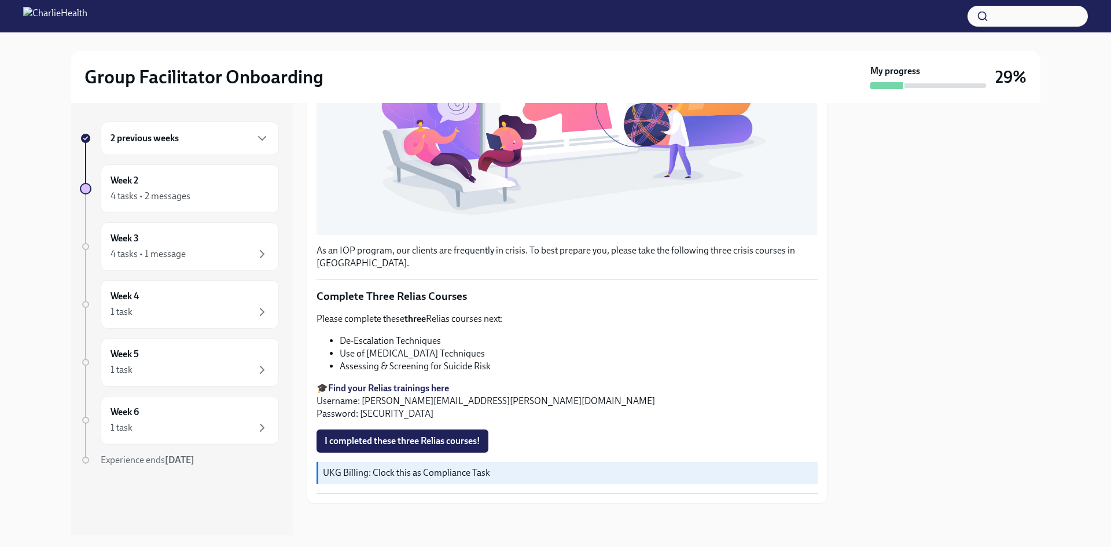
click at [418, 347] on li "Use of Crisis Intervention Techniques" at bounding box center [579, 353] width 478 height 13
click at [441, 366] on li "Assessing & Screening for Suicide Risk" at bounding box center [579, 366] width 478 height 13
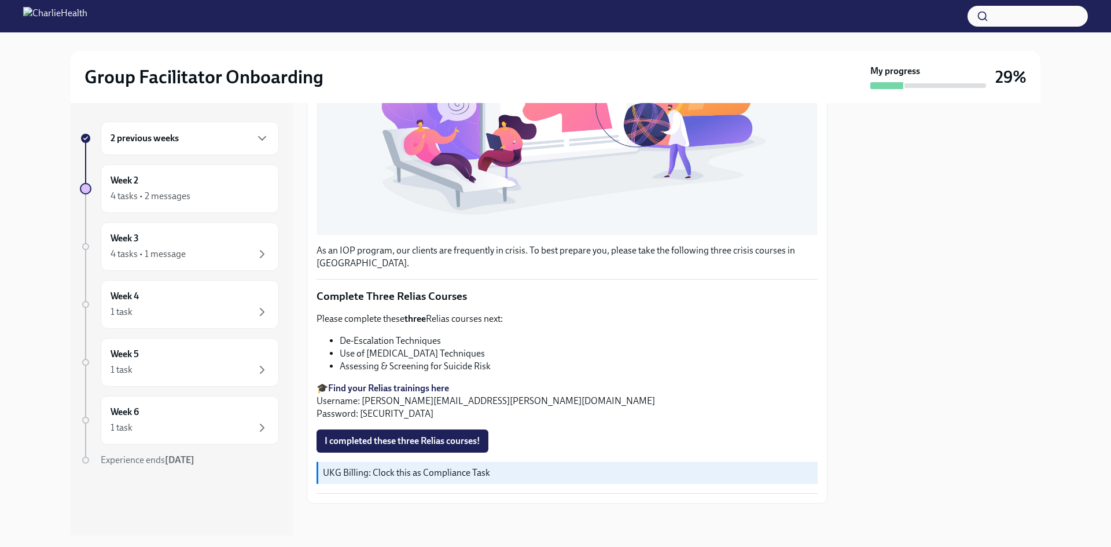
click at [470, 354] on li "Use of Crisis Intervention Techniques" at bounding box center [579, 353] width 478 height 13
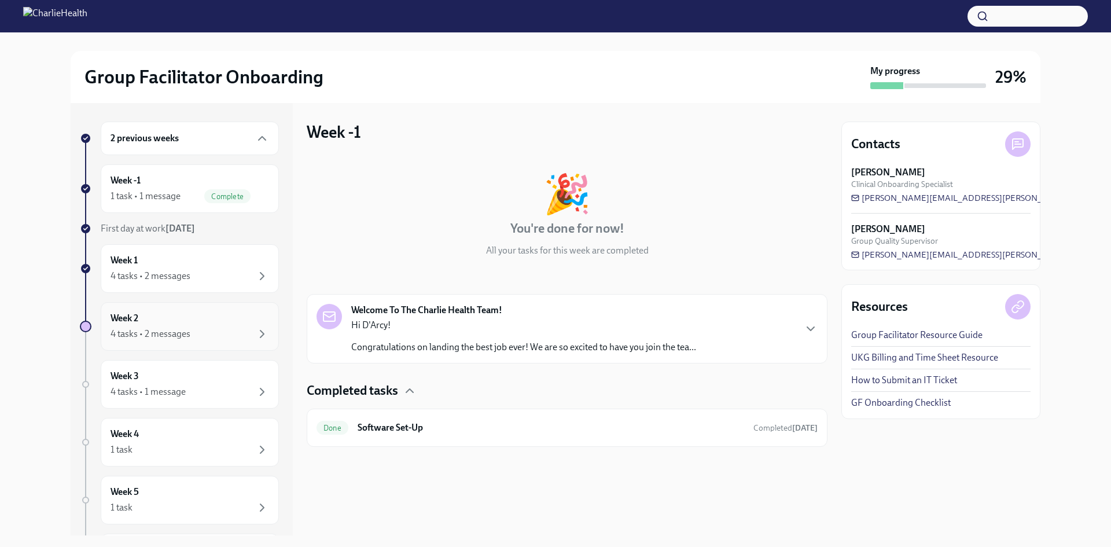
click at [171, 314] on div "Week 2 4 tasks • 2 messages" at bounding box center [190, 326] width 159 height 29
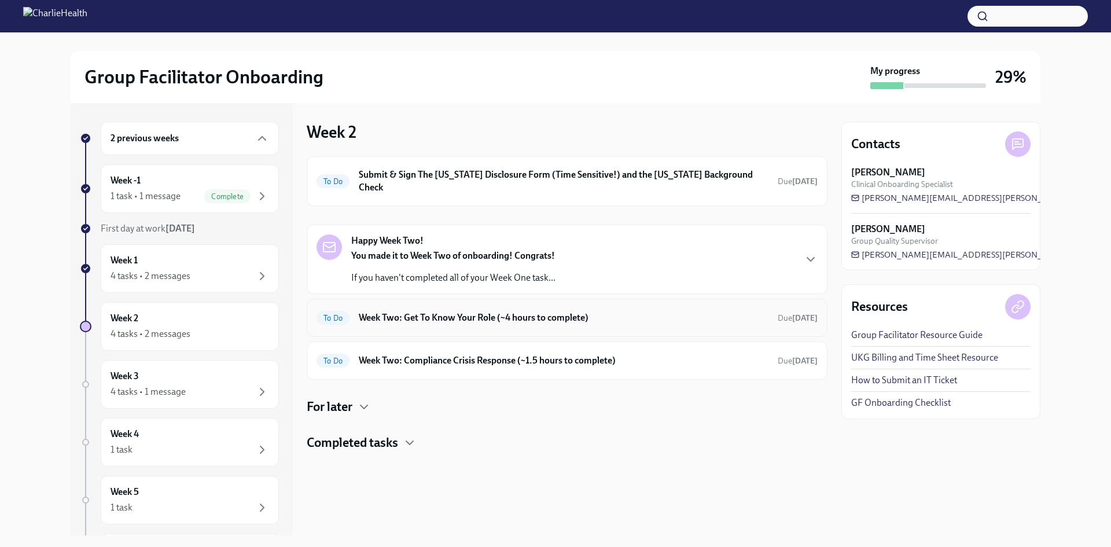
click at [463, 311] on h6 "Week Two: Get To Know Your Role (~4 hours to complete)" at bounding box center [564, 317] width 410 height 13
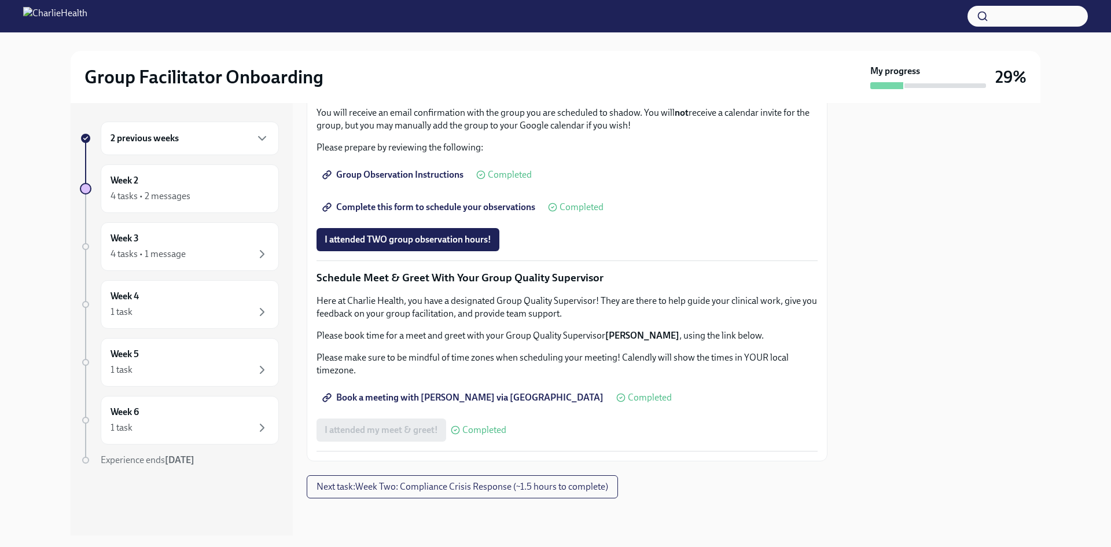
scroll to position [1028, 0]
click at [482, 205] on span "Complete this form to schedule your observations" at bounding box center [430, 207] width 211 height 12
